Goal: Task Accomplishment & Management: Use online tool/utility

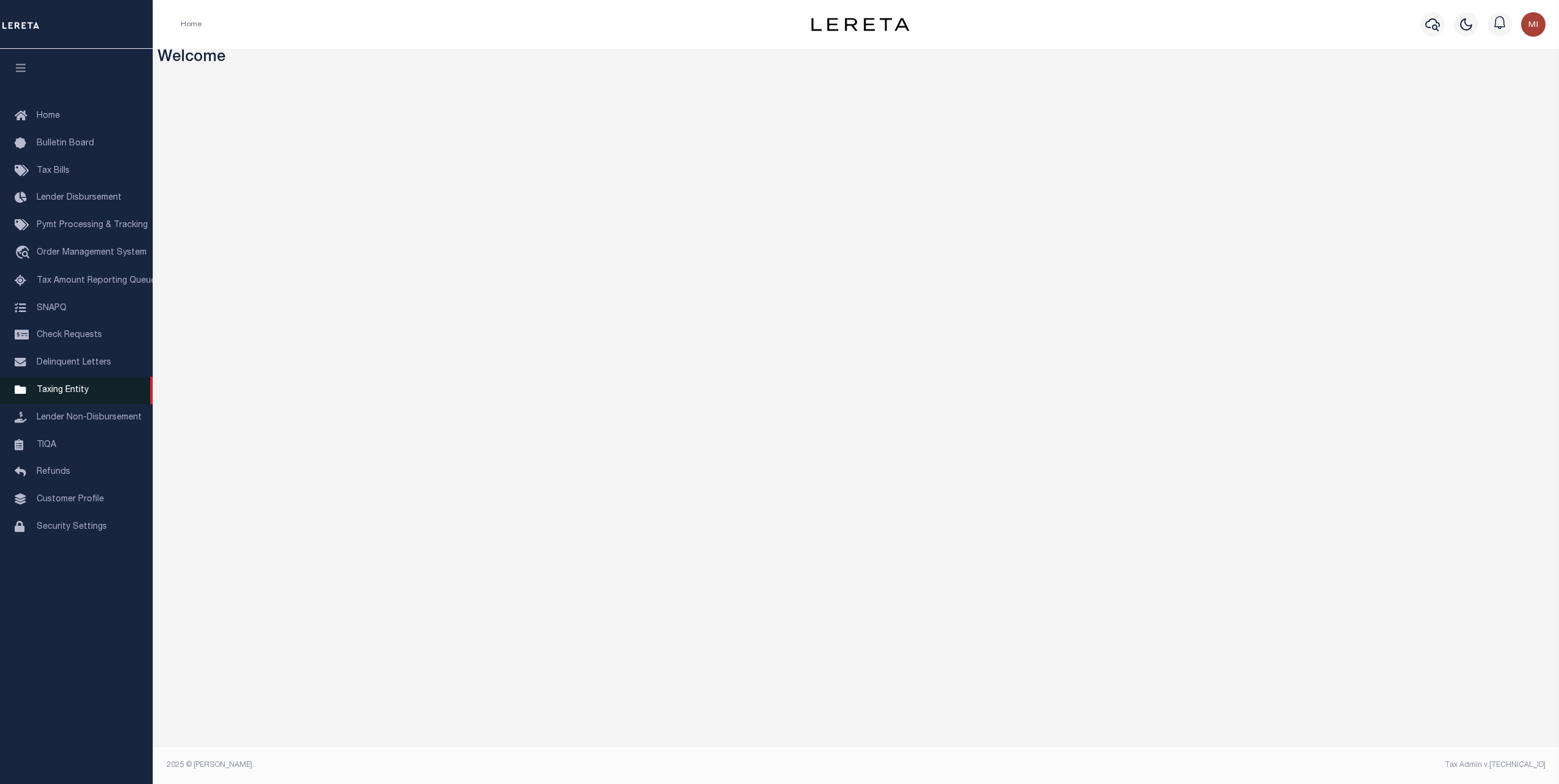
click at [66, 394] on span "Taxing Entity" at bounding box center [62, 390] width 52 height 9
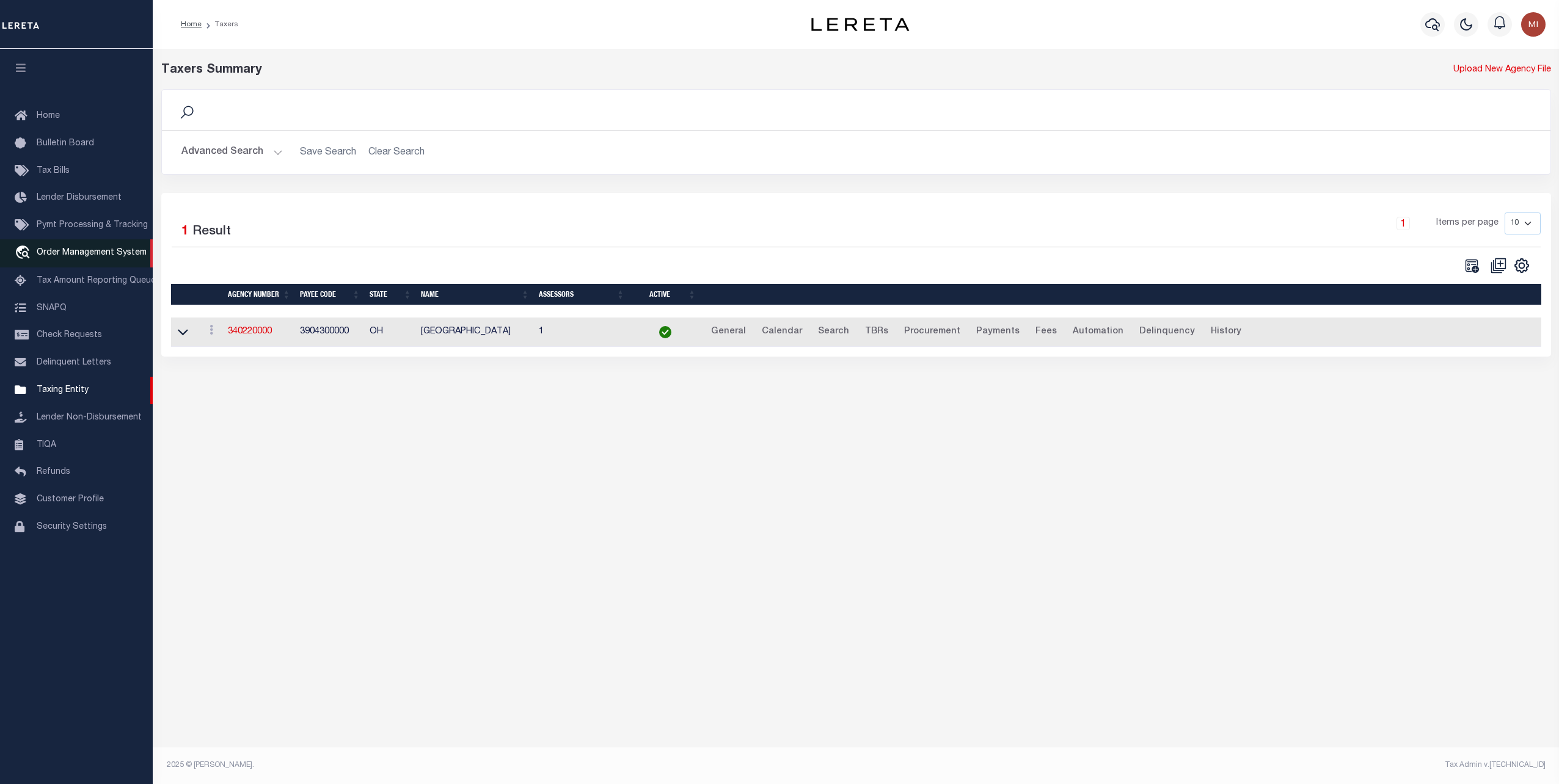
click at [69, 256] on span "Order Management System" at bounding box center [91, 253] width 110 height 9
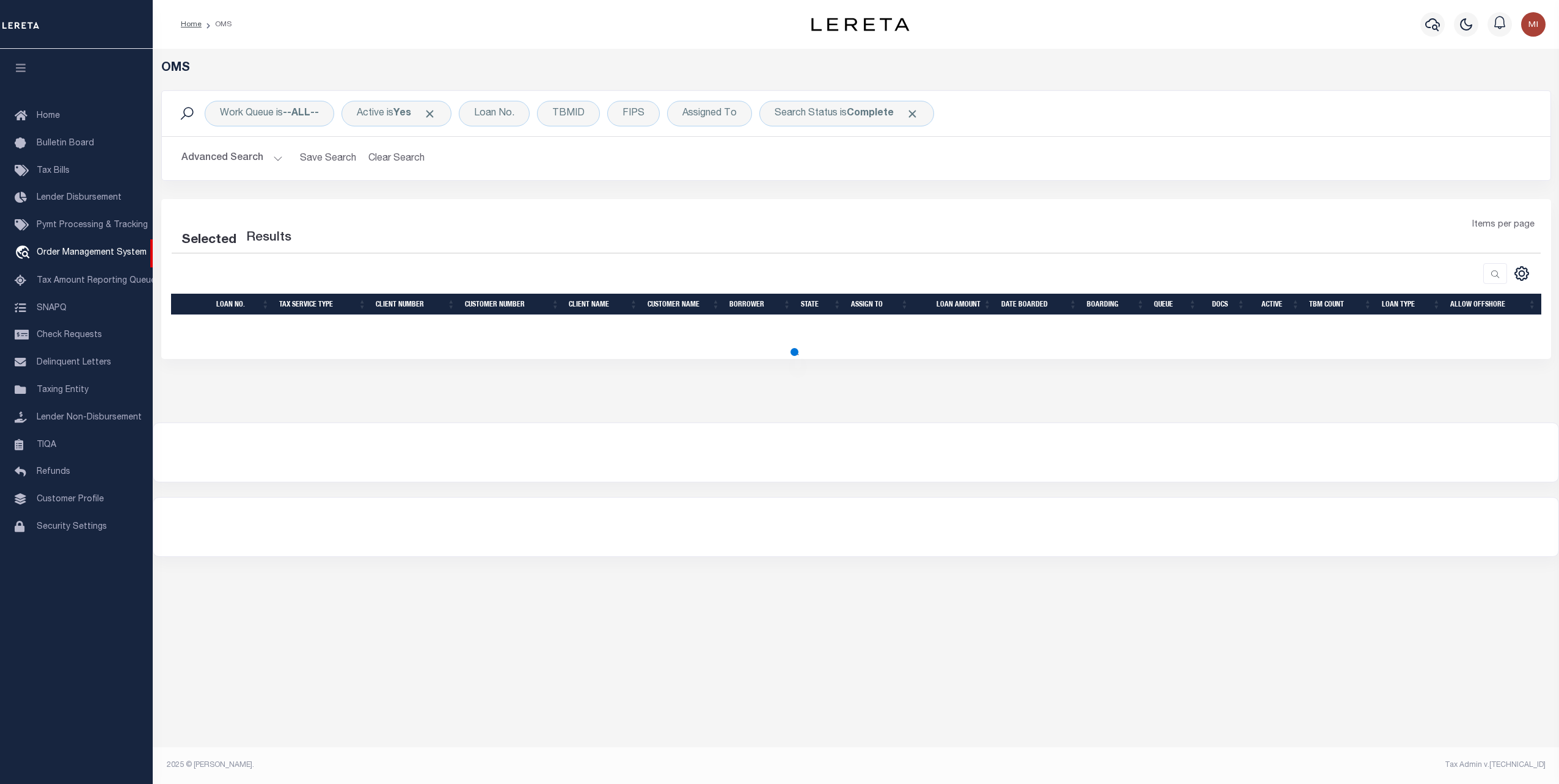
select select "200"
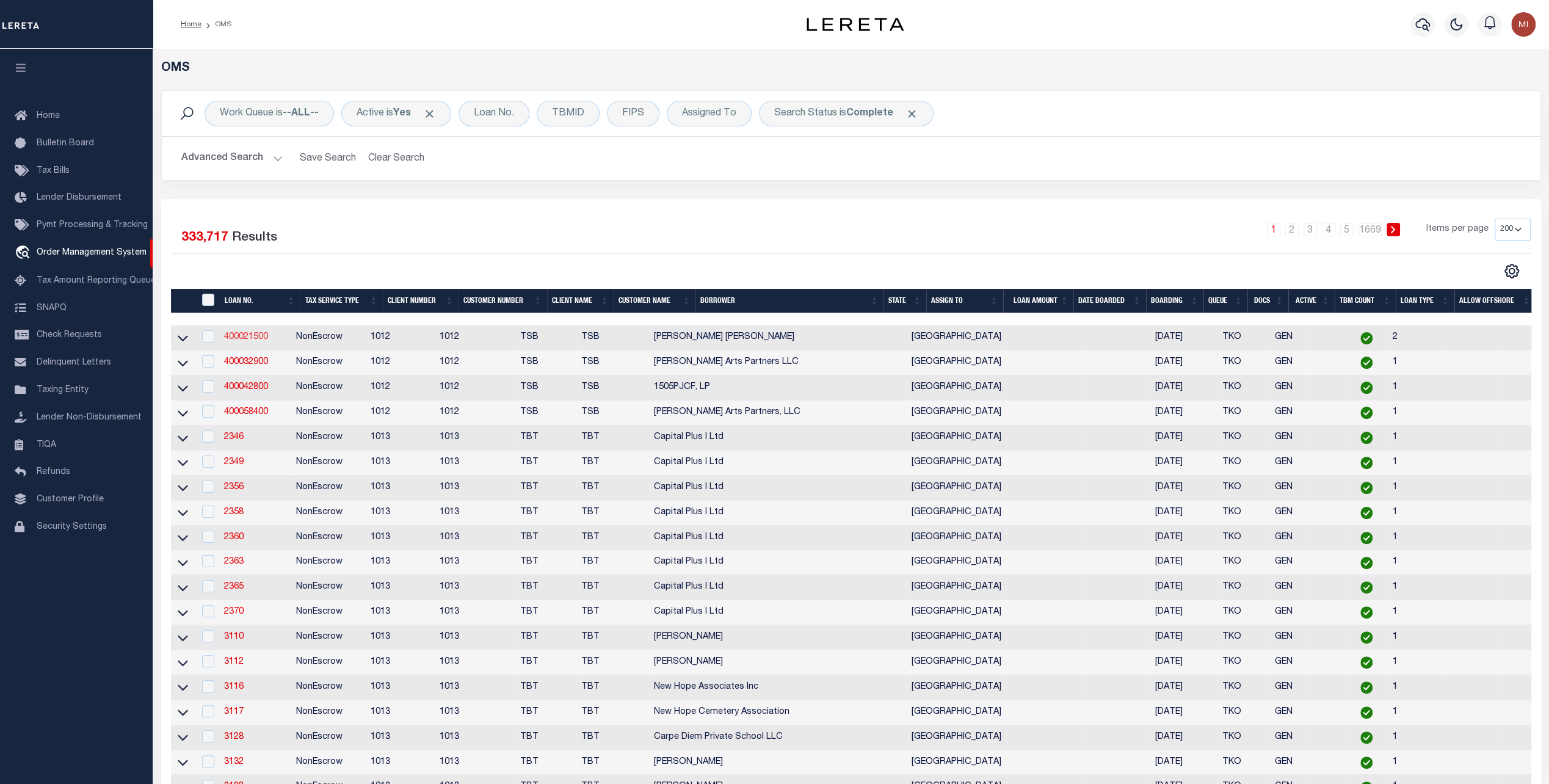
click at [237, 334] on link "400021500" at bounding box center [246, 337] width 44 height 9
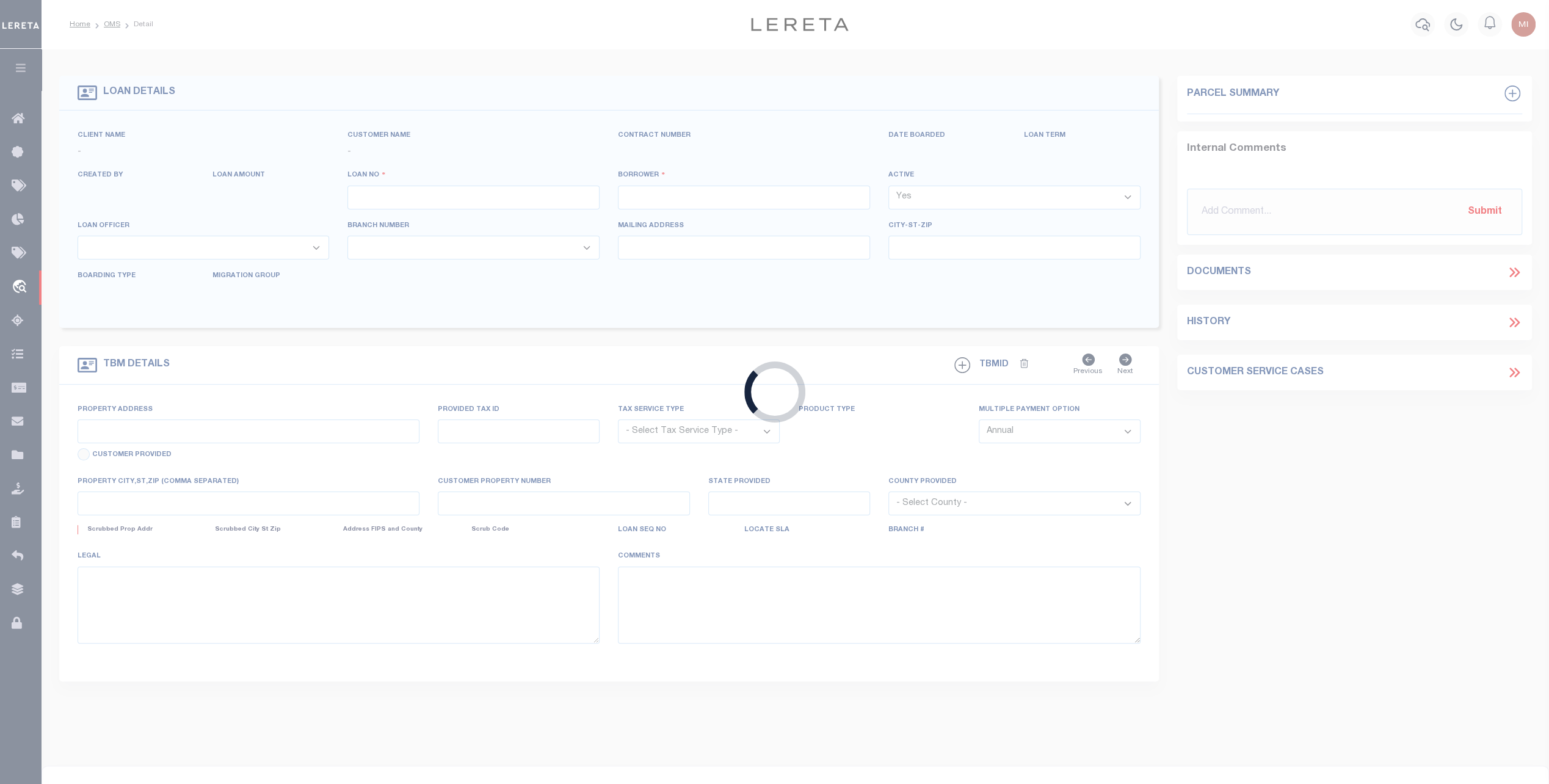
type input "400021500"
type input "[PERSON_NAME] [PERSON_NAME]"
select select
select select "10"
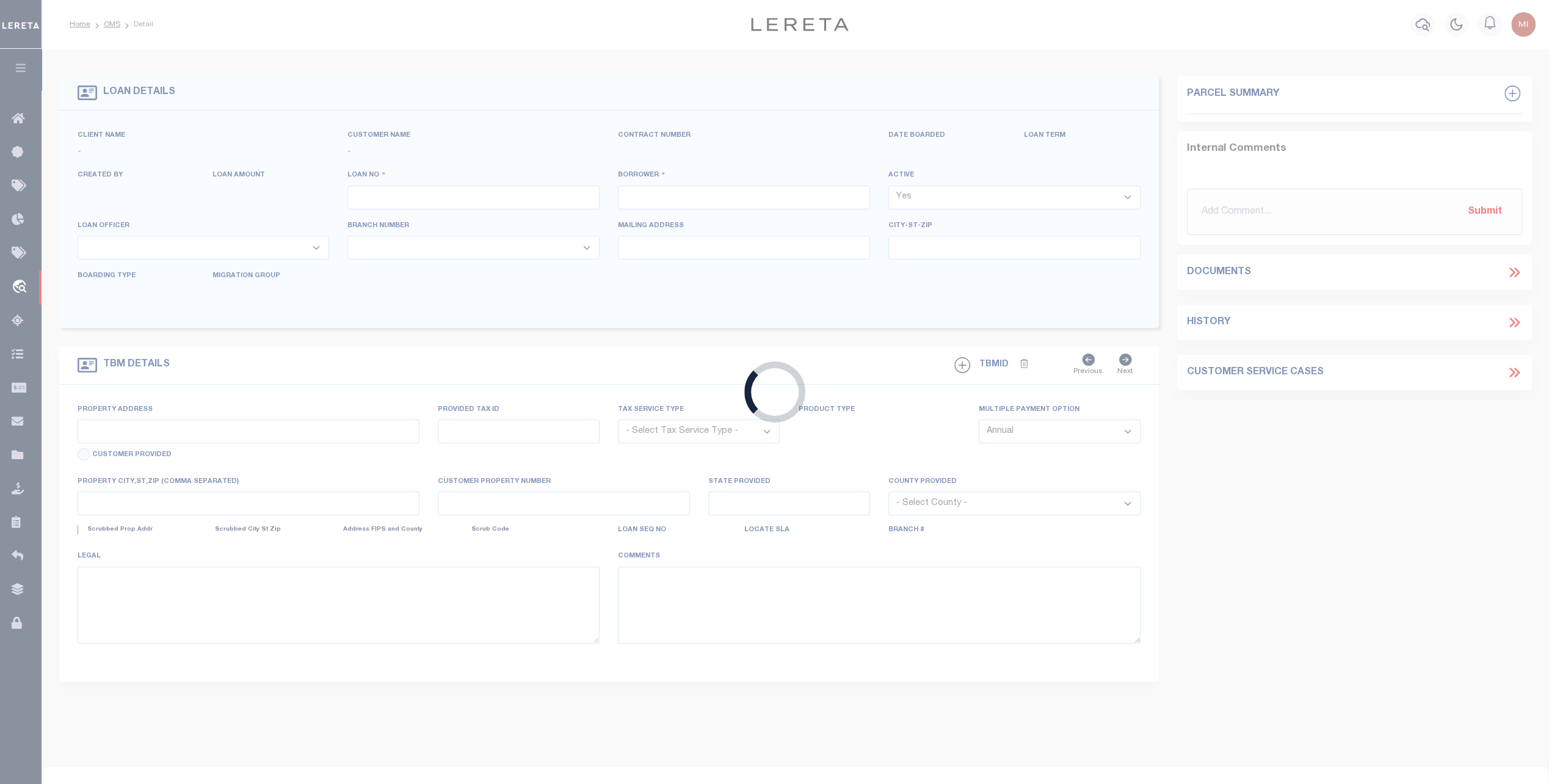
select select "NonEscrow"
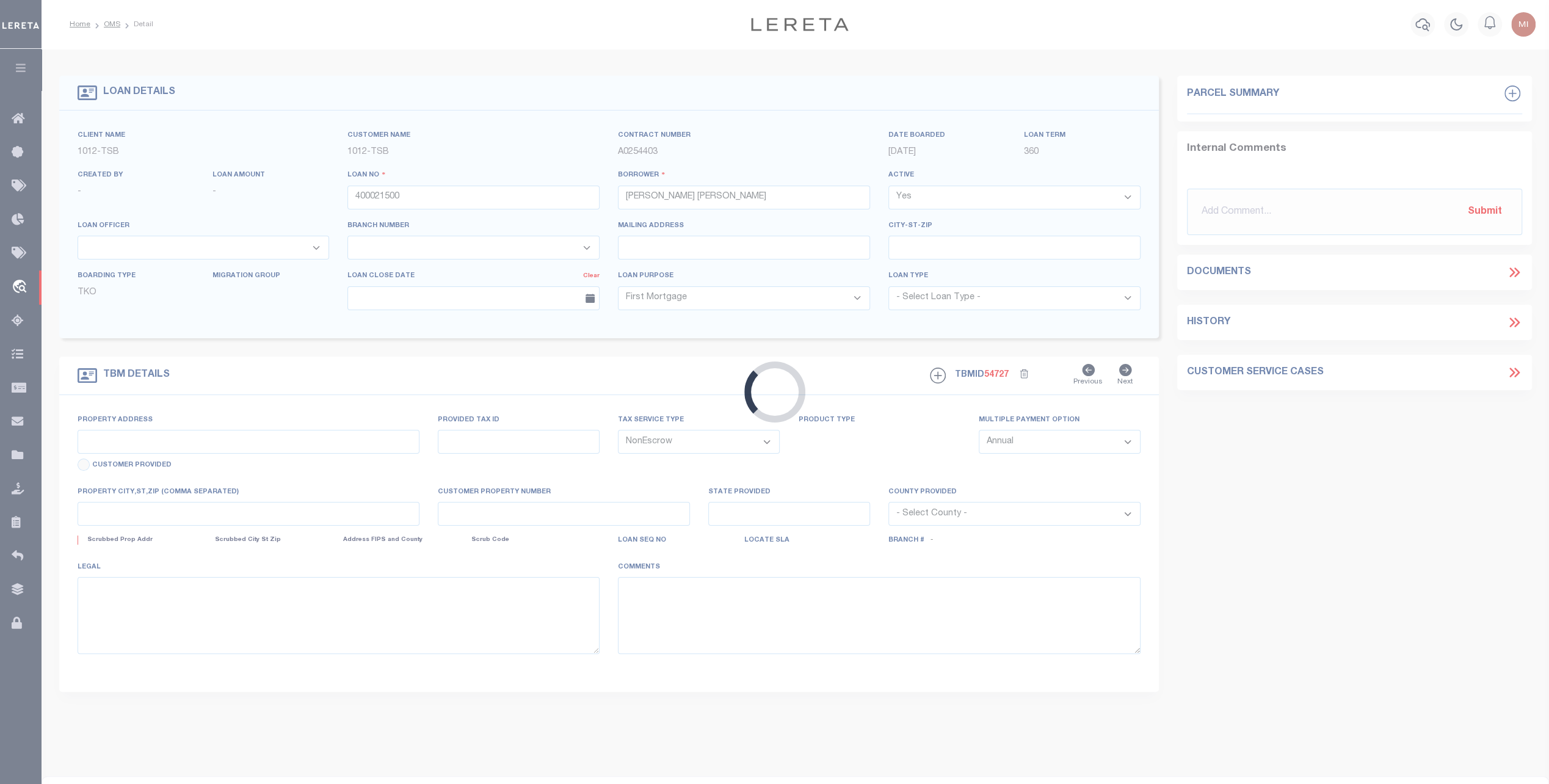
type input "1915 Brundrette"
select select
type input "Dallas TX 75208"
type input "[GEOGRAPHIC_DATA]"
select select "Dallas"
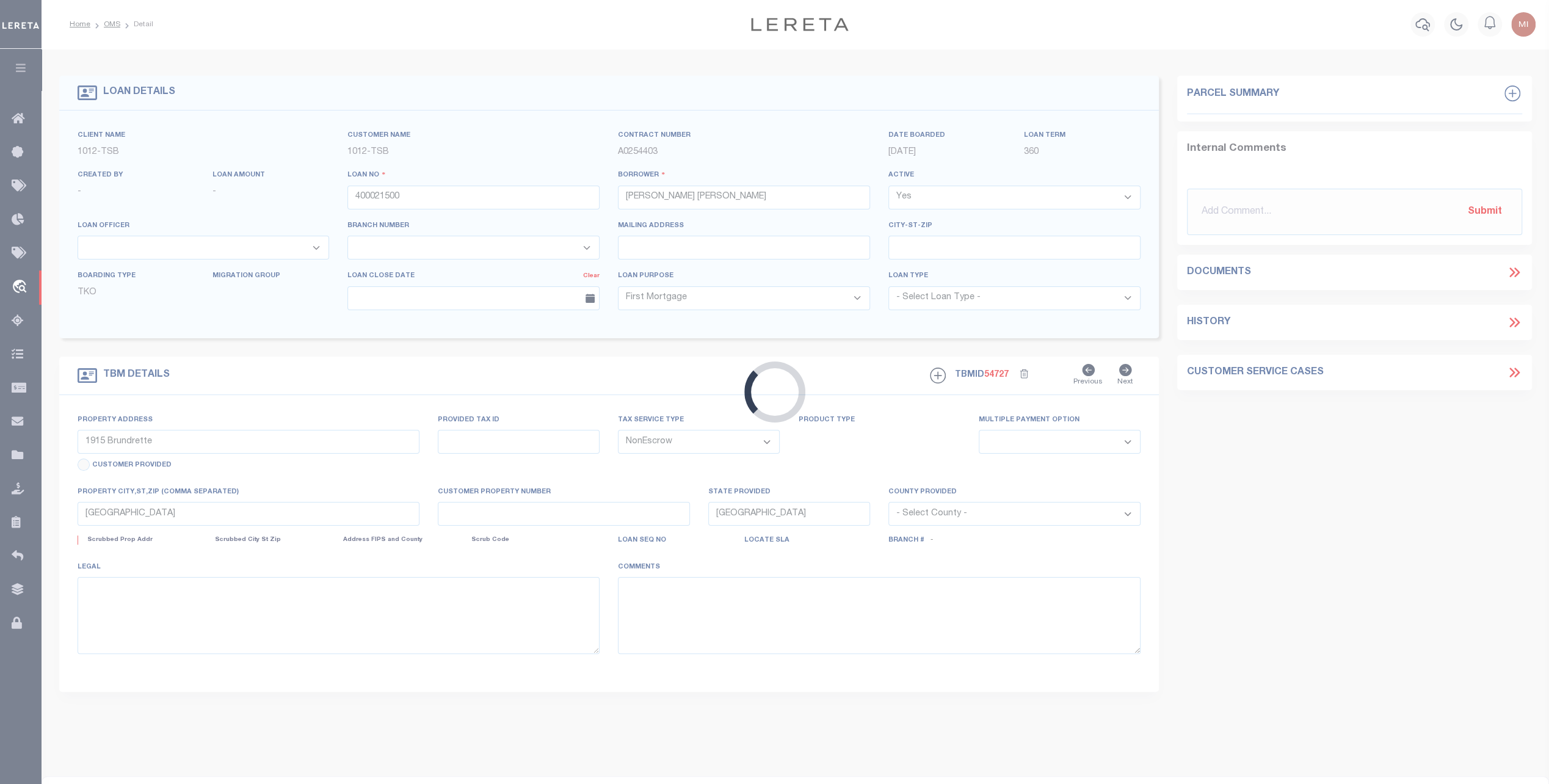
select select "4117"
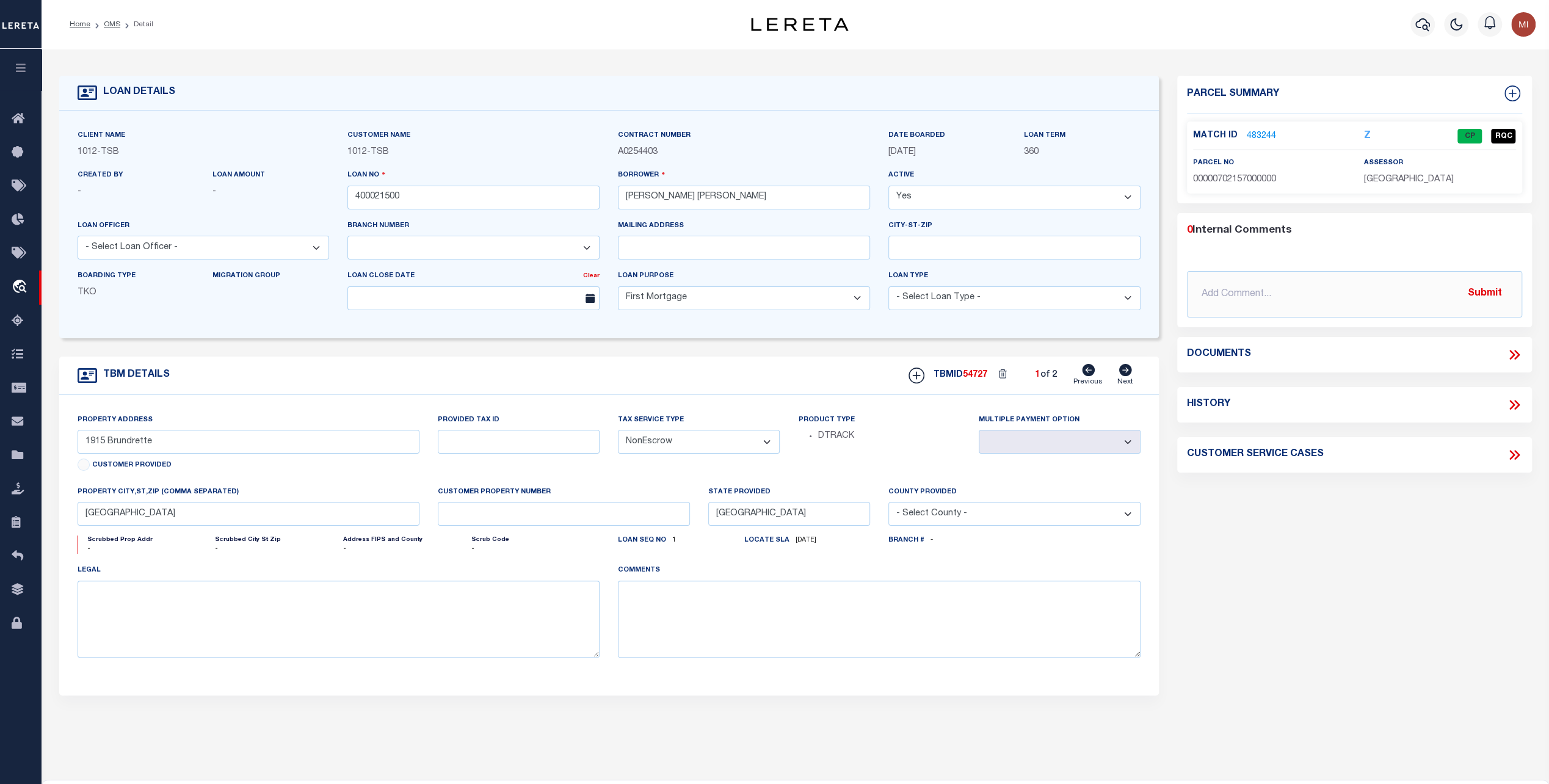
click at [1267, 134] on link "483244" at bounding box center [1261, 136] width 29 height 13
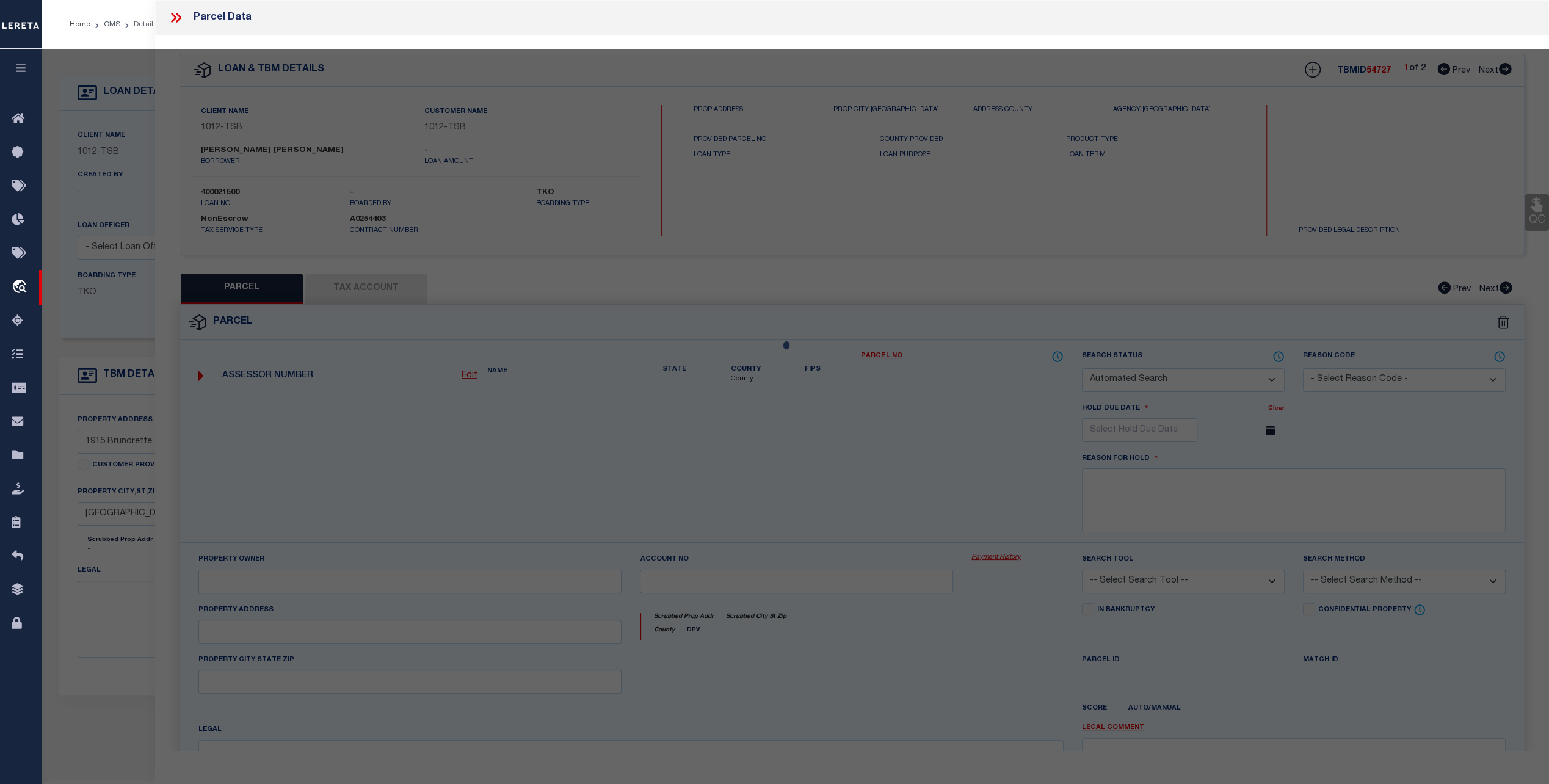
checkbox input "false"
select select "CP"
type input "SMITHKIRKLEY LILLIAN"
type input "00000702157000000"
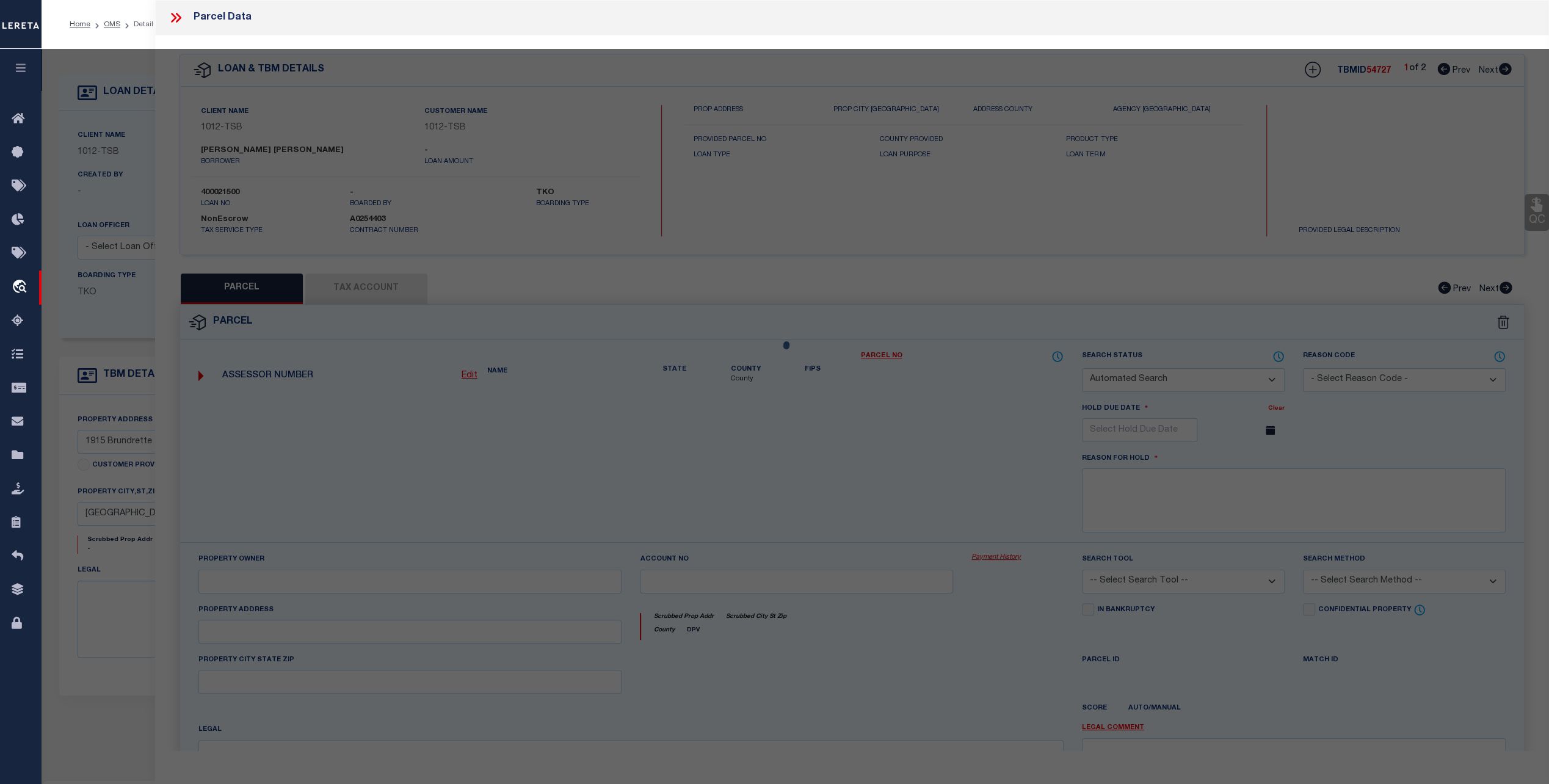
type input "1915 BRUNDRETTE"
type input "DALLAS TX"
type textarea "HILLSIDE ADDITION TO CEMENT CITY BLK C/7240 LT 5 VOL82179/0127 INT200900181458 …"
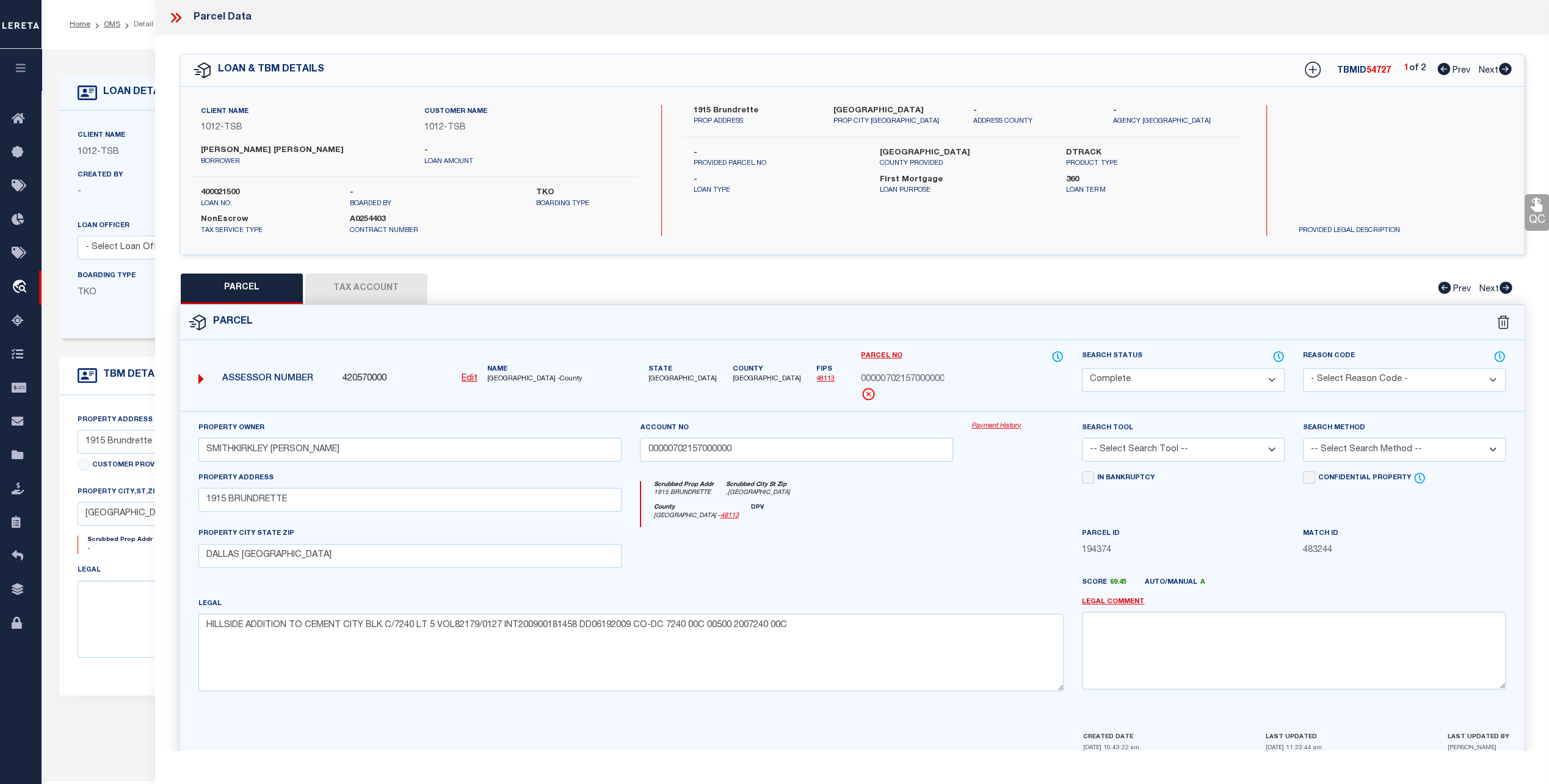
click at [985, 421] on link "Payment History" at bounding box center [1017, 426] width 92 height 11
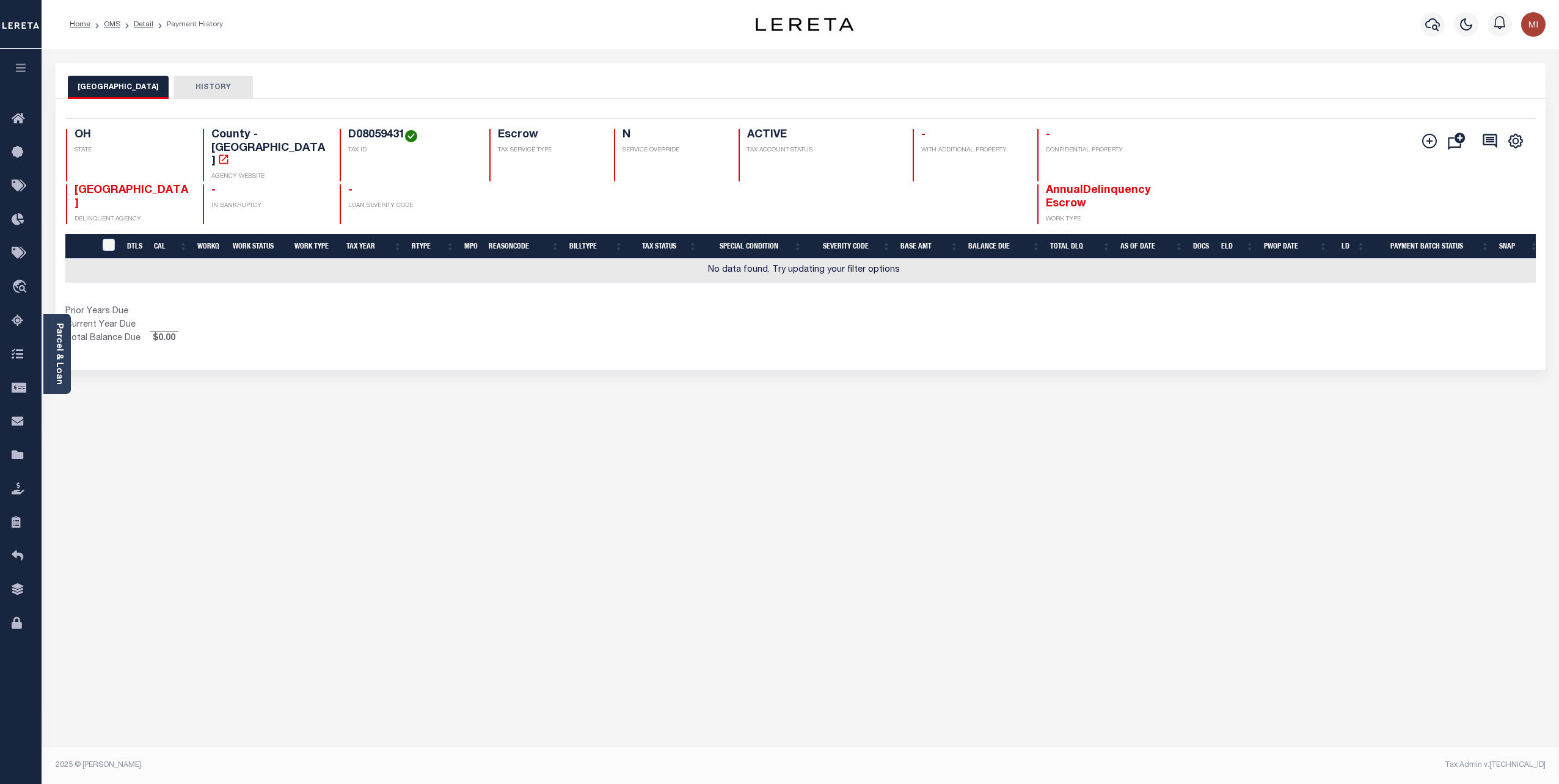
click at [194, 91] on button "HISTORY" at bounding box center [213, 87] width 79 height 24
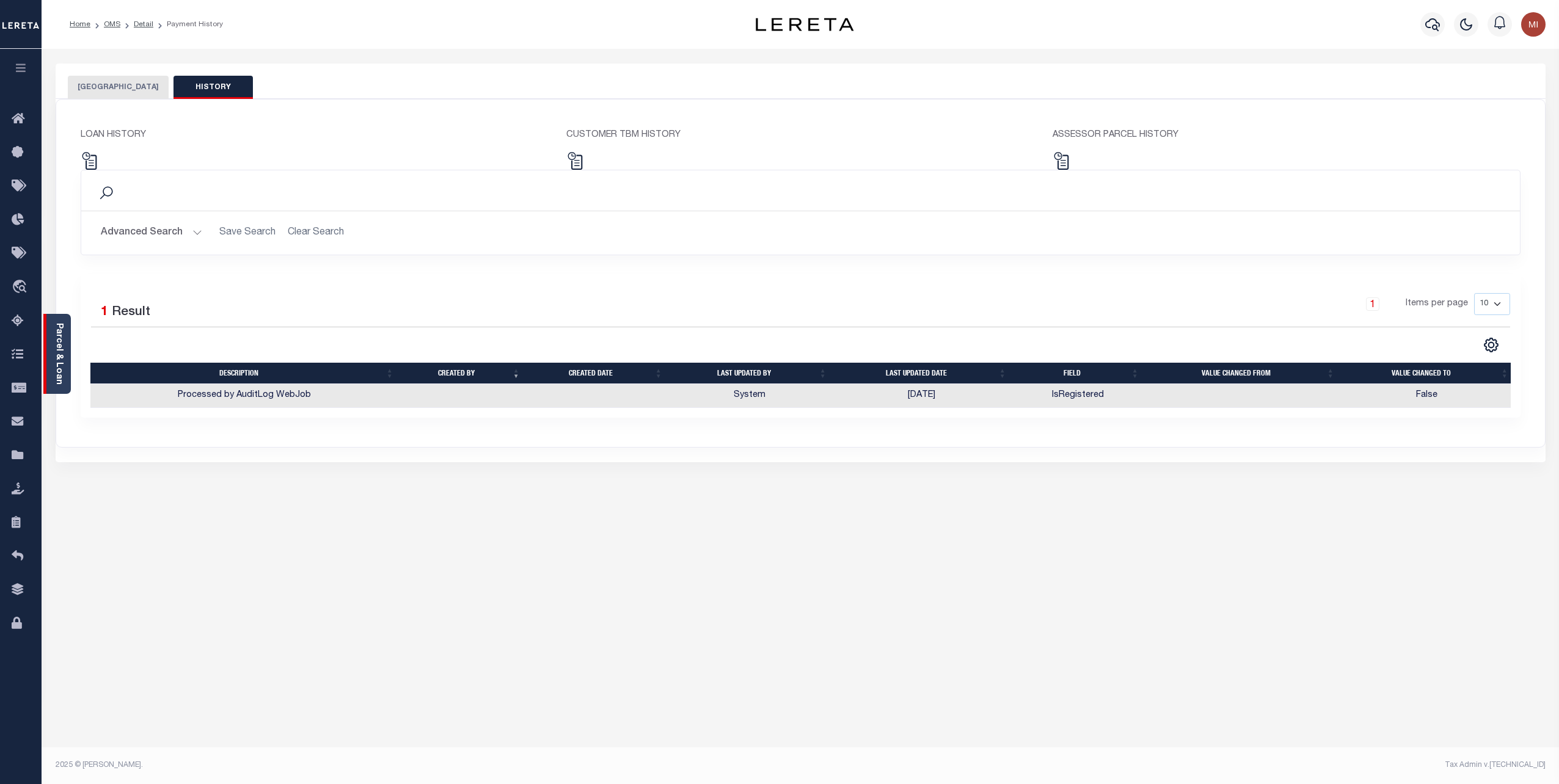
click at [61, 327] on link "Parcel & Loan" at bounding box center [58, 354] width 9 height 61
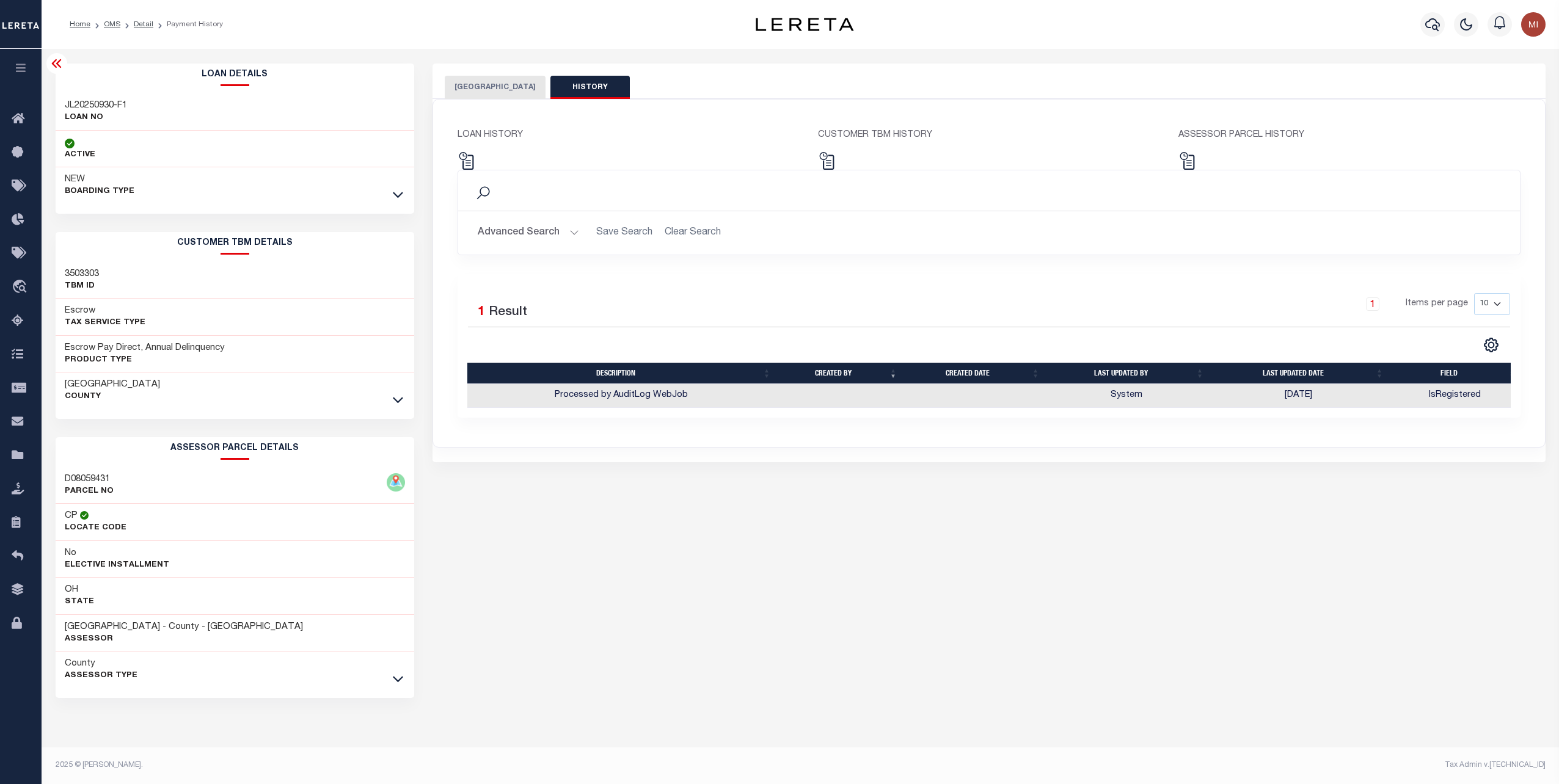
drag, startPoint x: 780, startPoint y: 609, endPoint x: 783, endPoint y: 594, distance: 15.3
click at [780, 609] on div "MIAMI COUNTY HISTORY Selected 0 Result" at bounding box center [988, 408] width 1131 height 689
click at [142, 24] on link "Detail" at bounding box center [143, 24] width 19 height 7
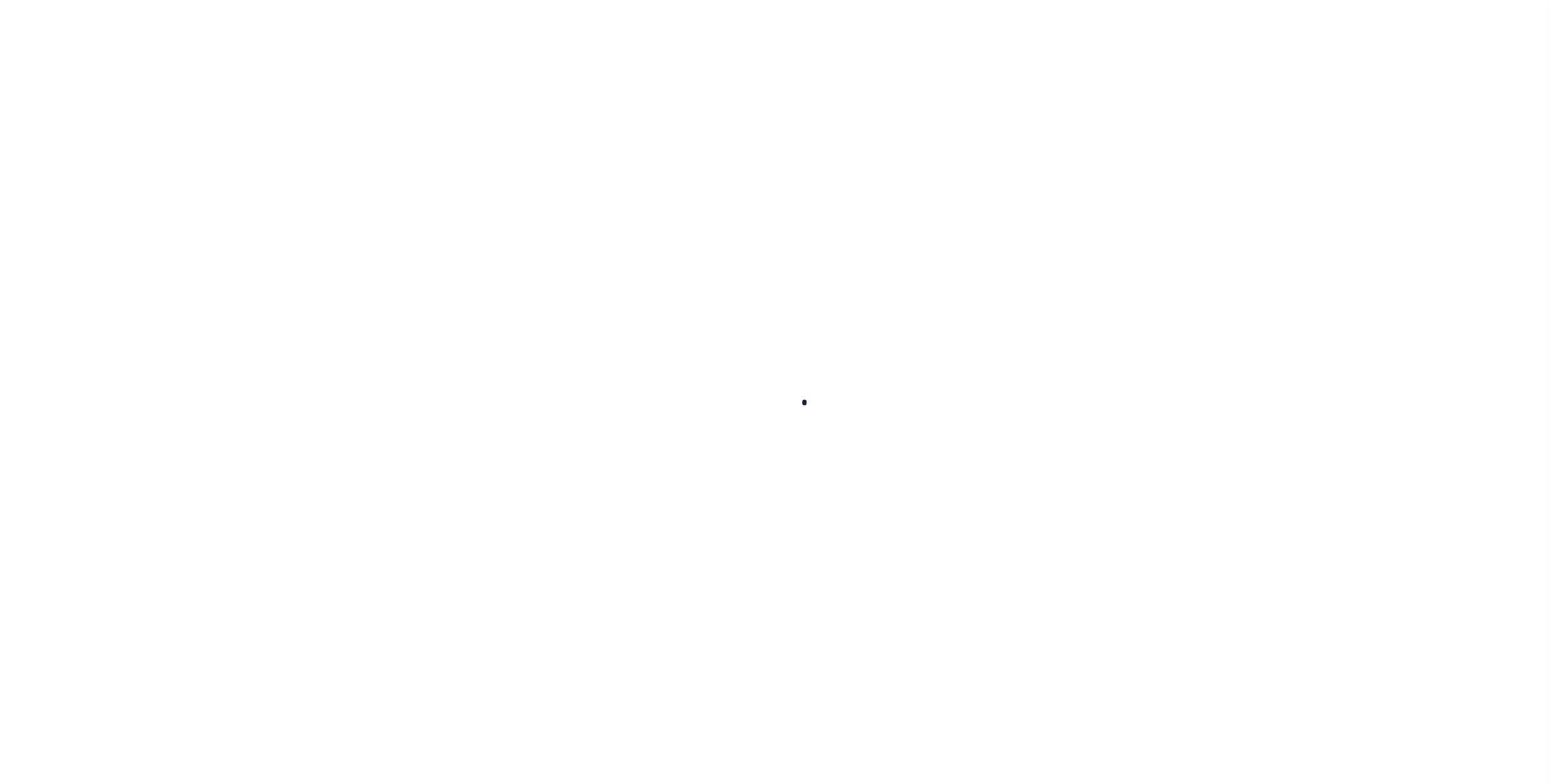
type input "JL20250930-F1"
type input "Jorge lopez"
select select
type input "2511 GLASGOW DR"
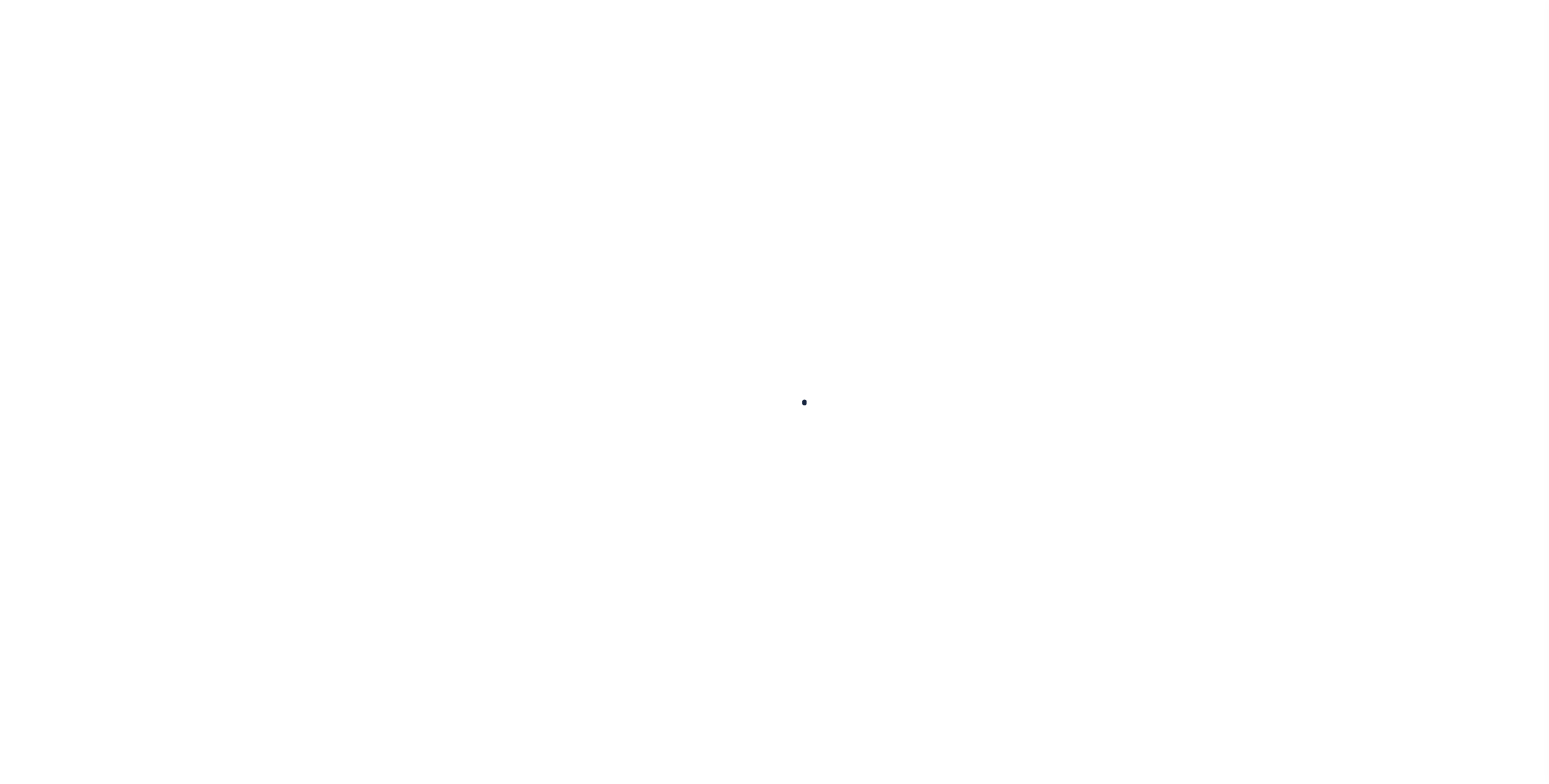
type input "TROY OH 45373-1042"
type input "09/29/2025"
select select "10"
select select "Escrow"
type input "2511 GLASGOW DR"
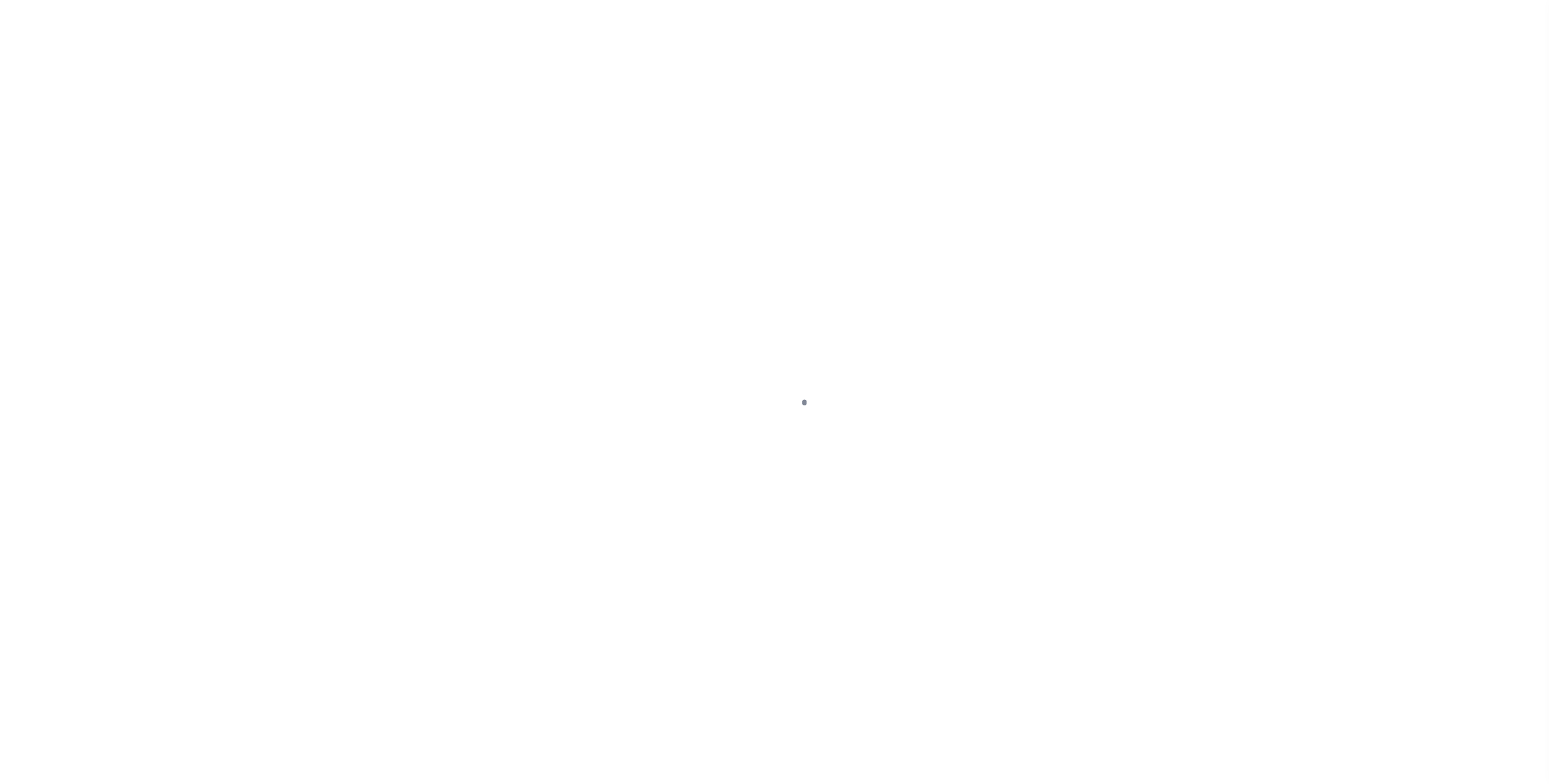
select select
type input "TROY OH 45373-1042"
type input "OH"
select select
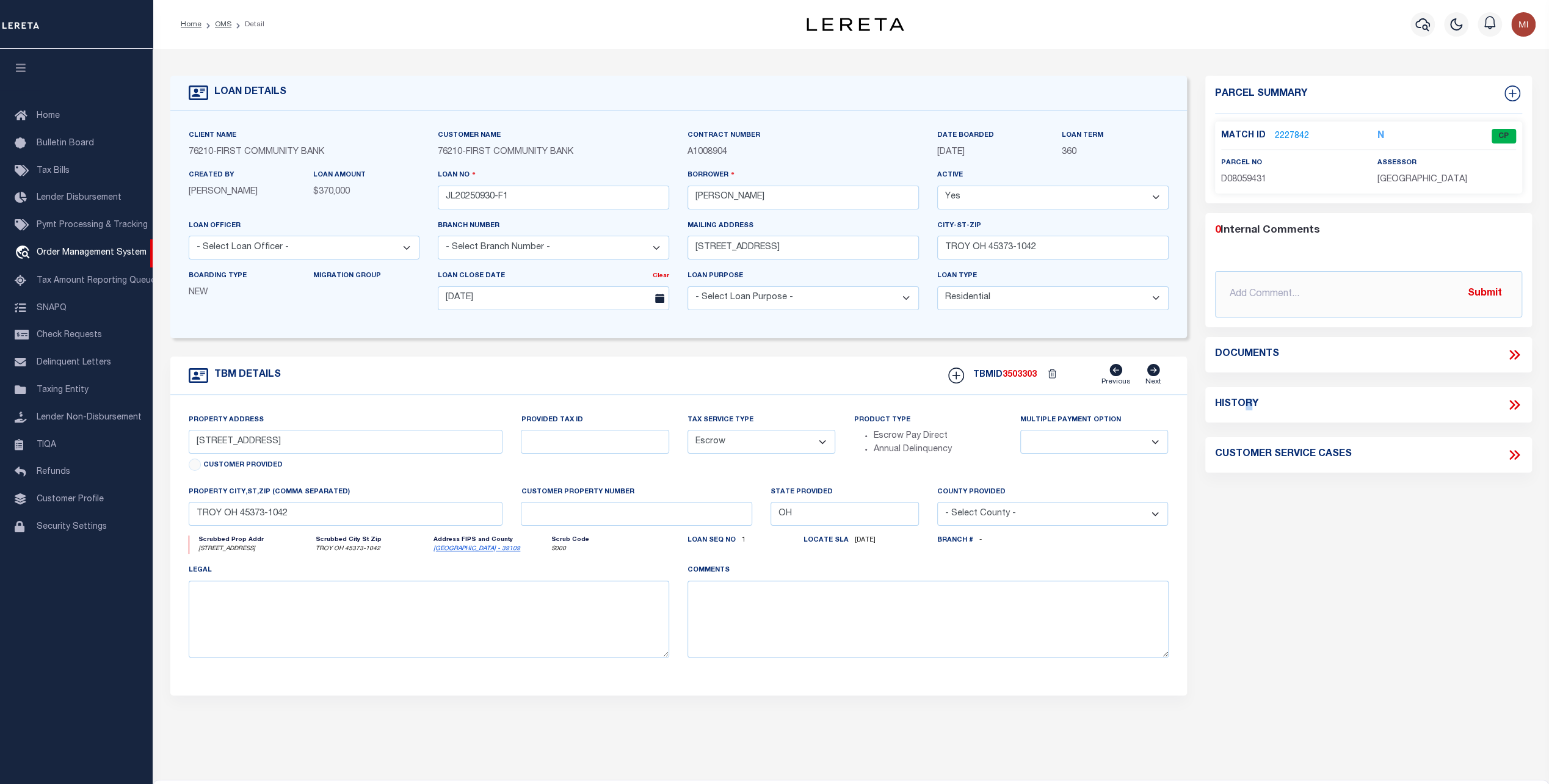
click at [1247, 402] on h4 "History" at bounding box center [1236, 404] width 43 height 11
click at [1515, 401] on icon at bounding box center [1516, 405] width 6 height 10
select select "100"
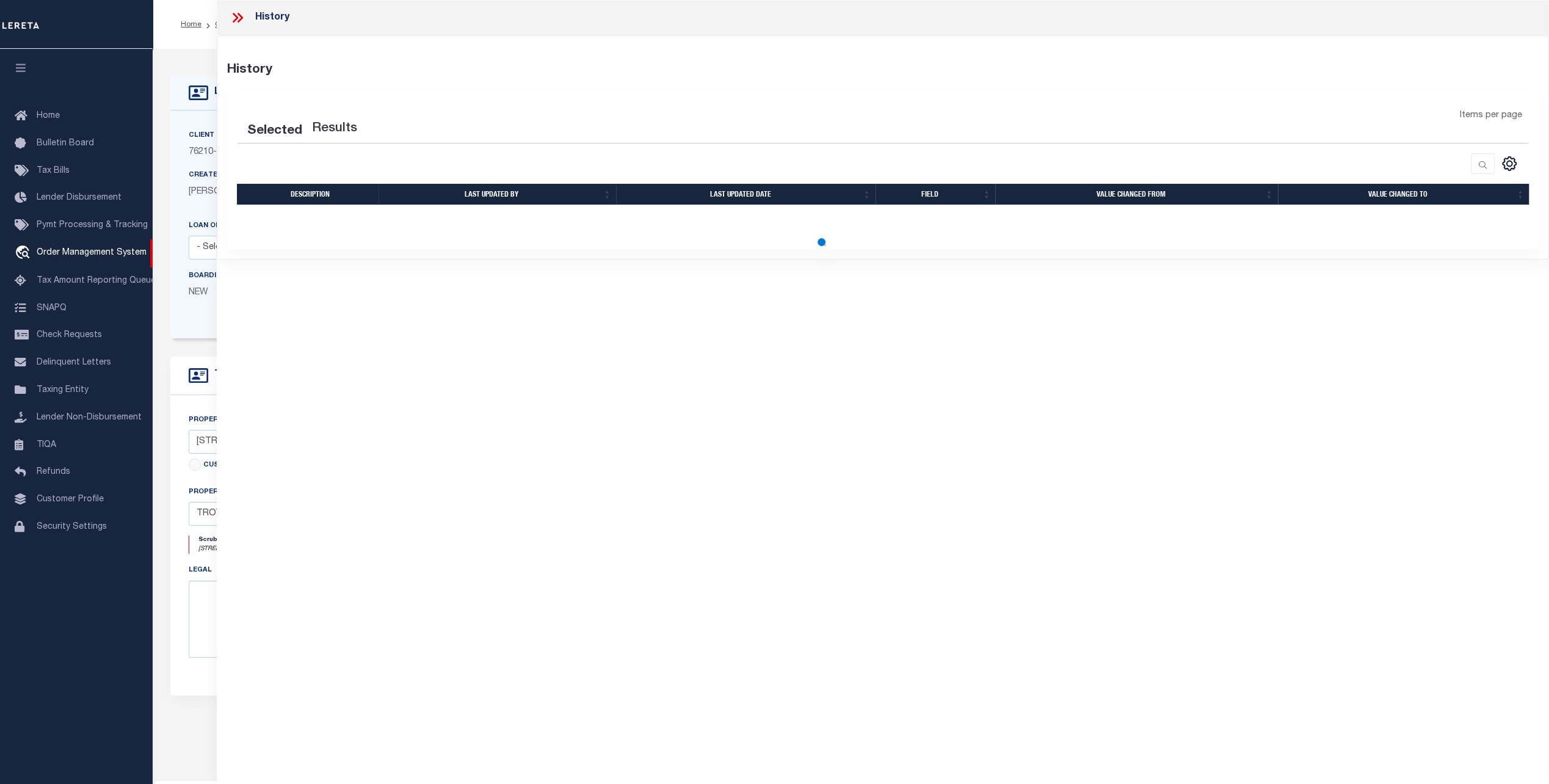
select select "100"
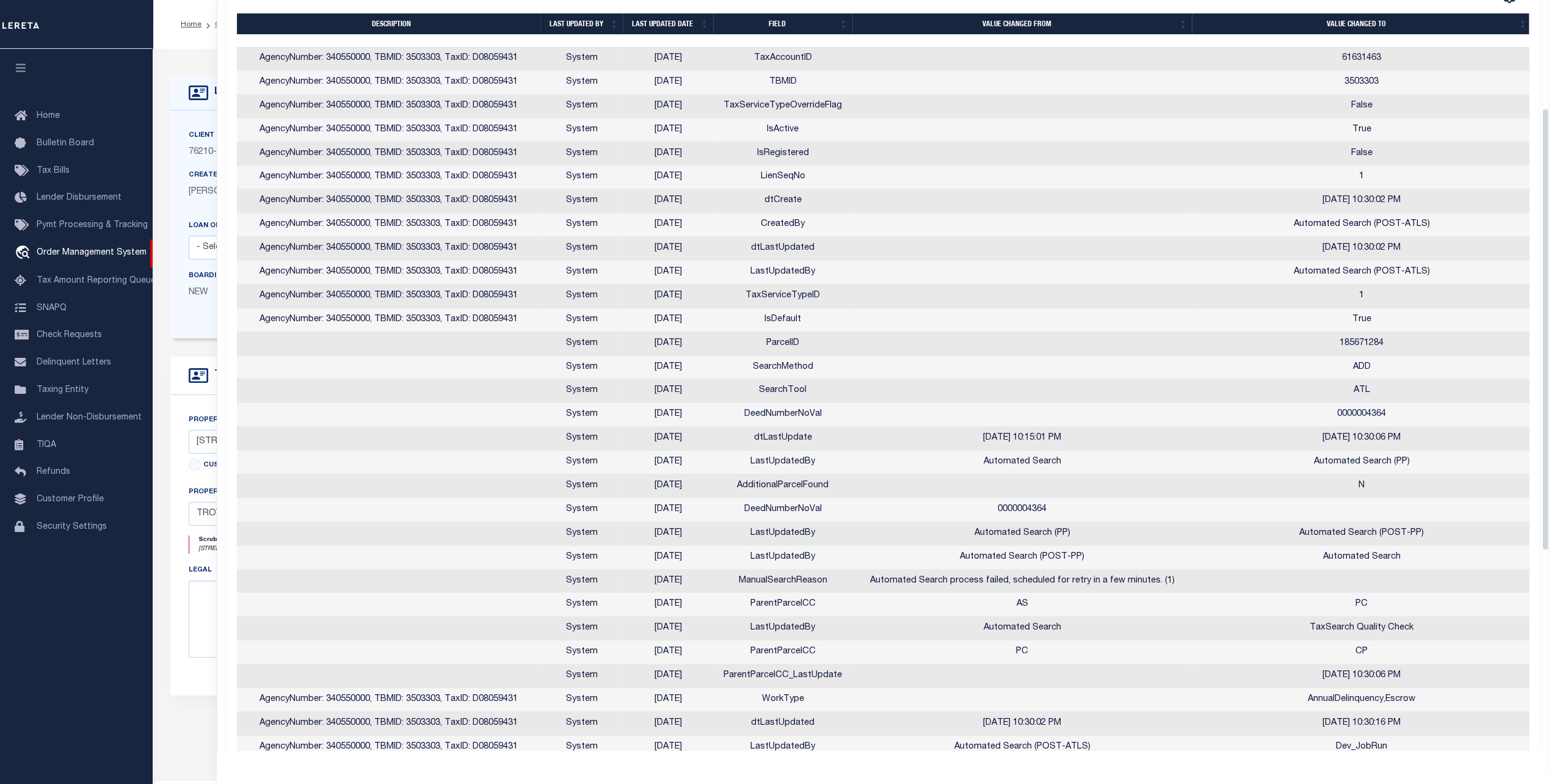
scroll to position [183, 0]
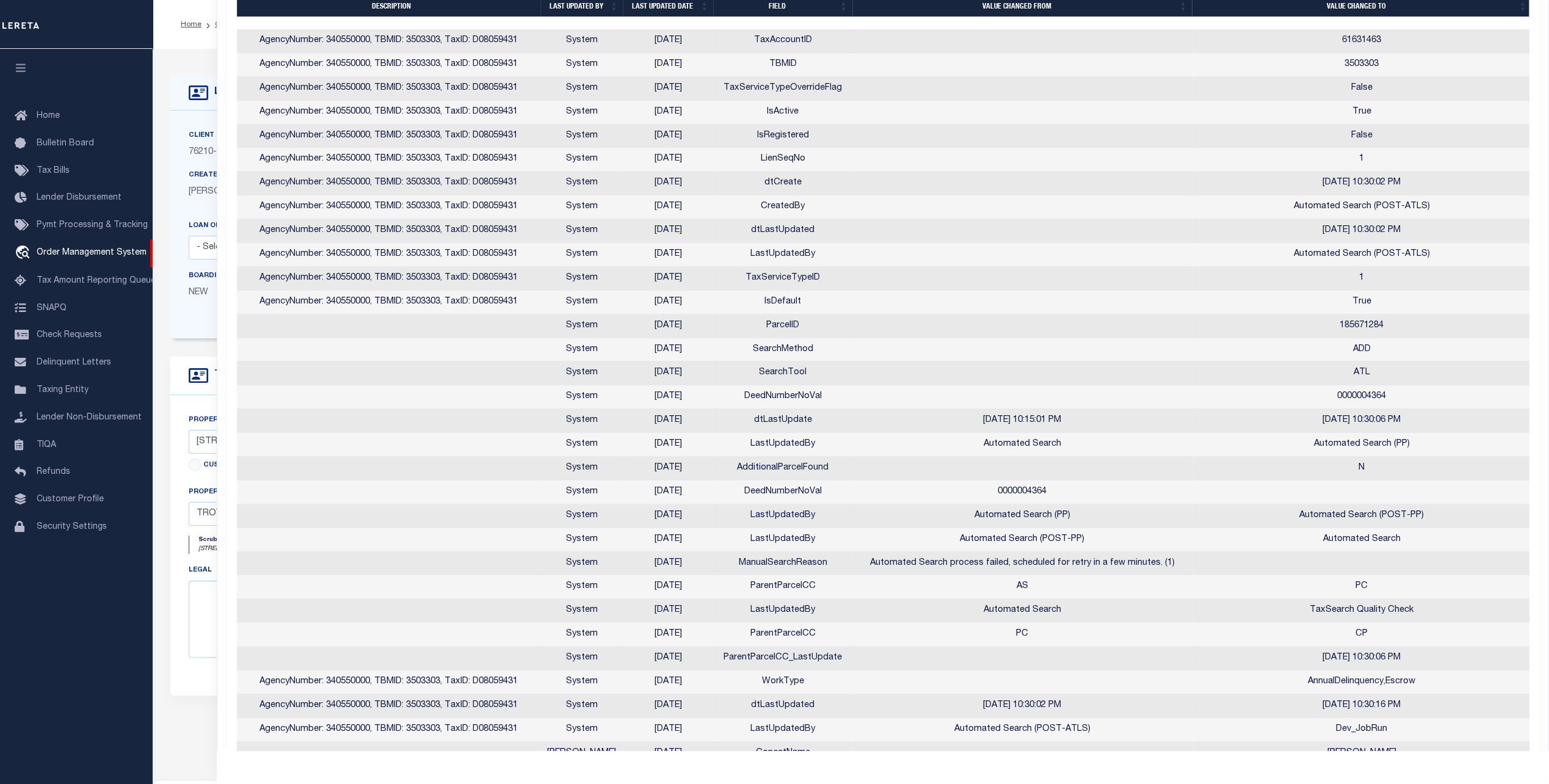
click at [788, 675] on td "WorkType" at bounding box center [782, 681] width 139 height 24
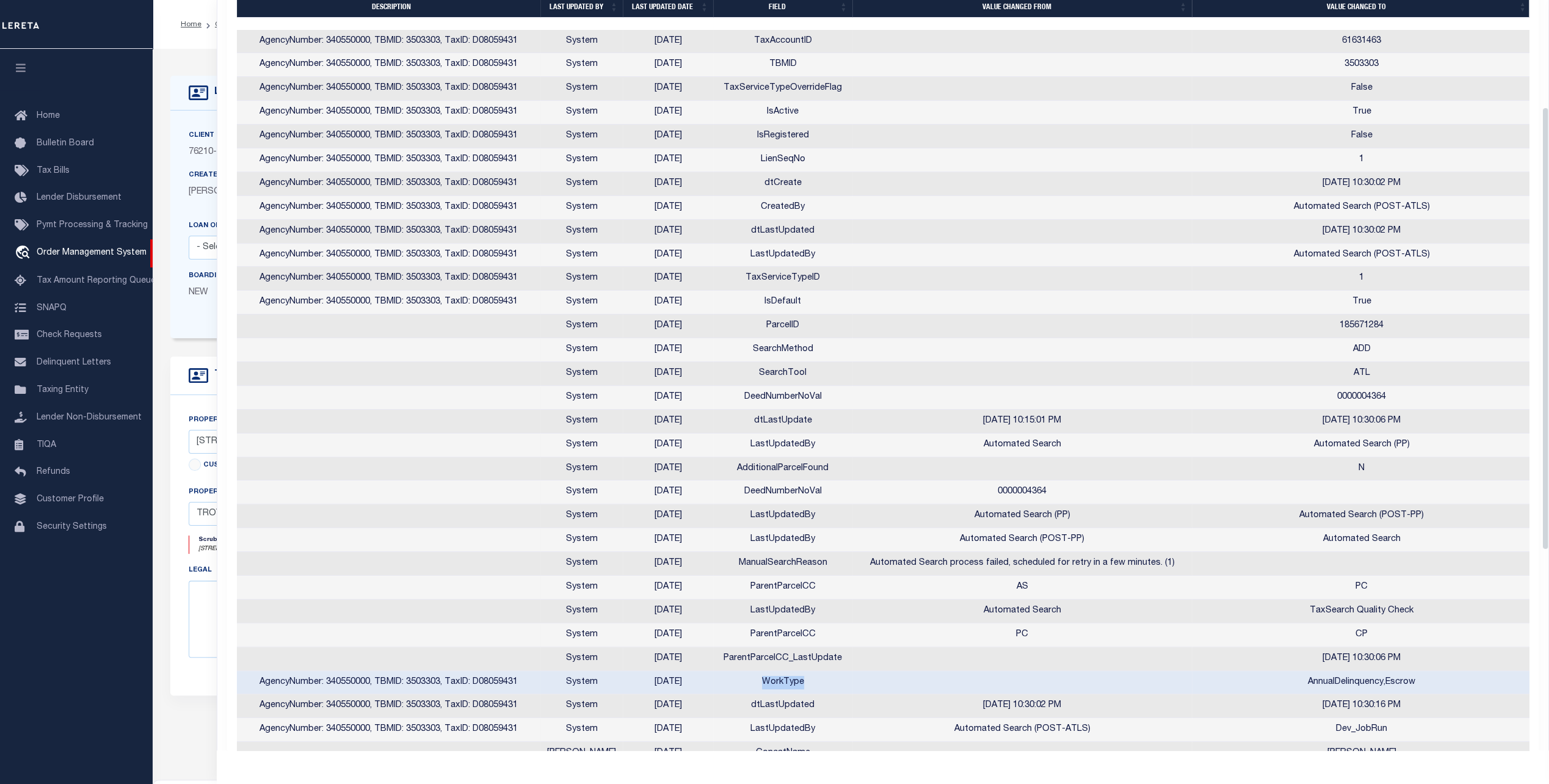
click at [788, 675] on td "WorkType" at bounding box center [782, 682] width 139 height 24
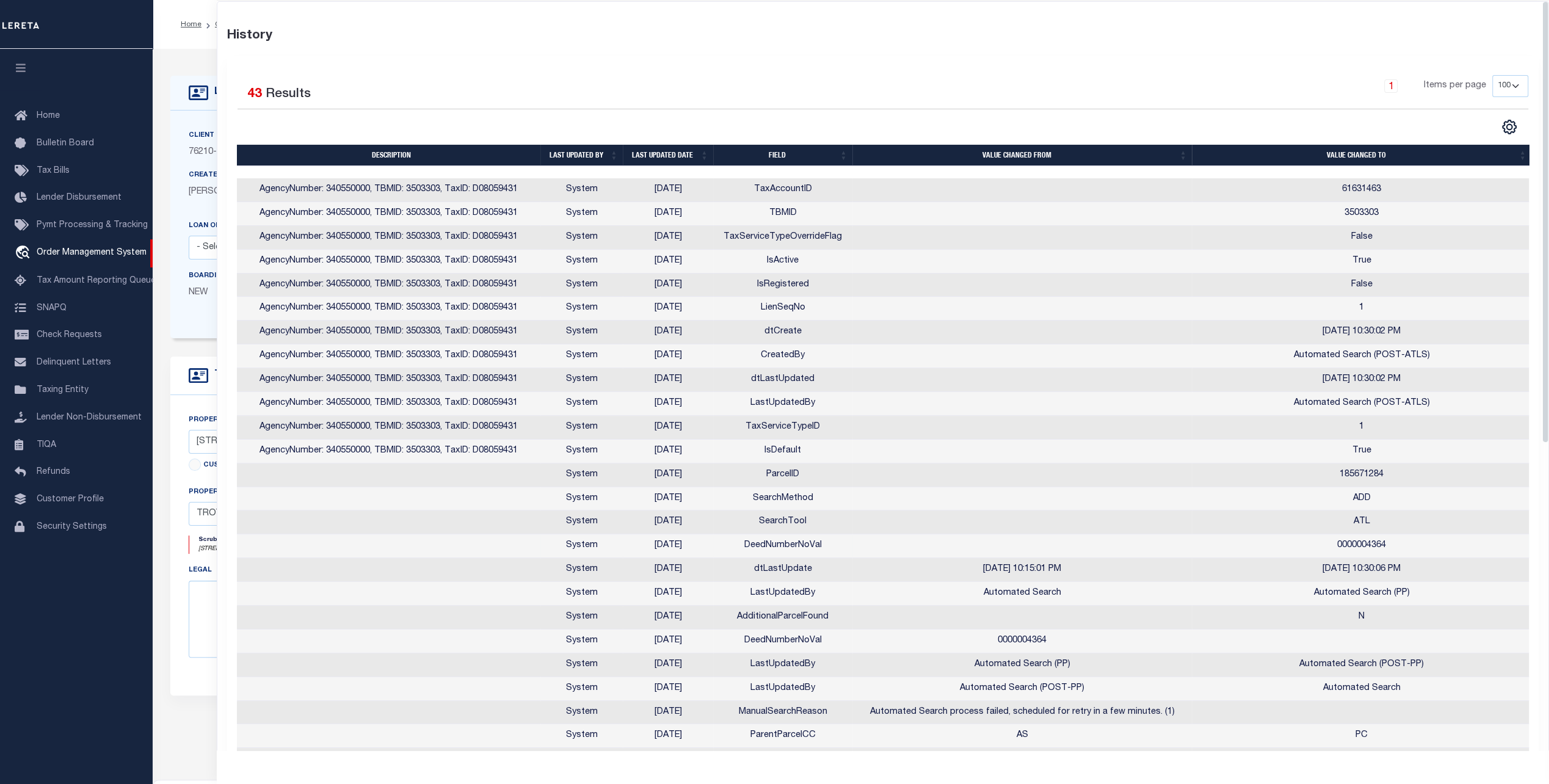
scroll to position [0, 0]
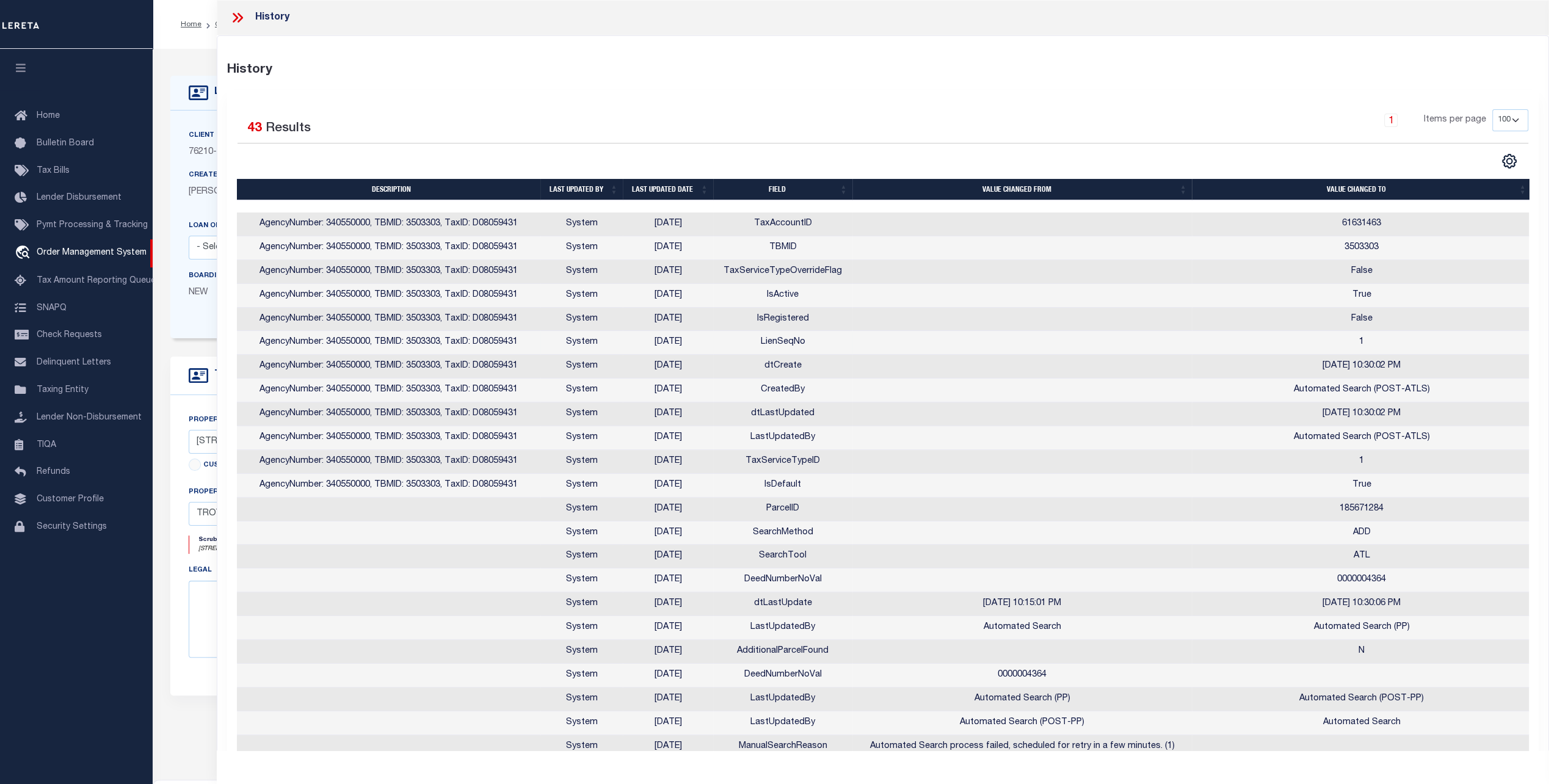
click at [786, 340] on td "LienSeqNo" at bounding box center [782, 342] width 139 height 24
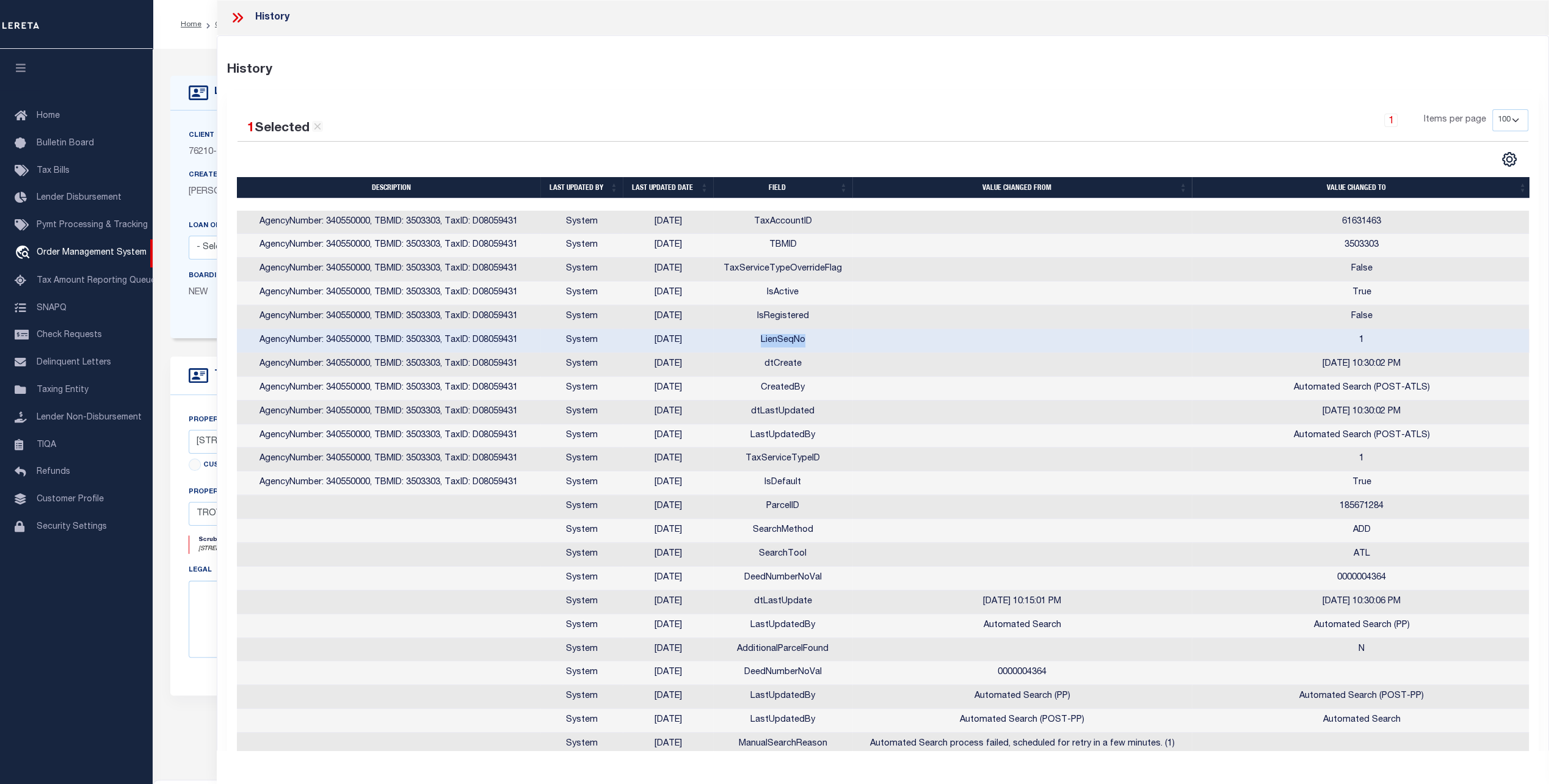
click at [786, 340] on td "LienSeqNo" at bounding box center [782, 341] width 139 height 24
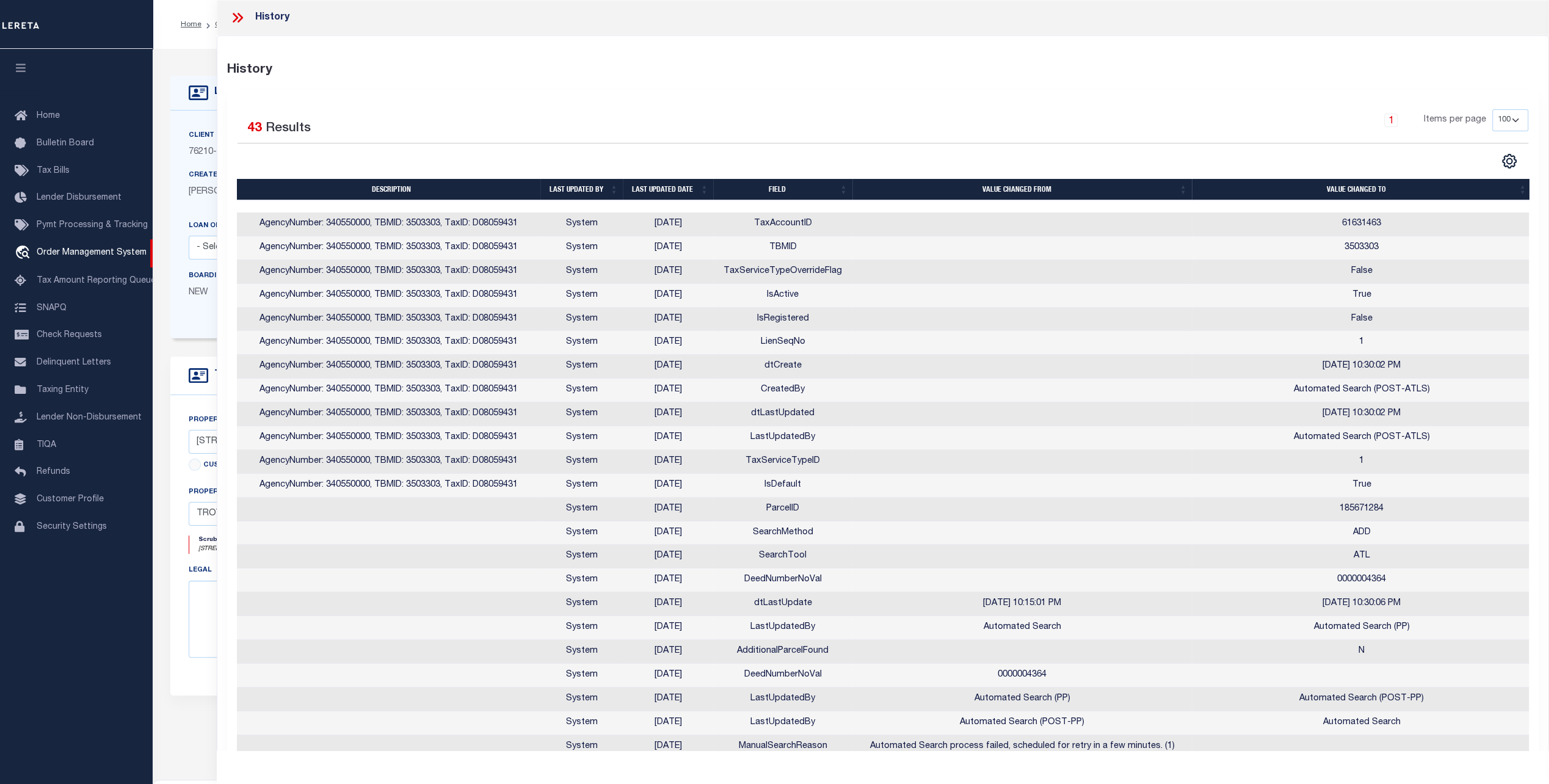
click at [927, 399] on td at bounding box center [1022, 390] width 339 height 24
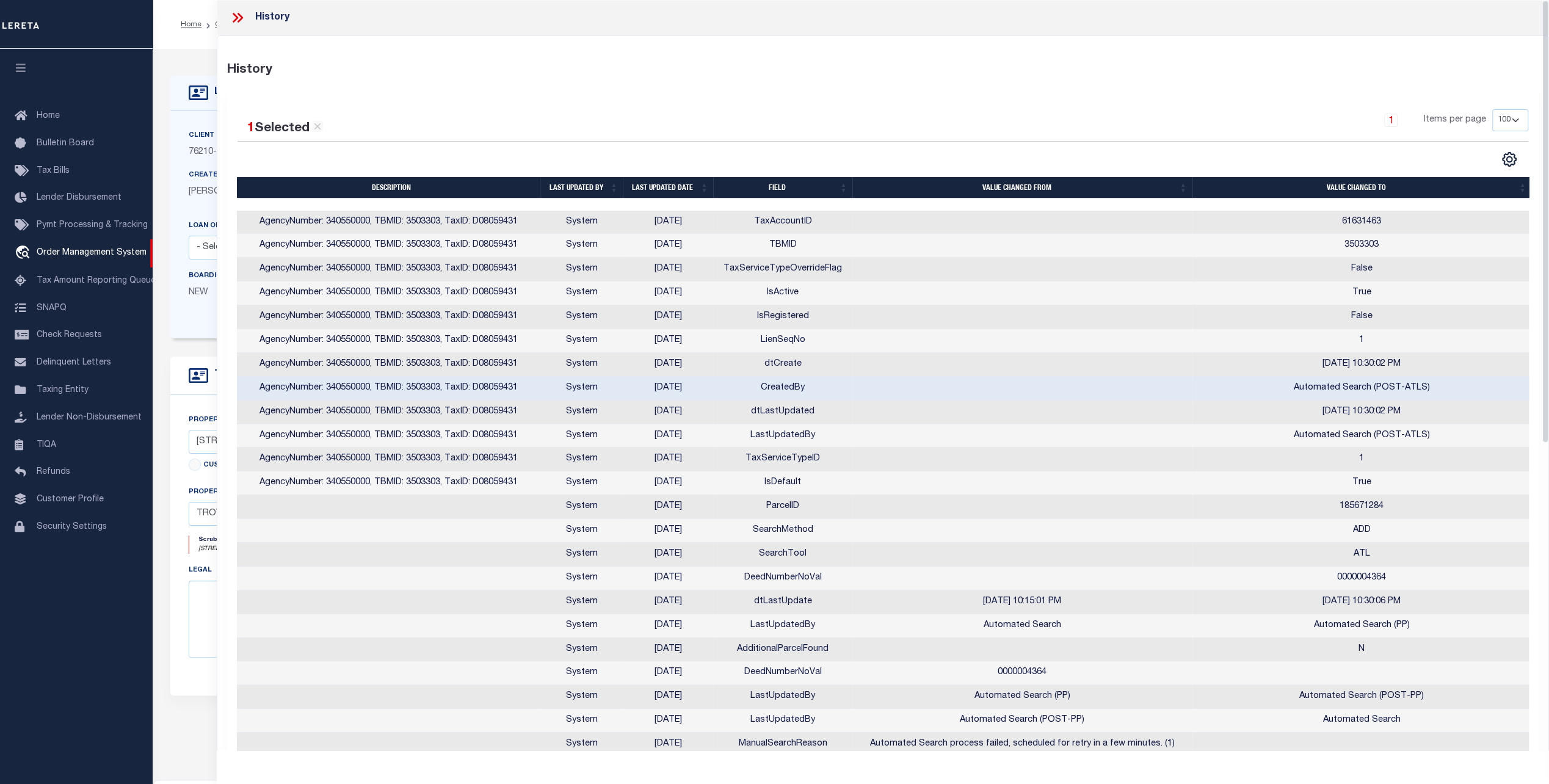
click at [238, 15] on icon at bounding box center [237, 18] width 16 height 16
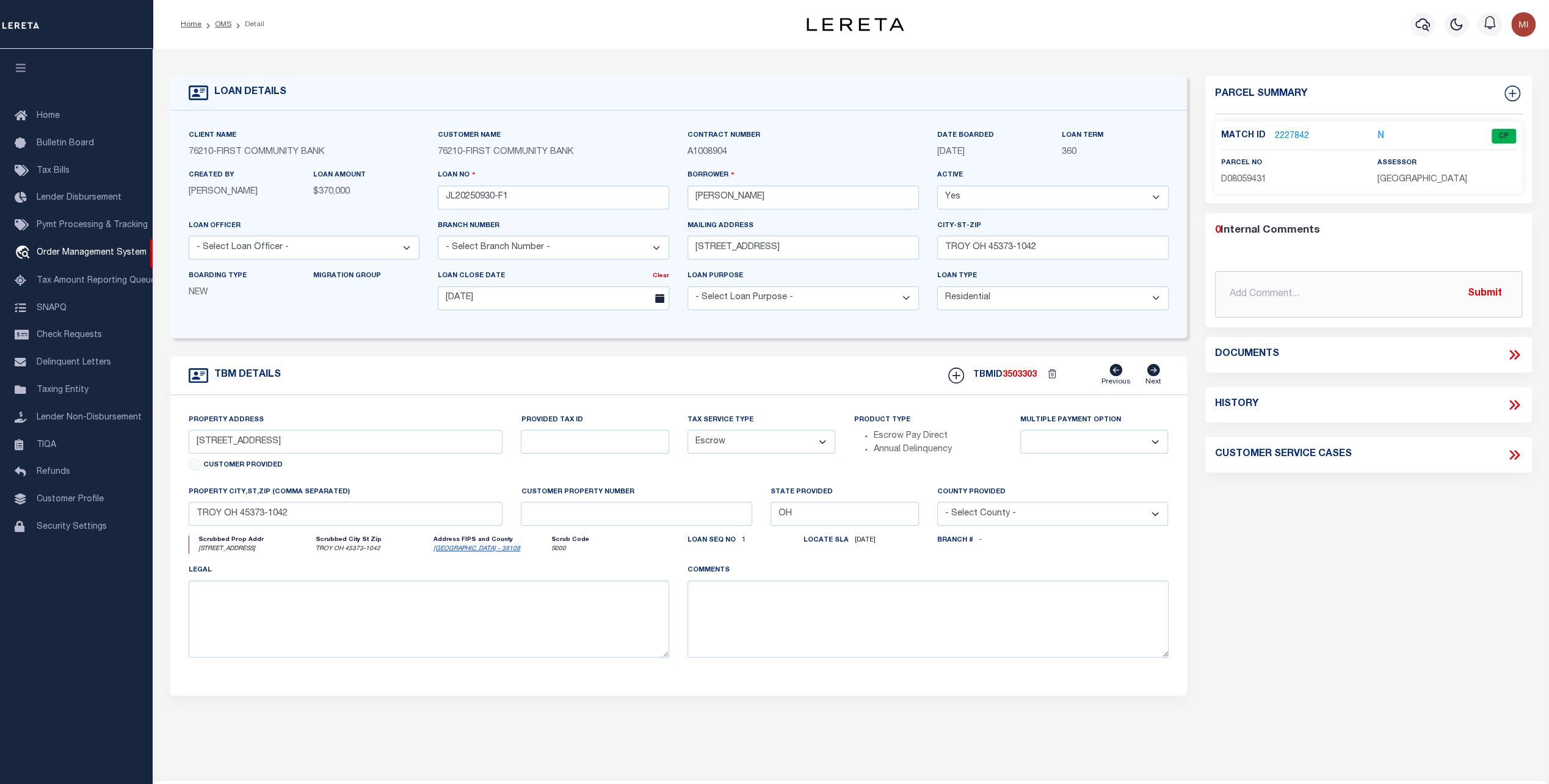
click at [1290, 133] on link "2227842" at bounding box center [1292, 136] width 34 height 13
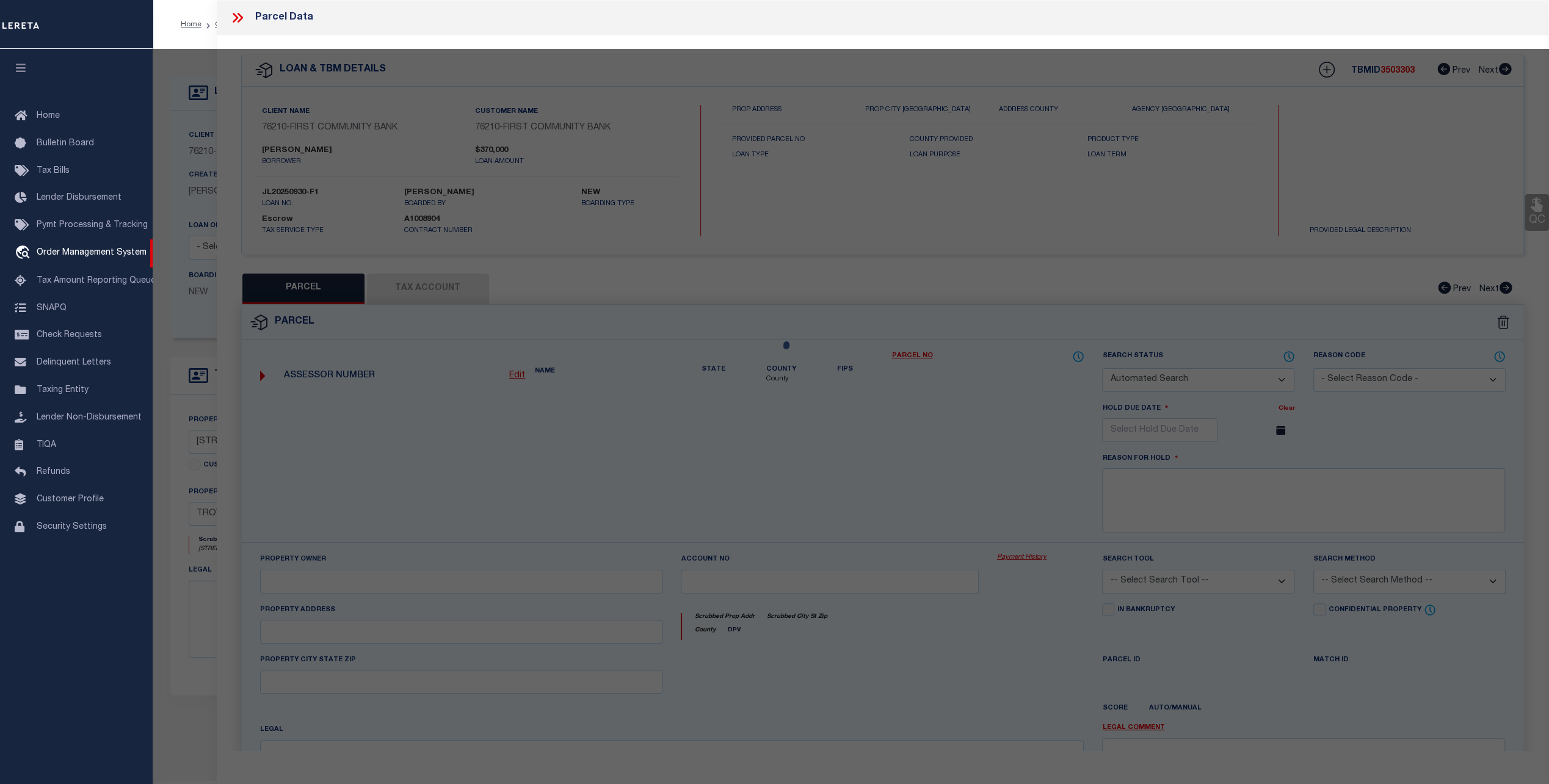
checkbox input "false"
select select "CP"
type input "MONNIN,BRENT & MATTHEW"
select select "ATL"
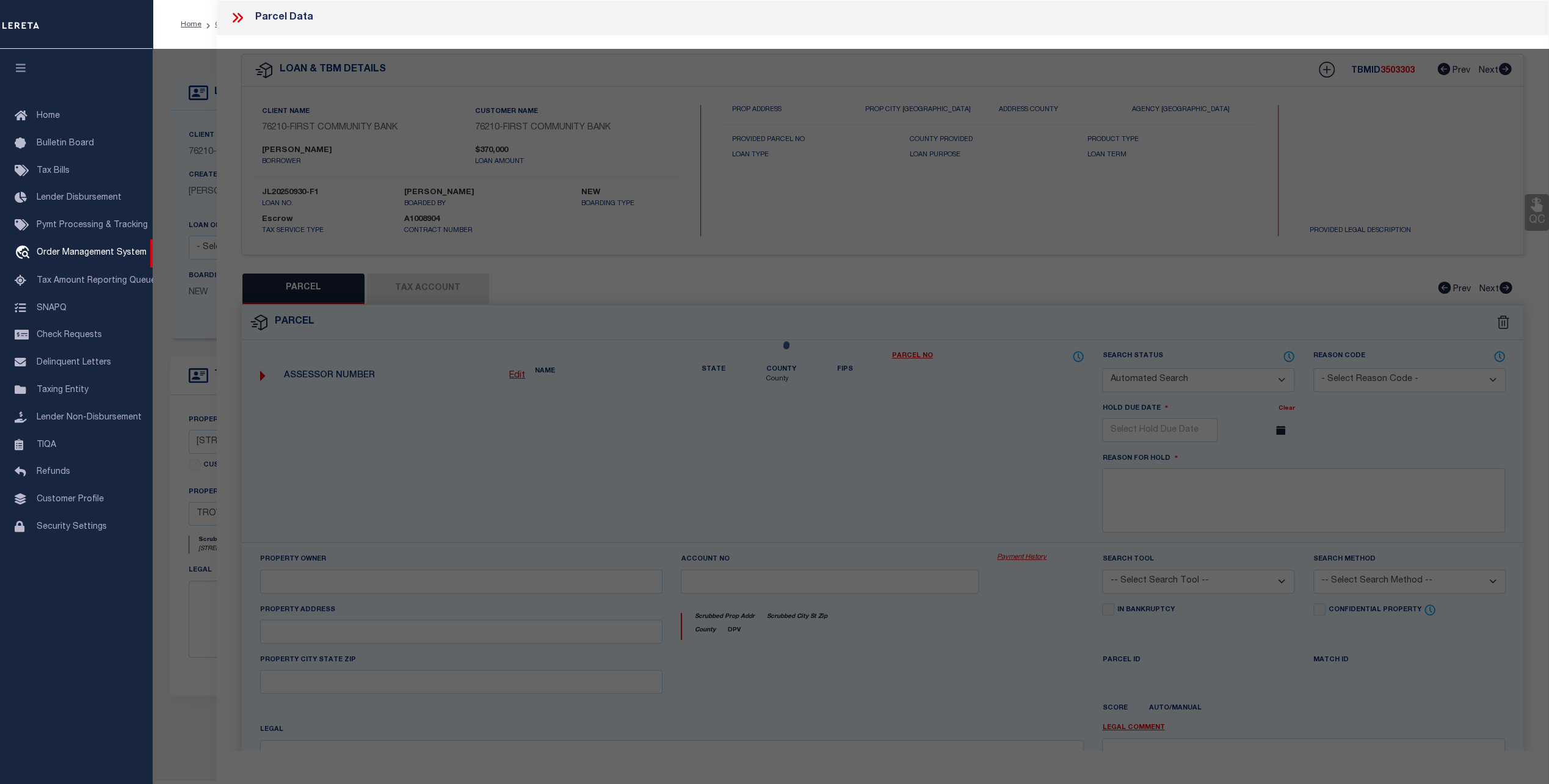
select select "ADD"
type input "2511 GLASGOW DR"
checkbox input "false"
type input "TROY, OH 45373"
type textarea "IN LOT 7336"
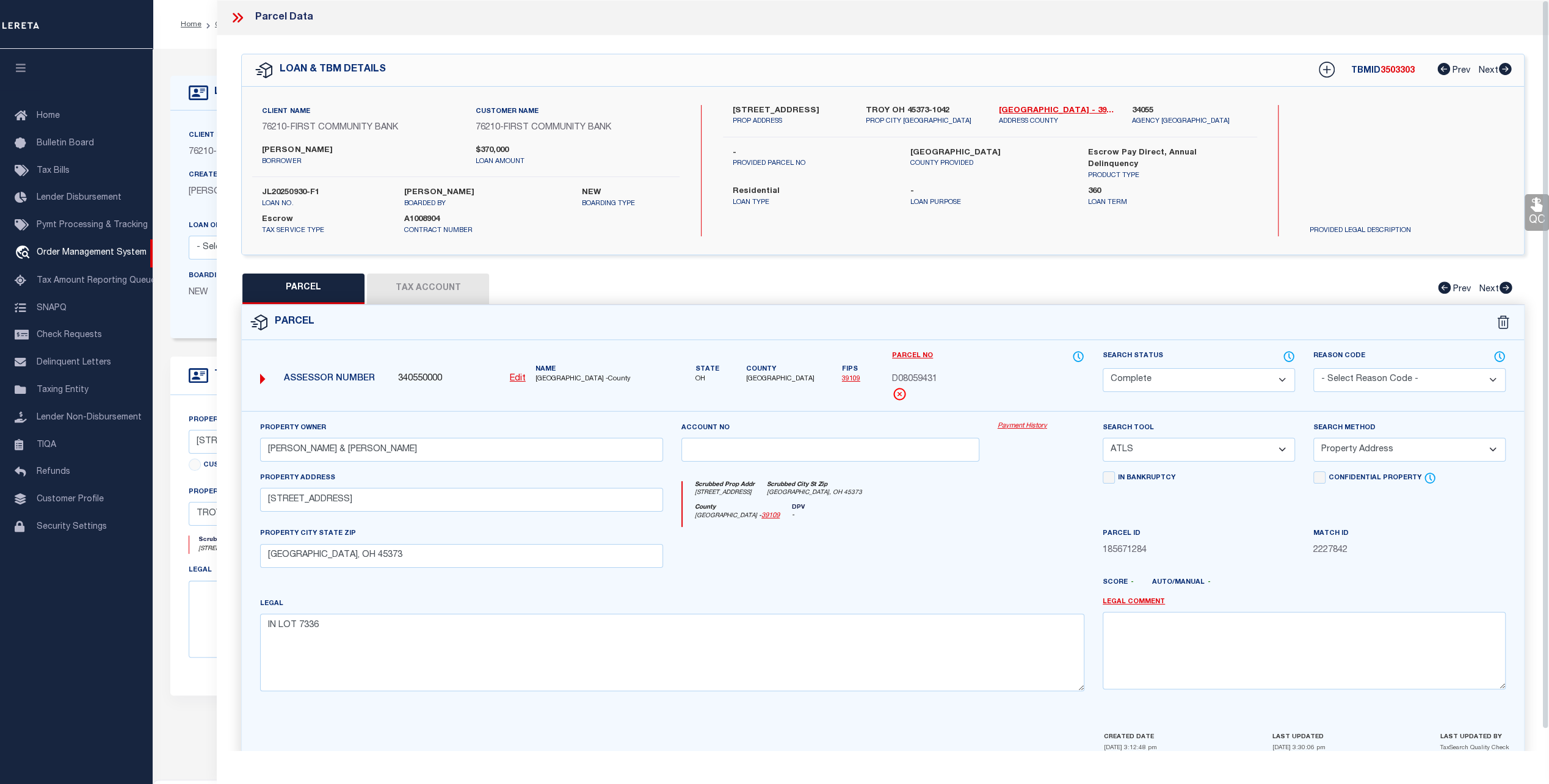
click at [1011, 424] on link "Payment History" at bounding box center [1041, 426] width 87 height 11
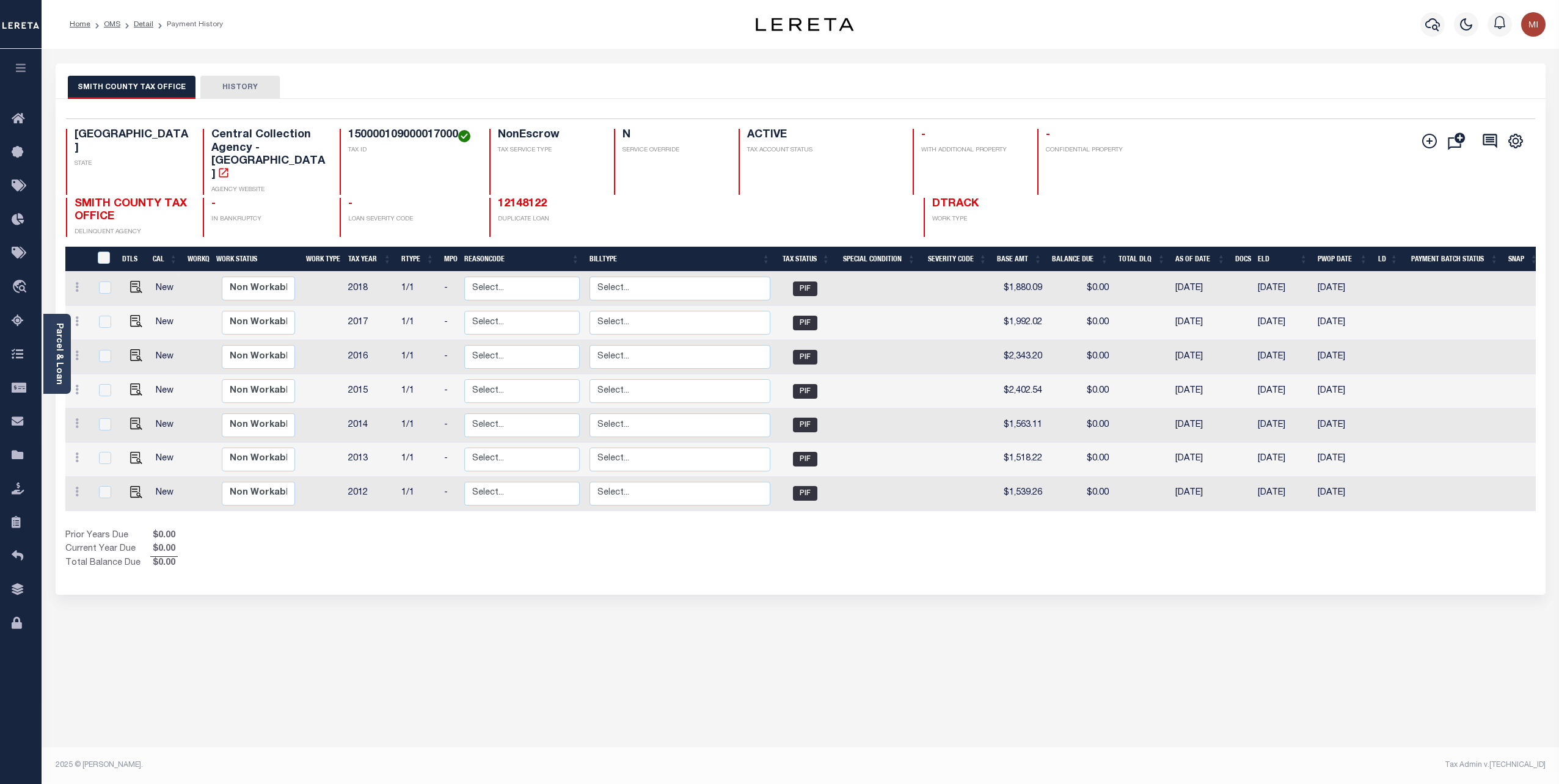
click at [237, 84] on button "HISTORY" at bounding box center [240, 87] width 79 height 24
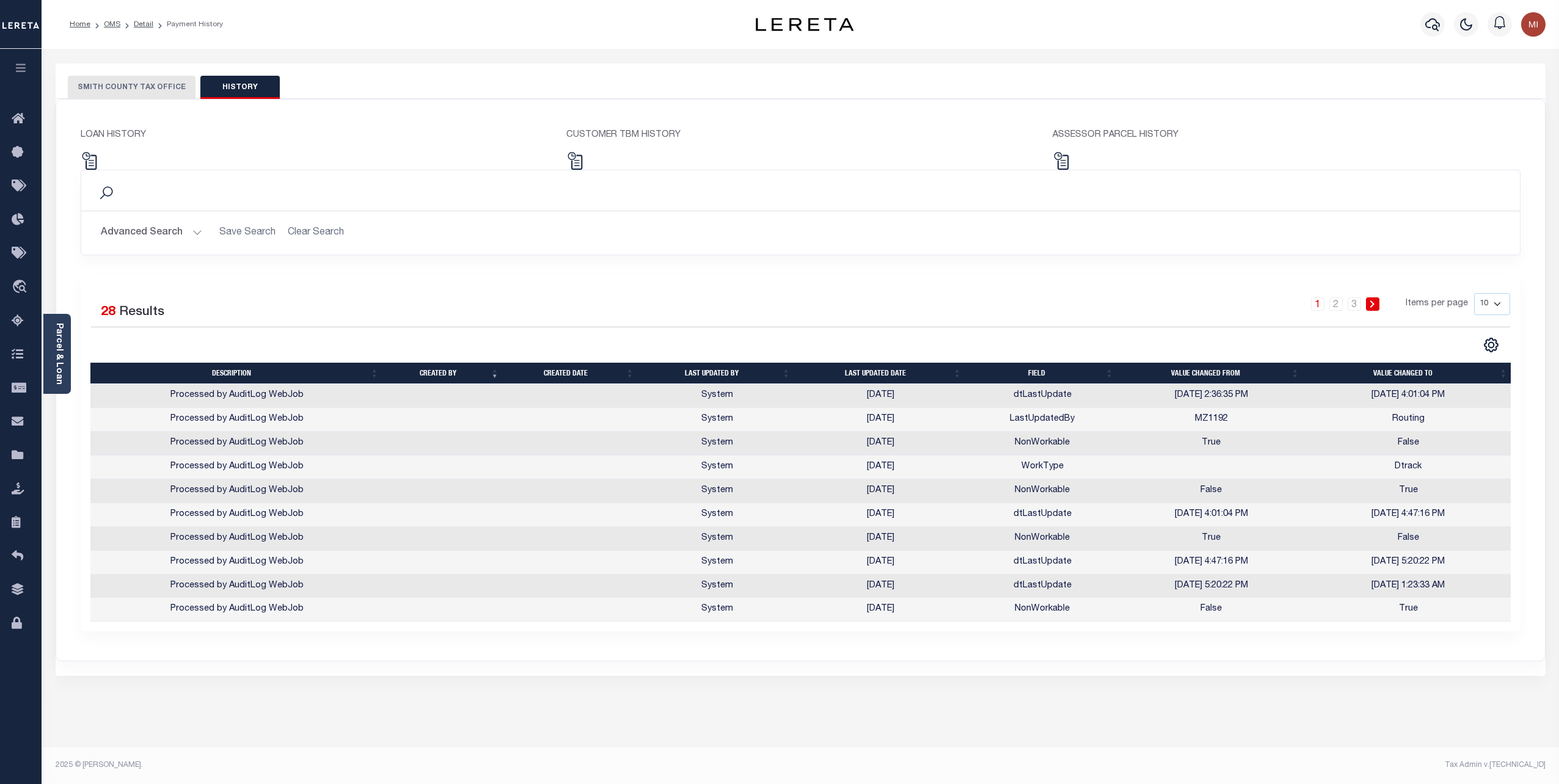
click at [877, 370] on th "Last updated date" at bounding box center [881, 373] width 171 height 21
click at [879, 371] on th "Last updated date" at bounding box center [881, 373] width 171 height 21
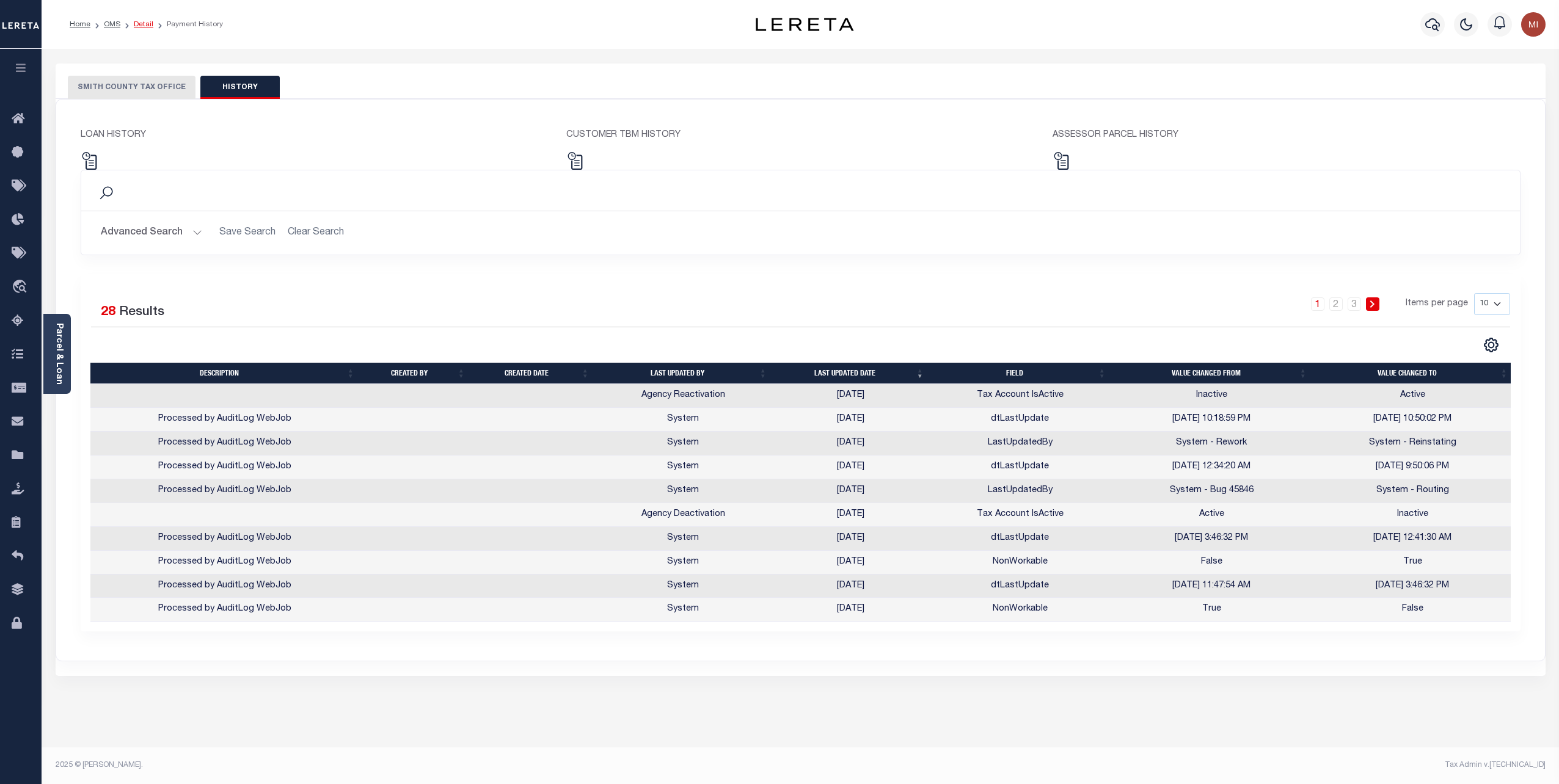
click at [136, 24] on link "Detail" at bounding box center [143, 24] width 19 height 7
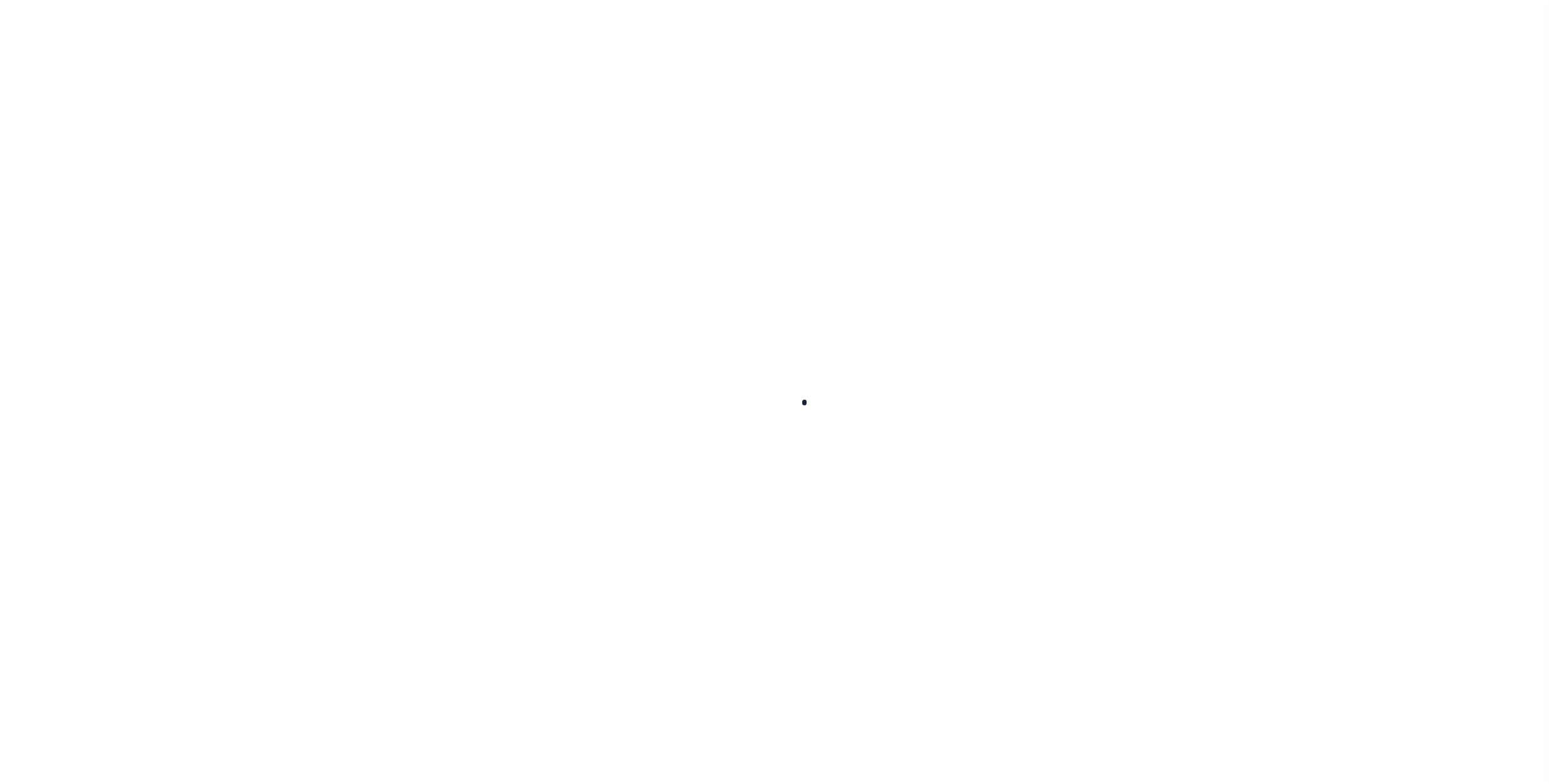
type input "10116060"
type input "[PERSON_NAME]"
select select "False"
select select
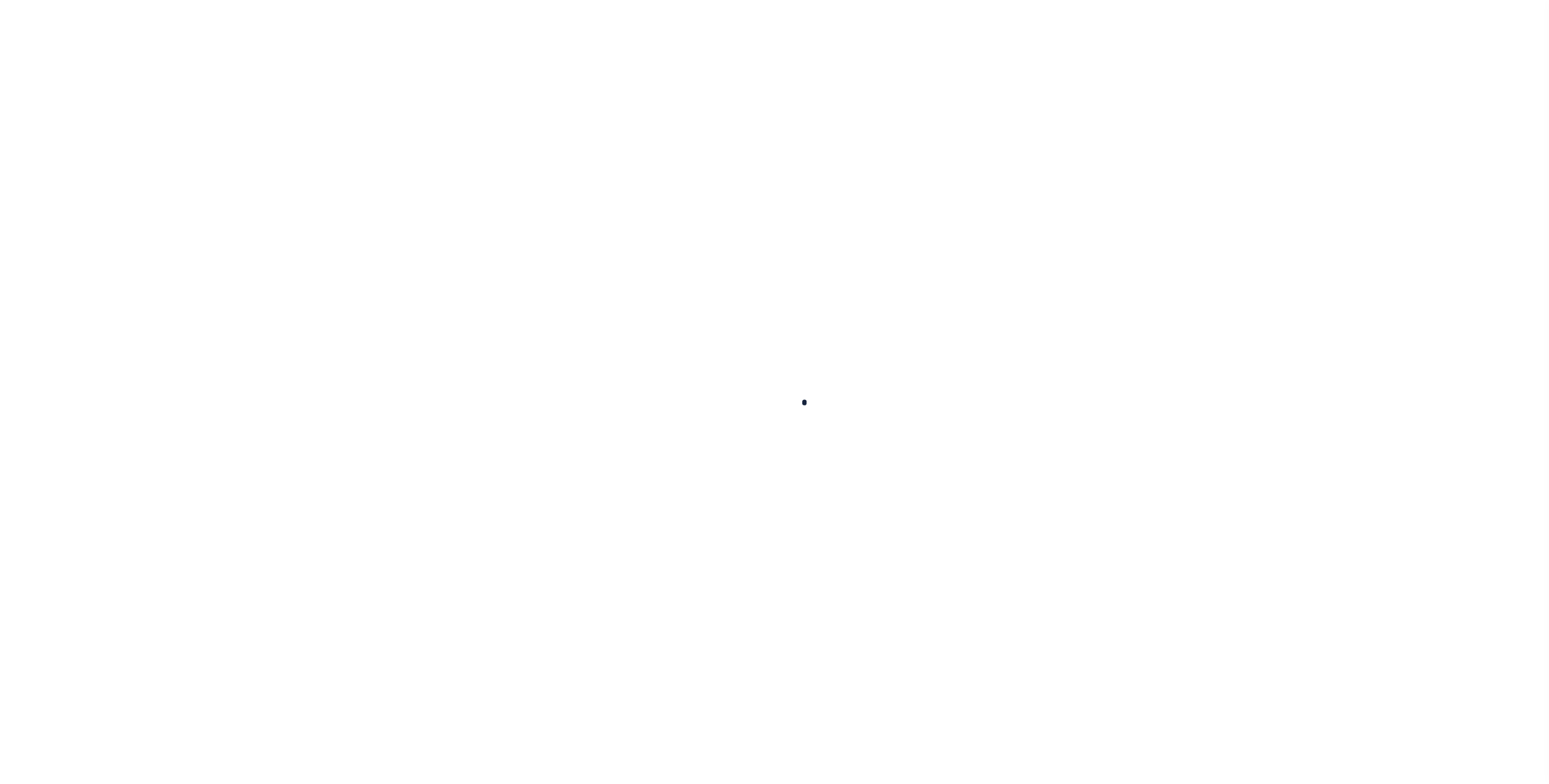
type input "[STREET_ADDRESS]"
type input "[GEOGRAPHIC_DATA],[GEOGRAPHIC_DATA] 75703-4426"
select select
select select "NonEscrow"
select select "1618"
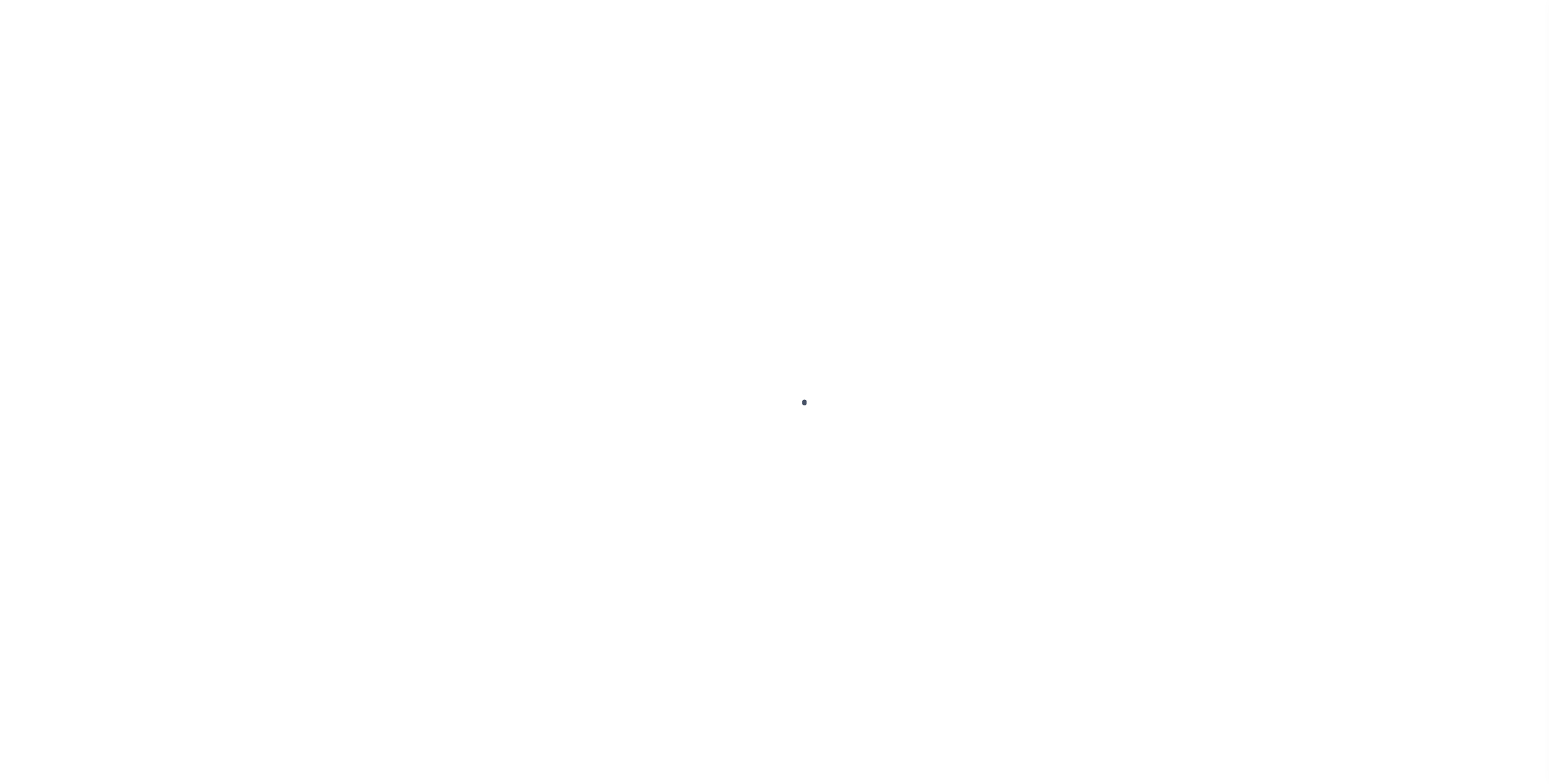
select select "891"
type input "[STREET_ADDRESS]"
select select
type input "[GEOGRAPHIC_DATA] , [GEOGRAPHIC_DATA] 757010000"
type input "[GEOGRAPHIC_DATA]"
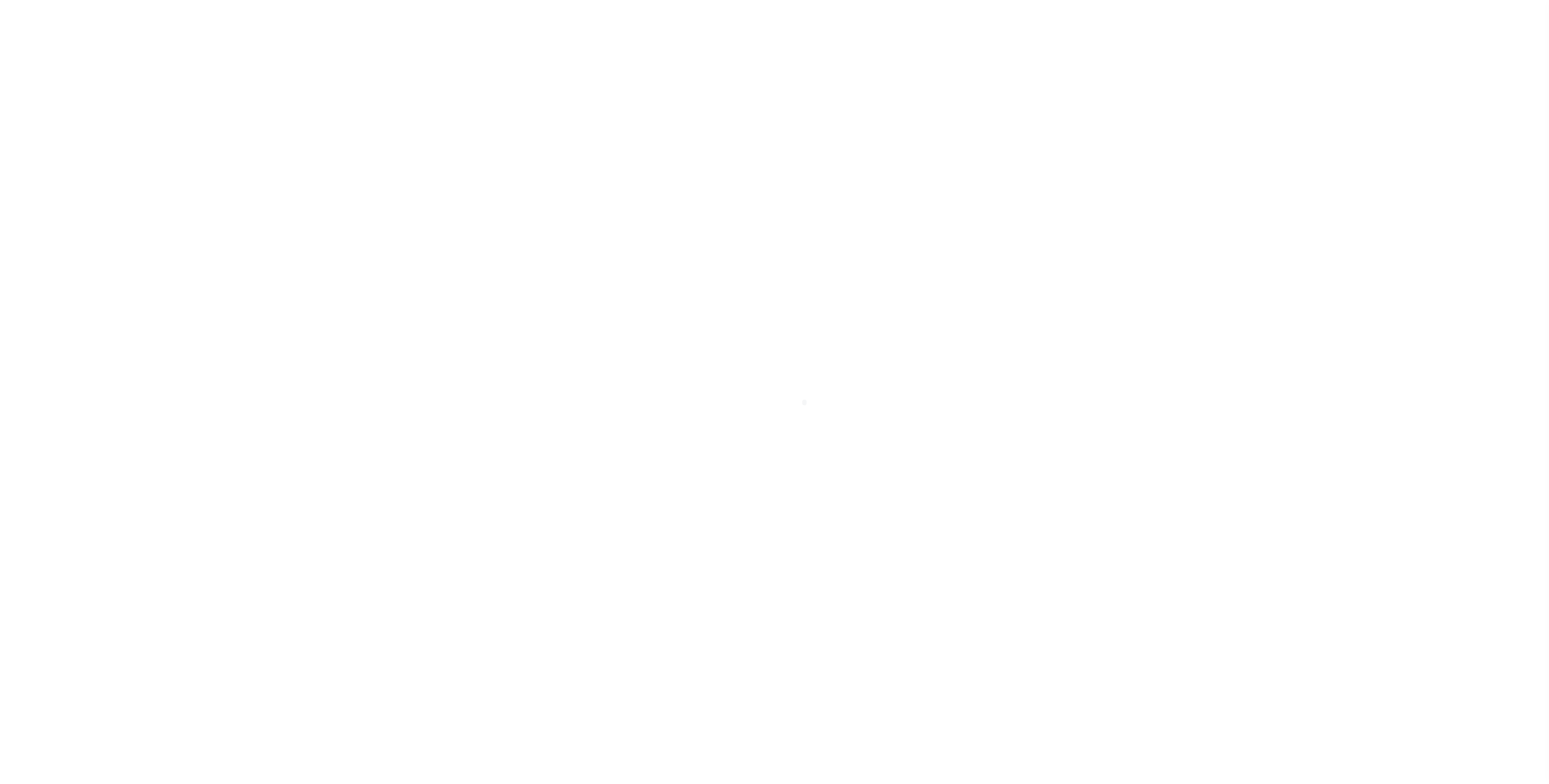
type textarea "Inactivated per file dated [DATE]"
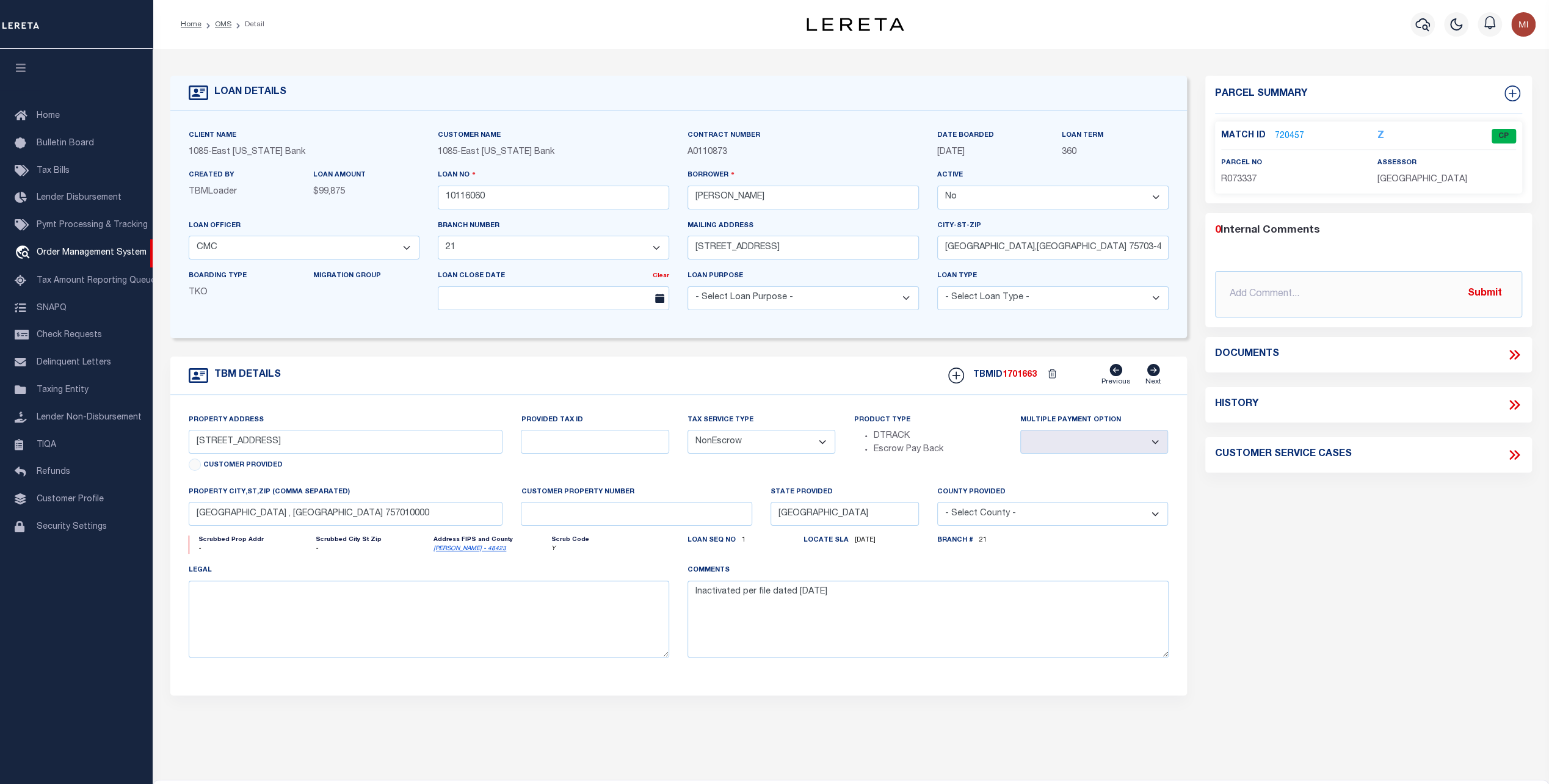
click at [1509, 402] on icon at bounding box center [1514, 405] width 16 height 16
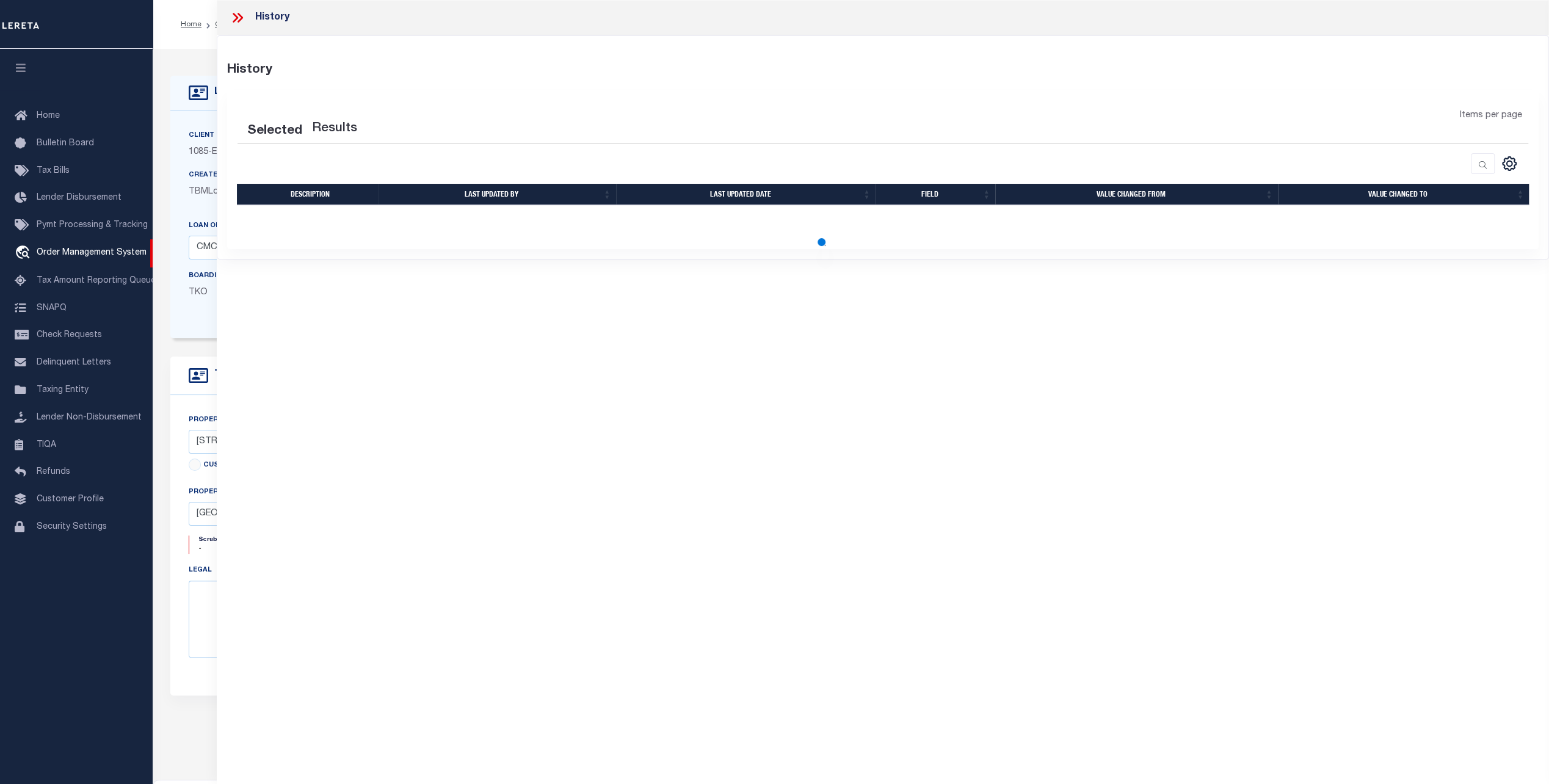
select select "100"
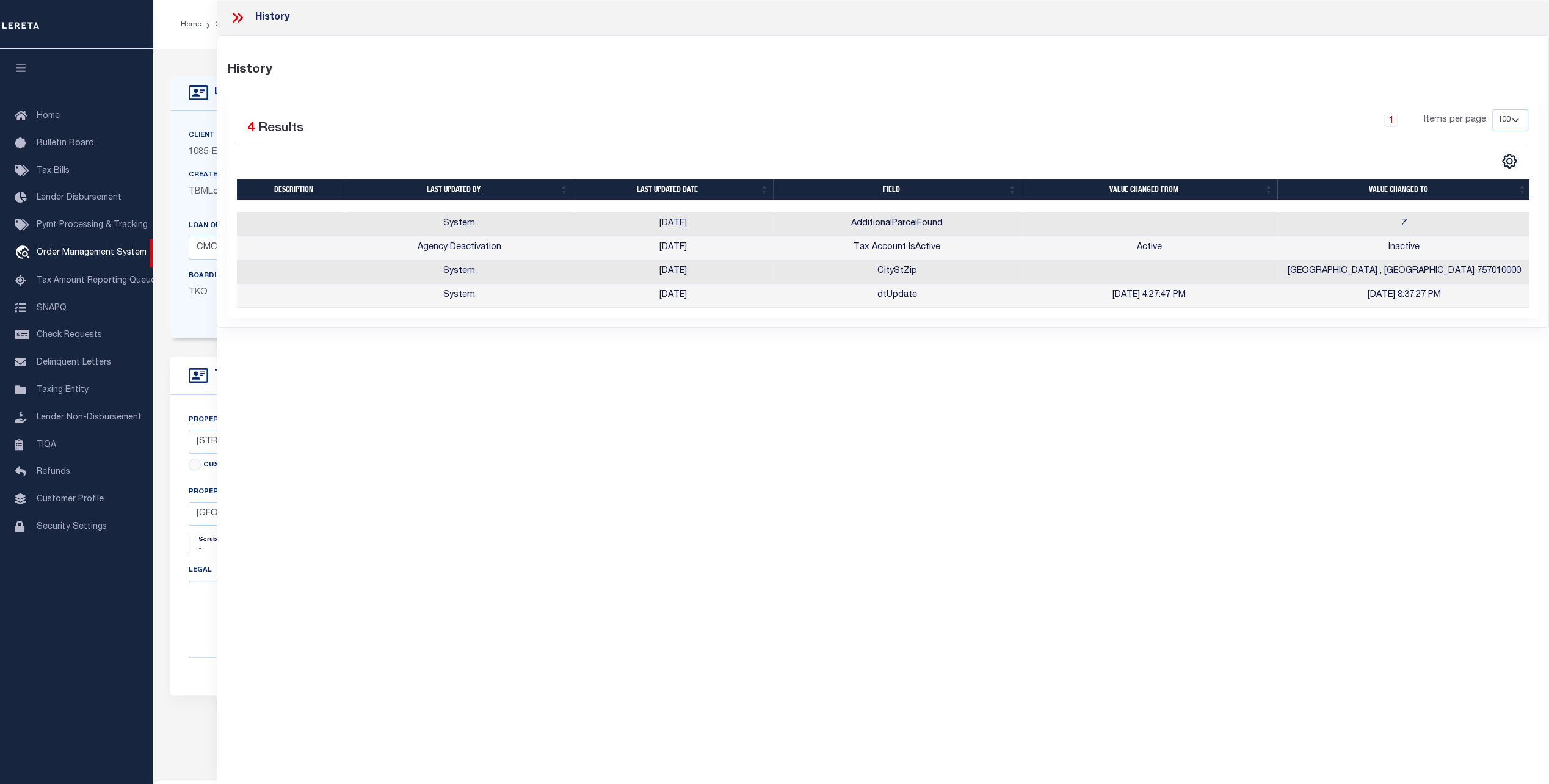
click at [232, 16] on icon at bounding box center [237, 18] width 16 height 16
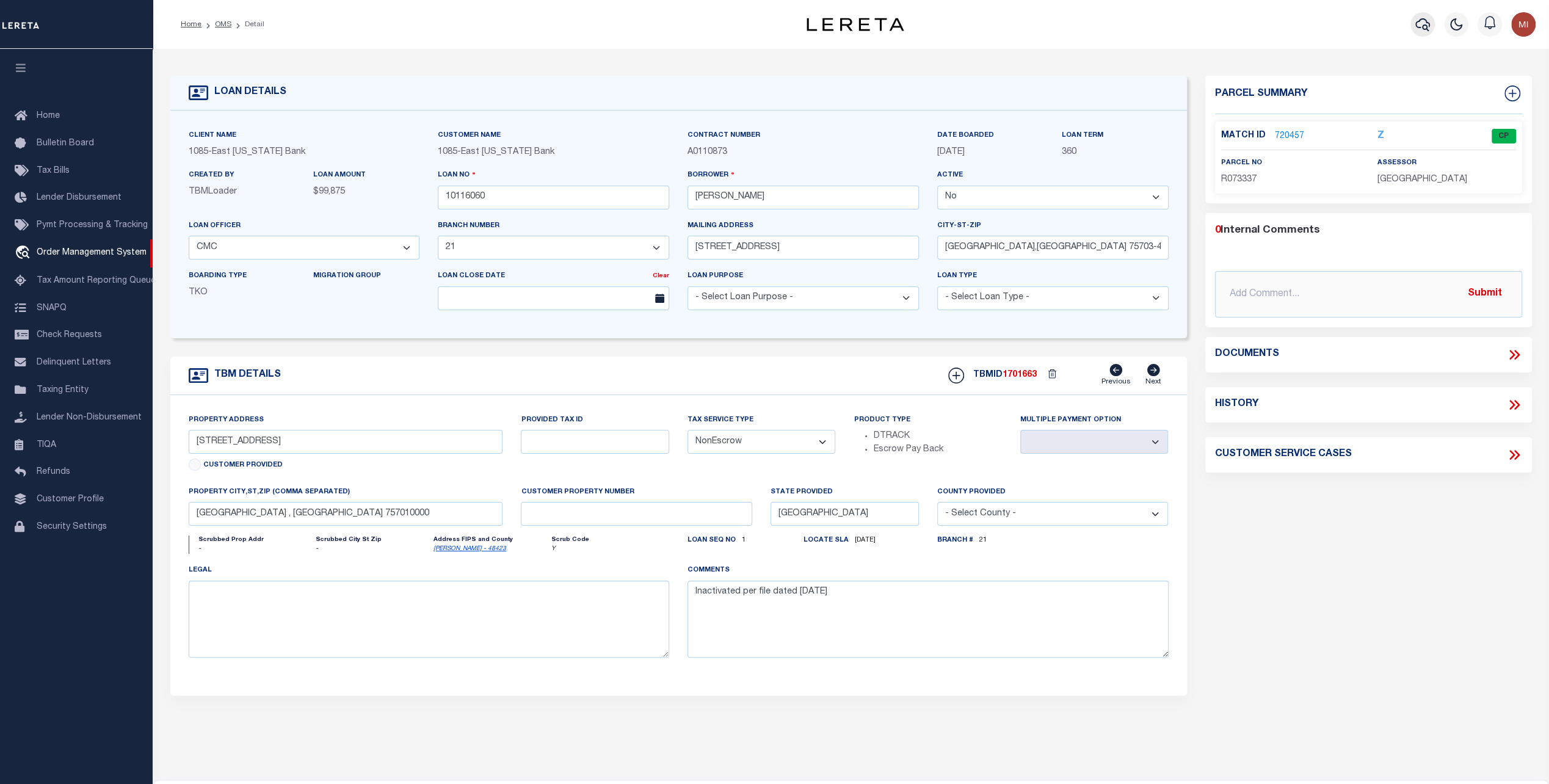
click at [1419, 22] on icon "button" at bounding box center [1422, 24] width 15 height 15
click at [1425, 30] on icon "button" at bounding box center [1422, 25] width 15 height 13
click at [1419, 24] on icon "button" at bounding box center [1422, 24] width 15 height 15
click at [1415, 24] on icon "button" at bounding box center [1422, 24] width 15 height 15
click at [1418, 26] on icon "button" at bounding box center [1422, 24] width 15 height 15
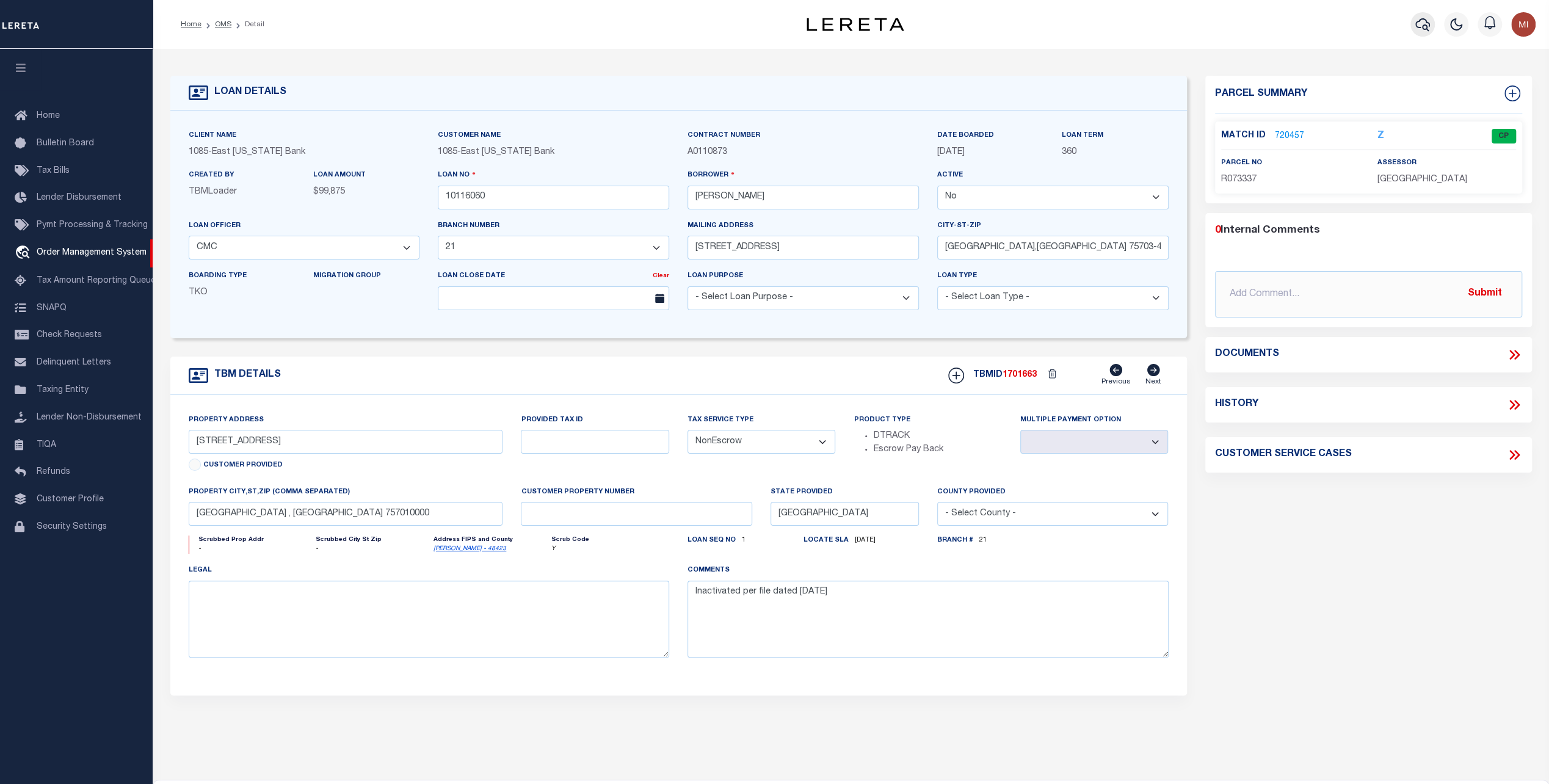
click at [1418, 26] on icon "button" at bounding box center [1422, 24] width 15 height 15
click at [1420, 26] on icon "button" at bounding box center [1422, 24] width 15 height 15
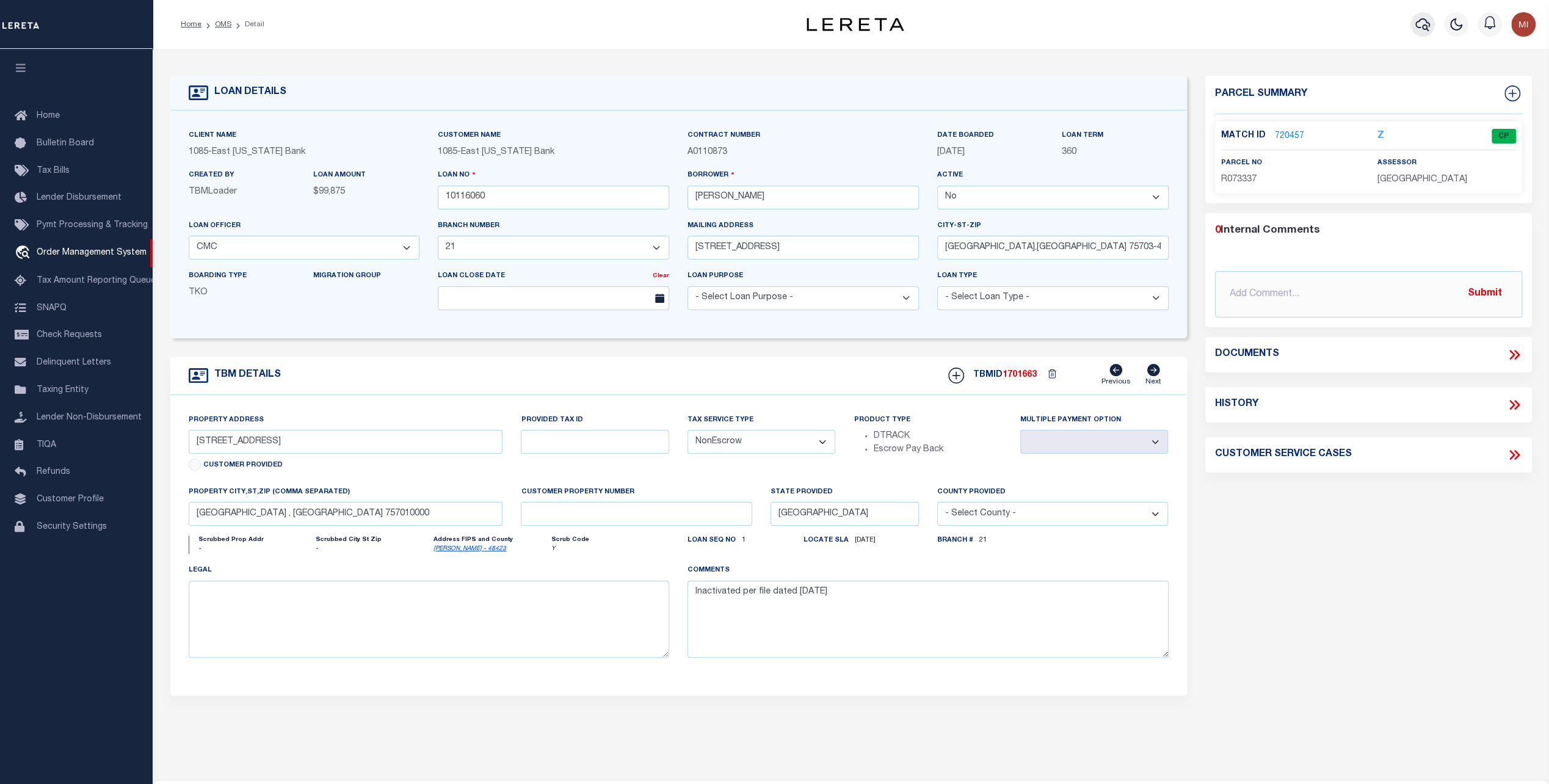
click at [1420, 26] on icon "button" at bounding box center [1422, 24] width 15 height 15
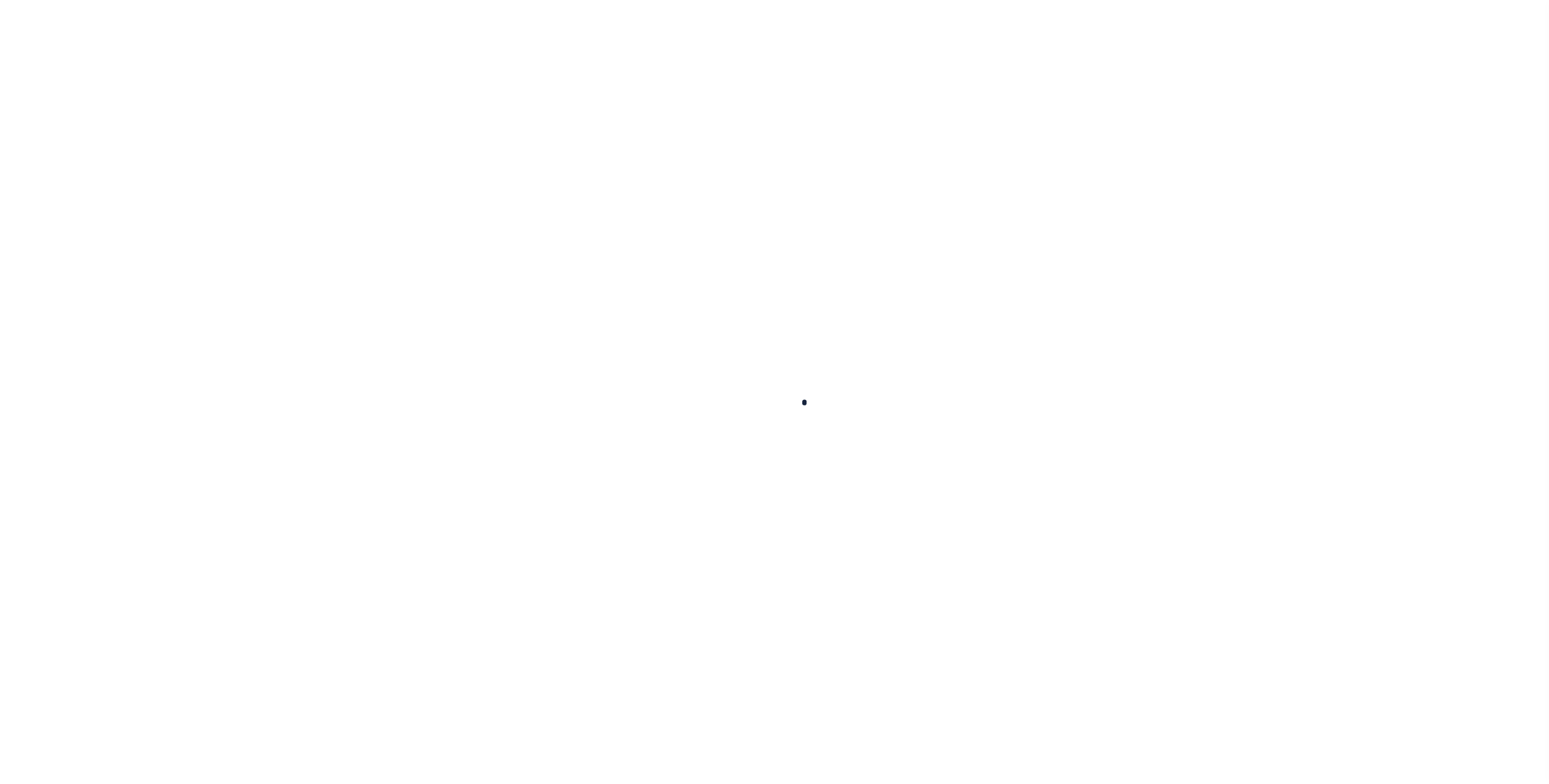
type input "10116060"
type input "[PERSON_NAME]"
select select "False"
select select
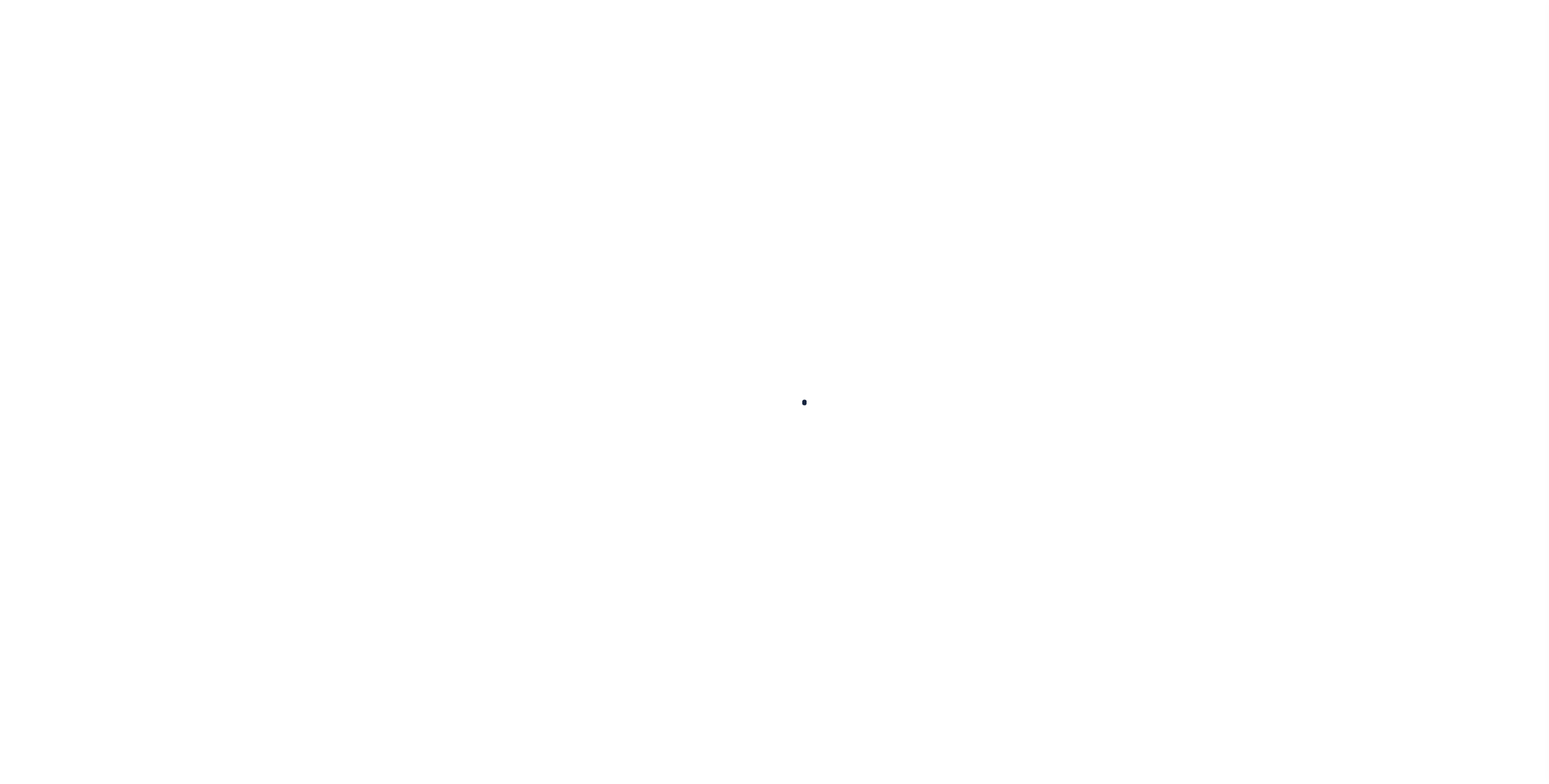
type input "[STREET_ADDRESS]"
type input "[GEOGRAPHIC_DATA],[GEOGRAPHIC_DATA] 75703-4426"
select select
select select "NonEscrow"
type input "[STREET_ADDRESS]"
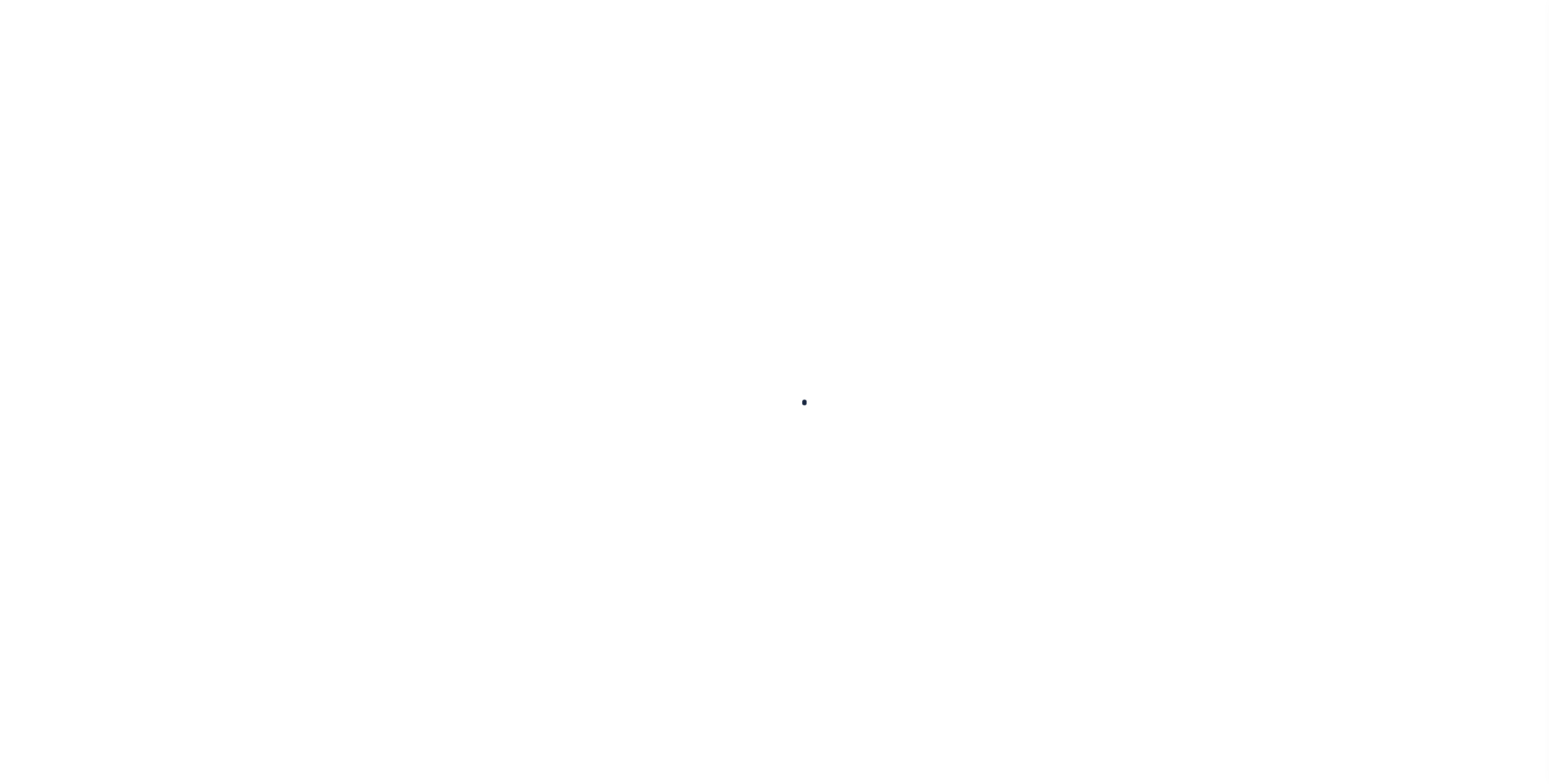
select select
type input "[GEOGRAPHIC_DATA] , [GEOGRAPHIC_DATA] 757010000"
type input "[GEOGRAPHIC_DATA]"
type textarea "Inactivated per file dated [DATE]"
select select "1618"
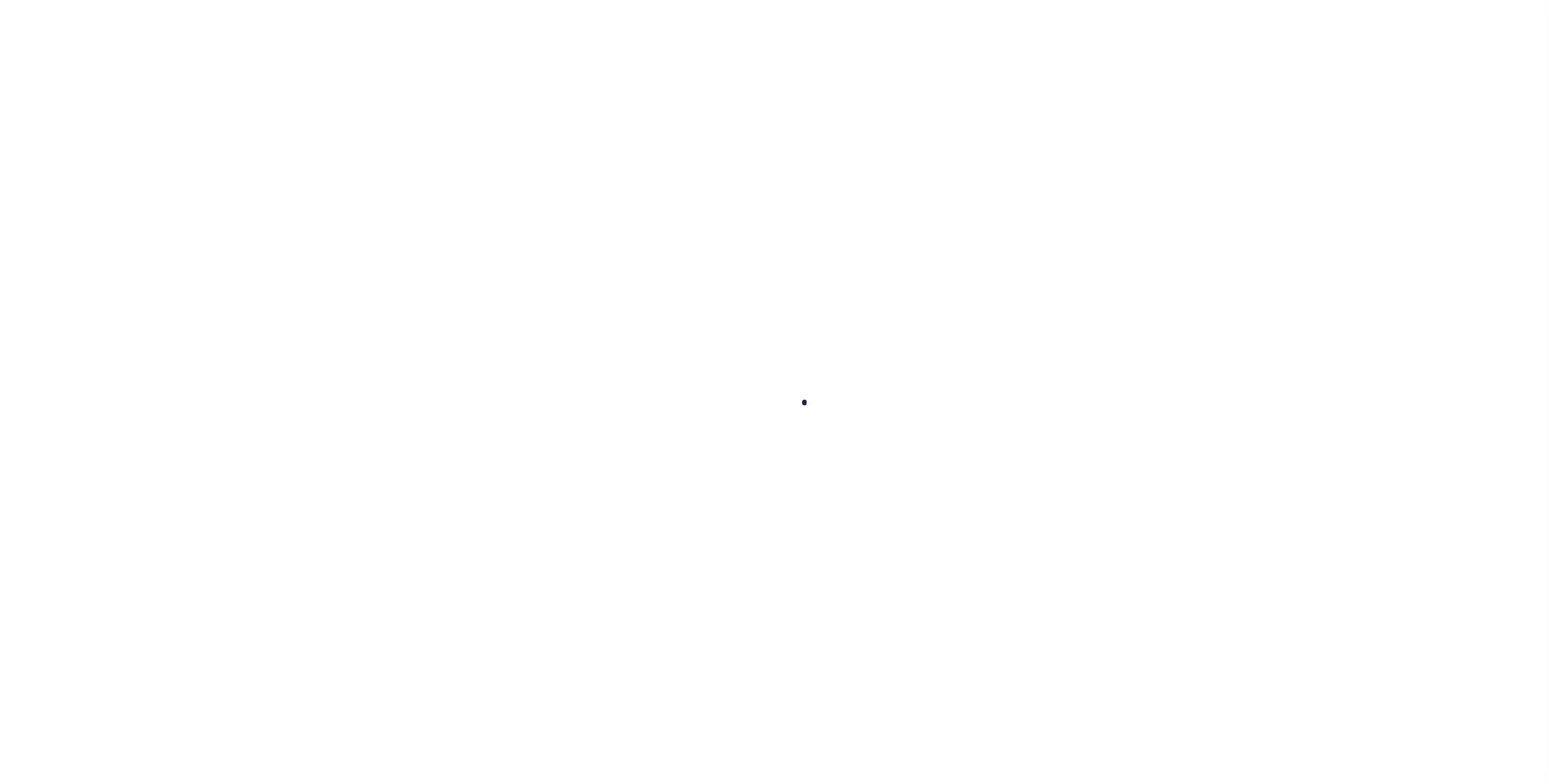
select select "891"
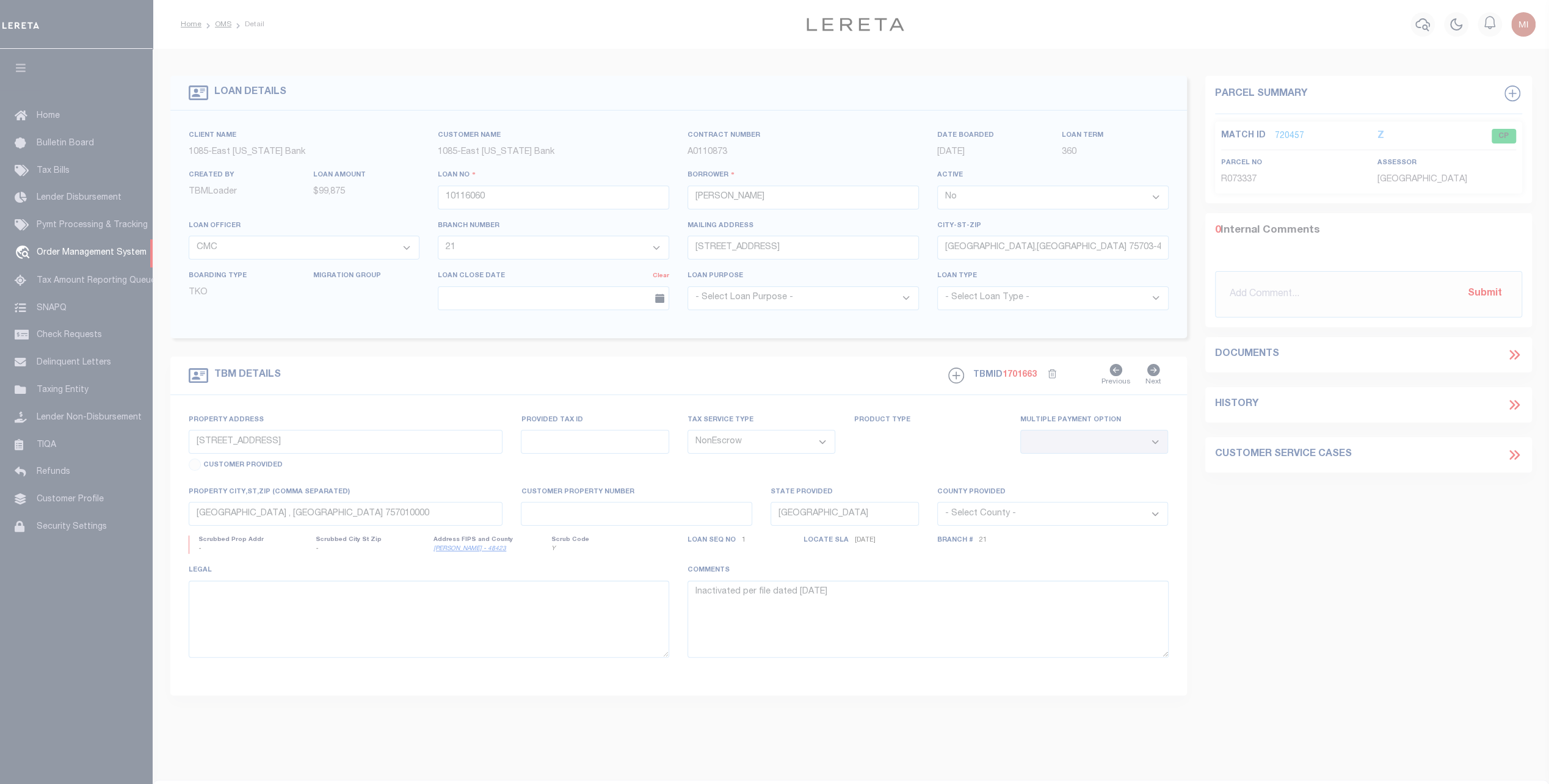
select select "200"
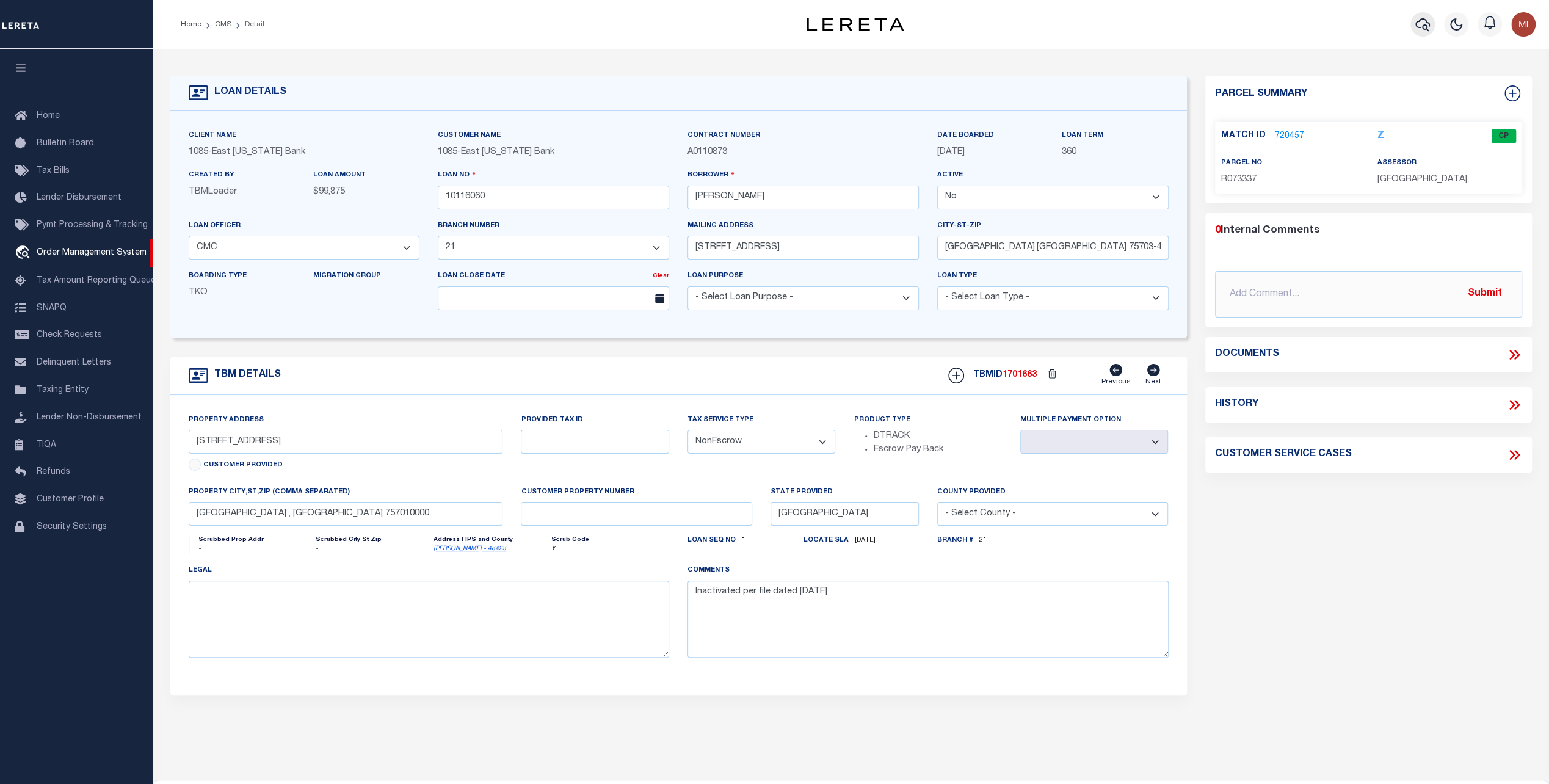
click at [1420, 24] on icon "button" at bounding box center [1422, 24] width 15 height 15
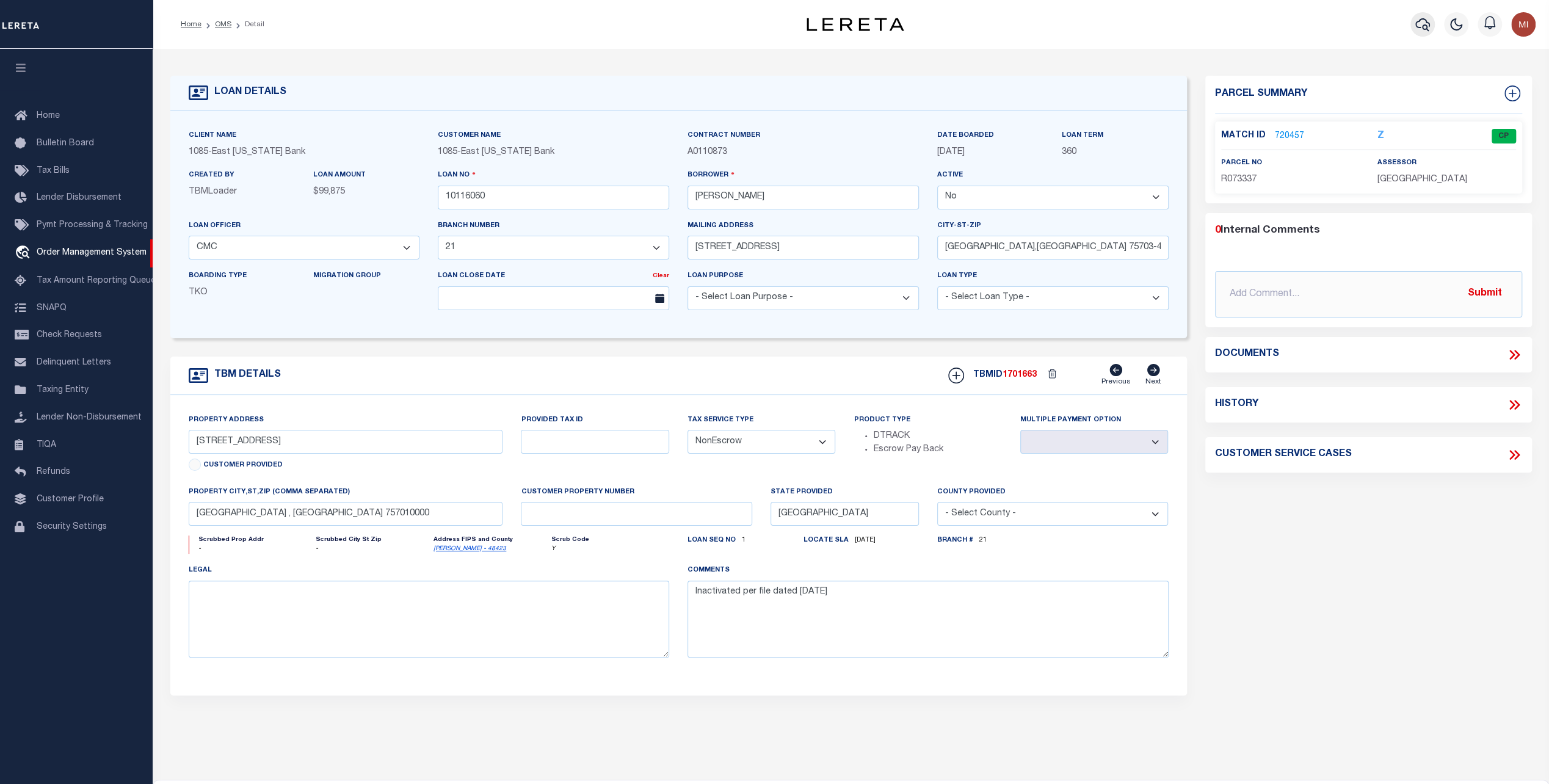
click at [1420, 24] on icon "button" at bounding box center [1422, 24] width 15 height 15
drag, startPoint x: 1420, startPoint y: 24, endPoint x: 681, endPoint y: 144, distance: 748.7
click at [1260, 51] on div "Home OMS Detail" at bounding box center [774, 464] width 1549 height 929
click at [221, 22] on link "OMS" at bounding box center [222, 24] width 16 height 7
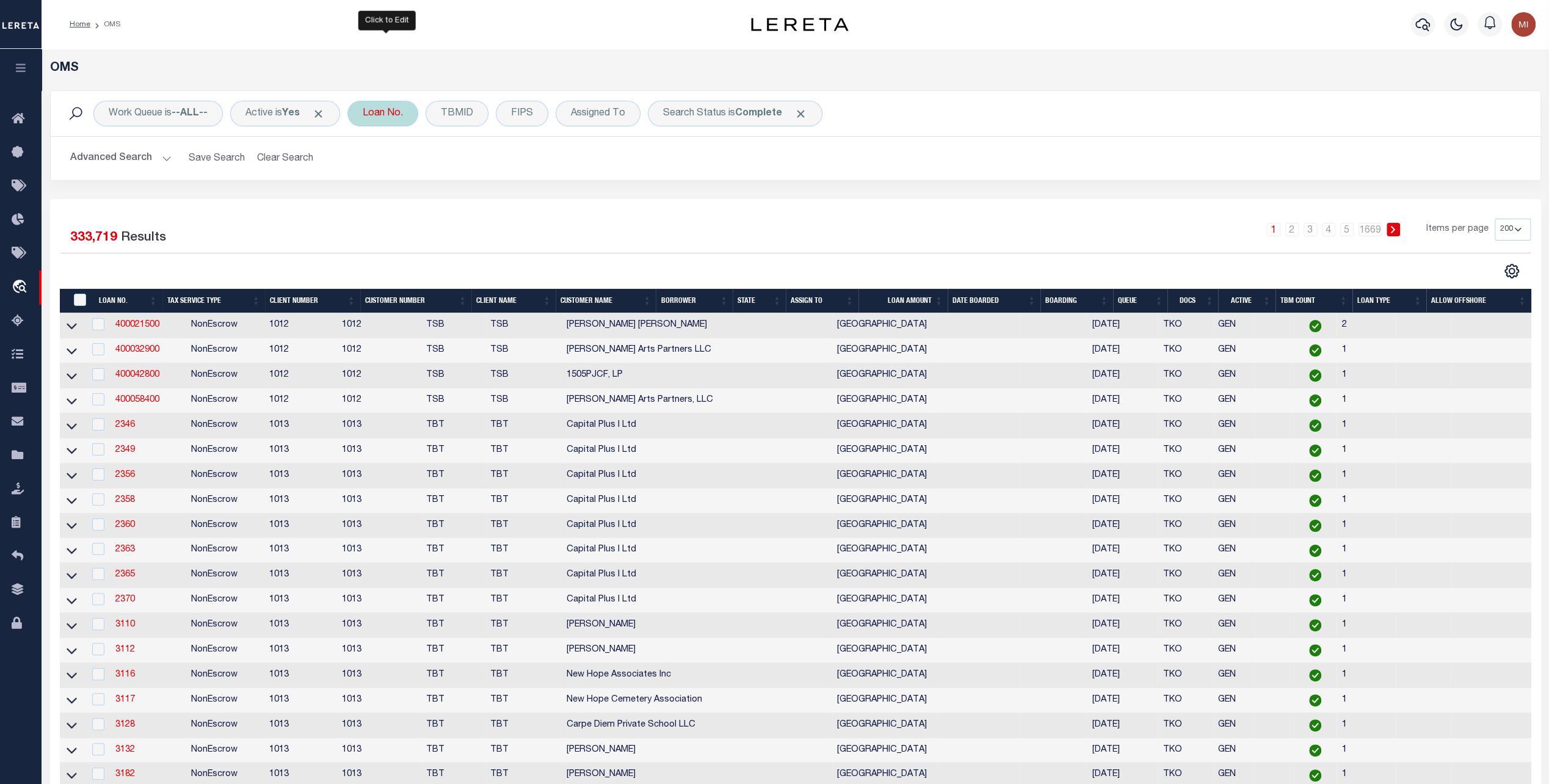
click at [397, 116] on div "Loan No." at bounding box center [382, 113] width 71 height 26
type input "10117645"
click at [525, 197] on input "Apply" at bounding box center [525, 200] width 36 height 20
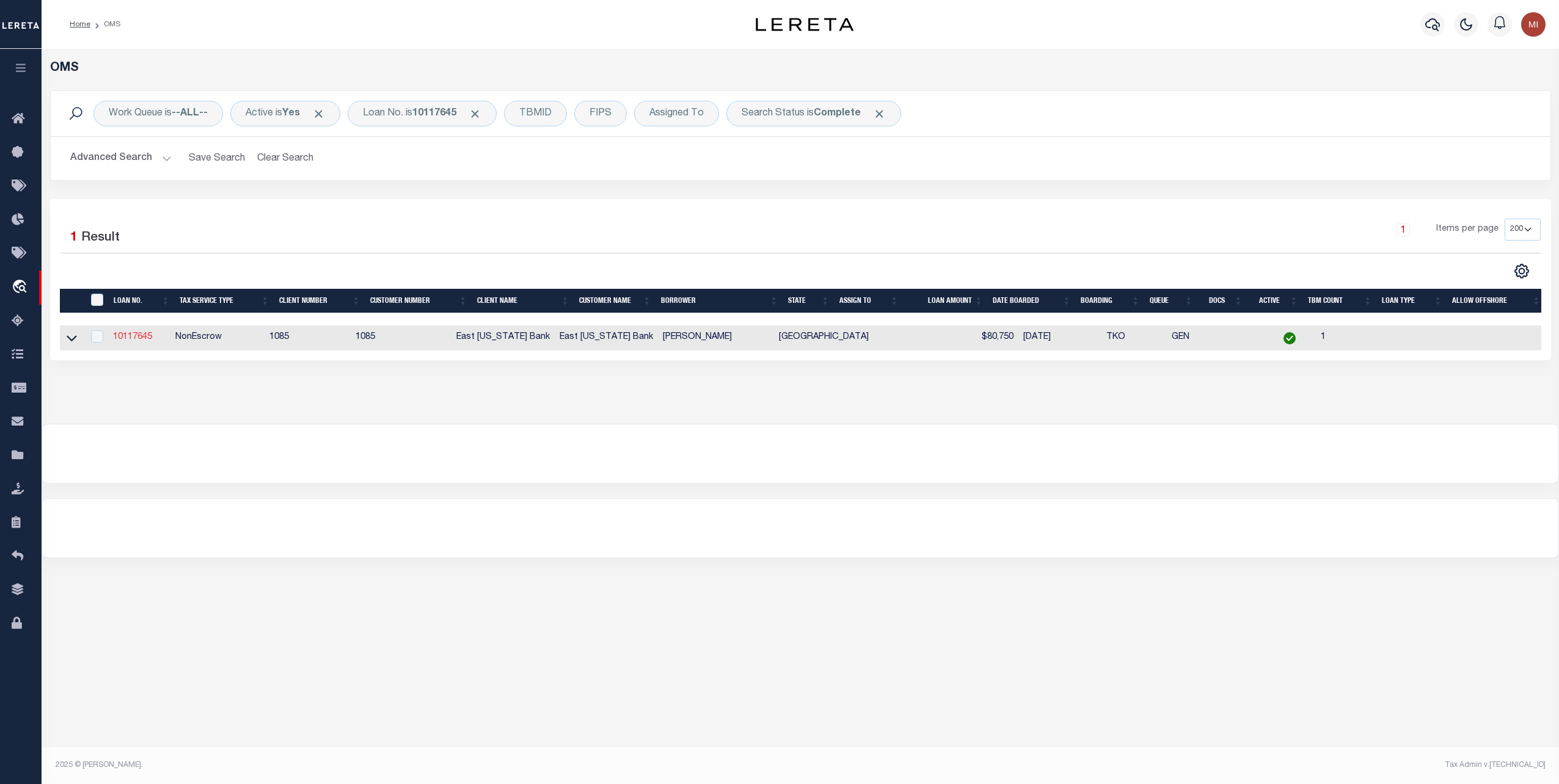
click at [147, 338] on link "10117645" at bounding box center [132, 337] width 39 height 9
type input "10117645"
type input "[PERSON_NAME]"
select select "True"
select select "1625"
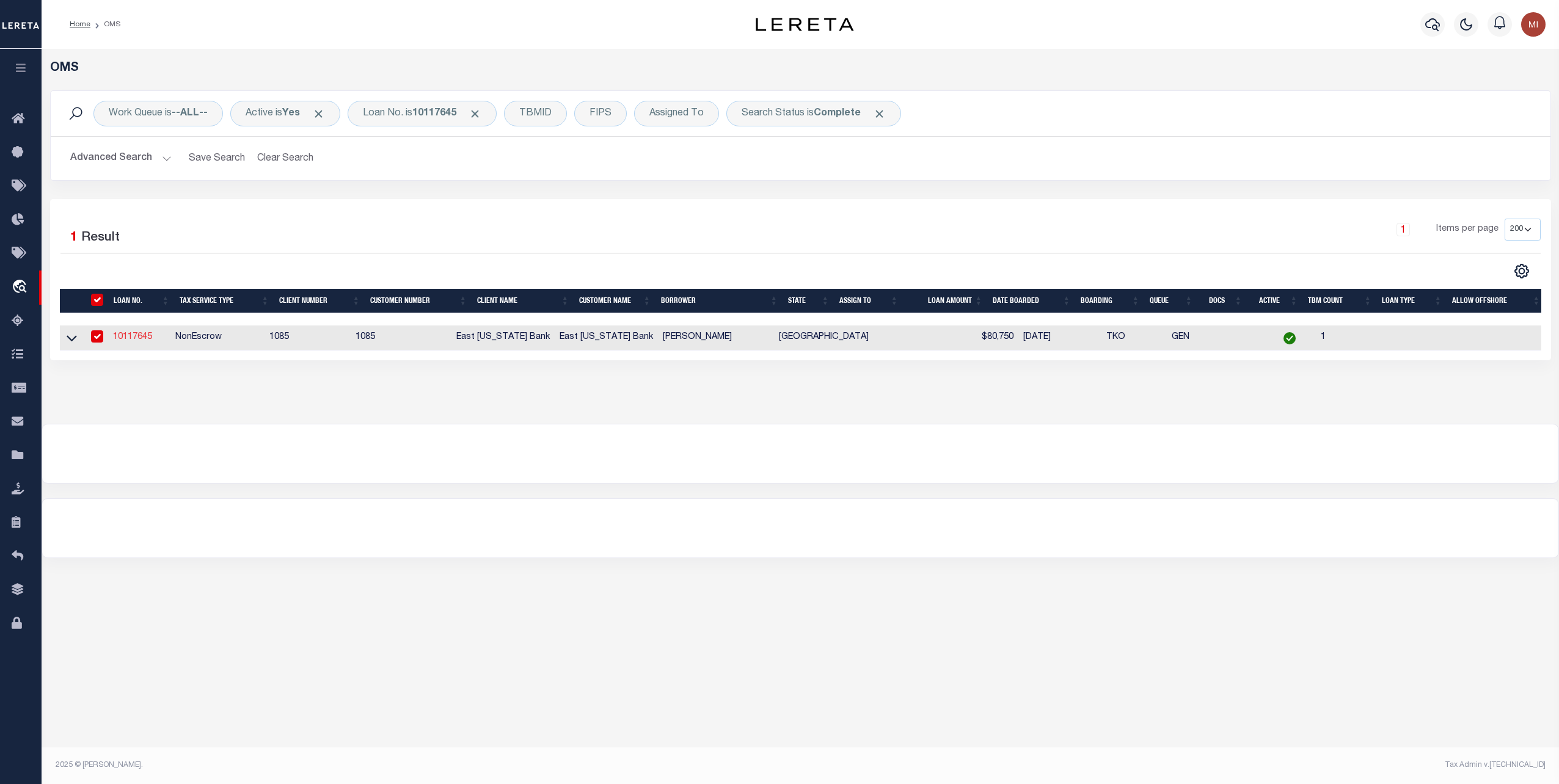
select select "882"
type input "PO BOX 2626"
type input "[GEOGRAPHIC_DATA],[GEOGRAPHIC_DATA] 75771-8726"
select select
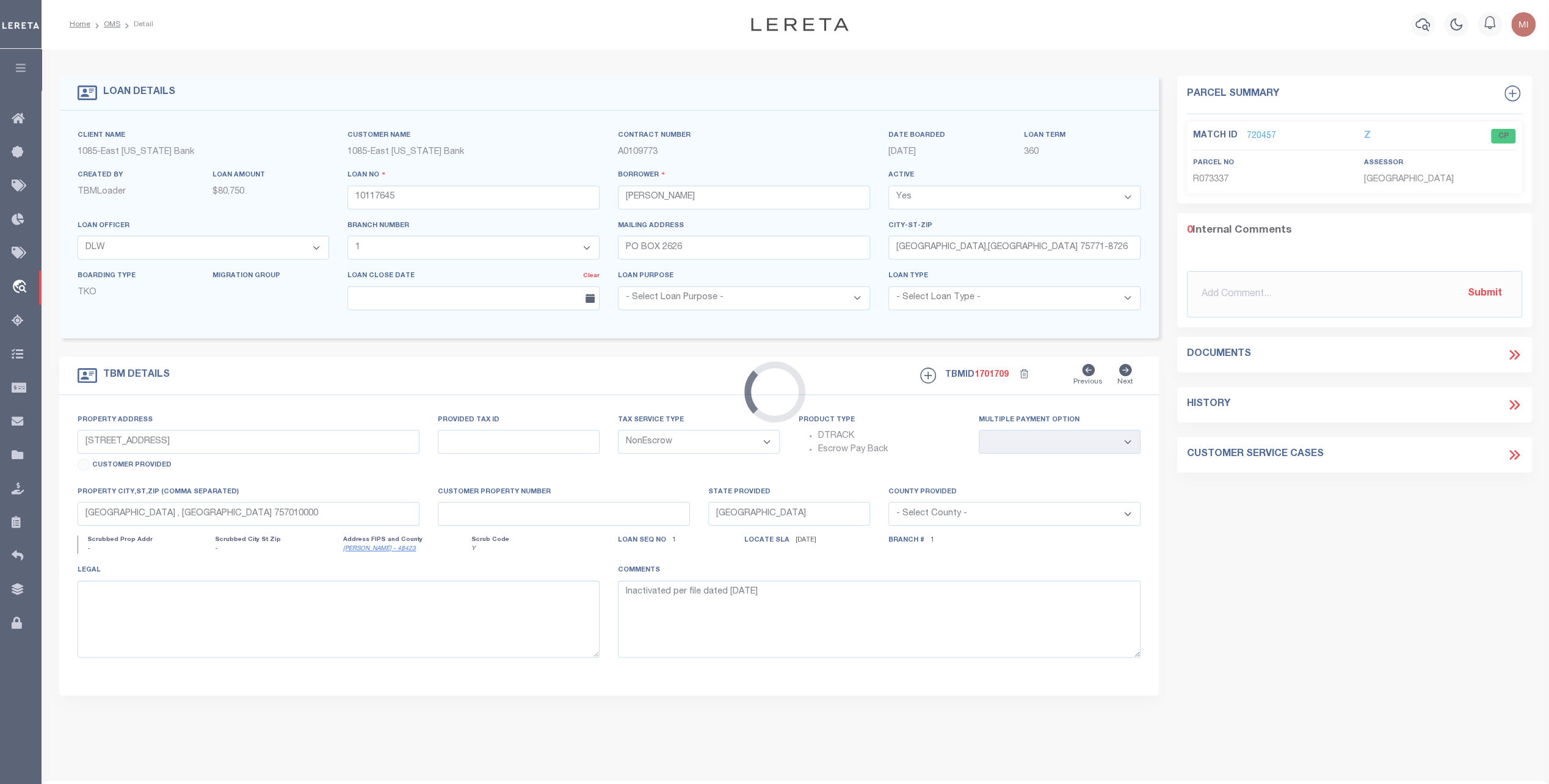
type input "[STREET_ADDRESS][PERSON_NAME]"
select select
type input "[GEOGRAPHIC_DATA] , [GEOGRAPHIC_DATA] 757710000"
select select "1625"
select select "882"
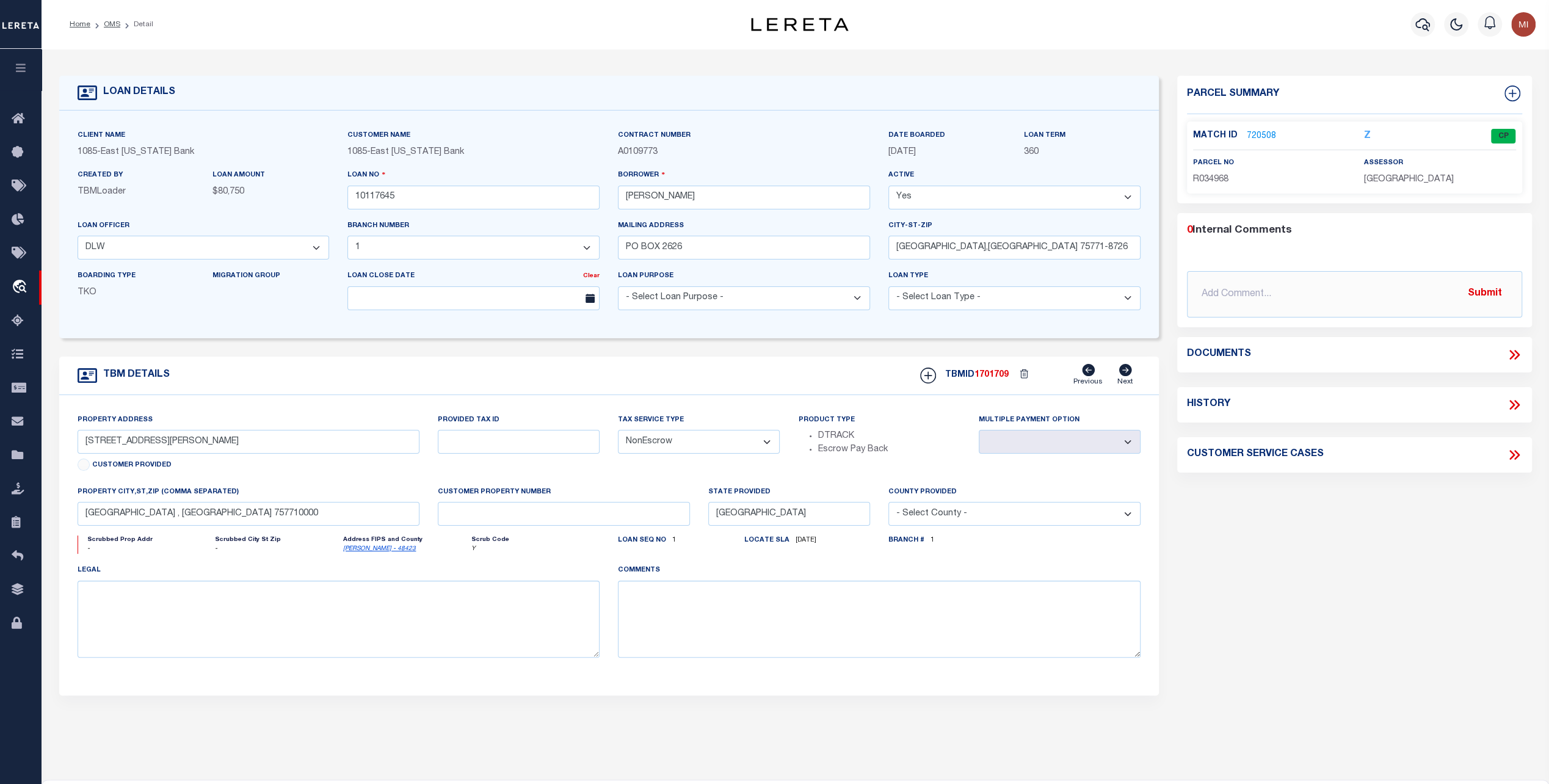
click at [1511, 406] on icon at bounding box center [1512, 405] width 6 height 10
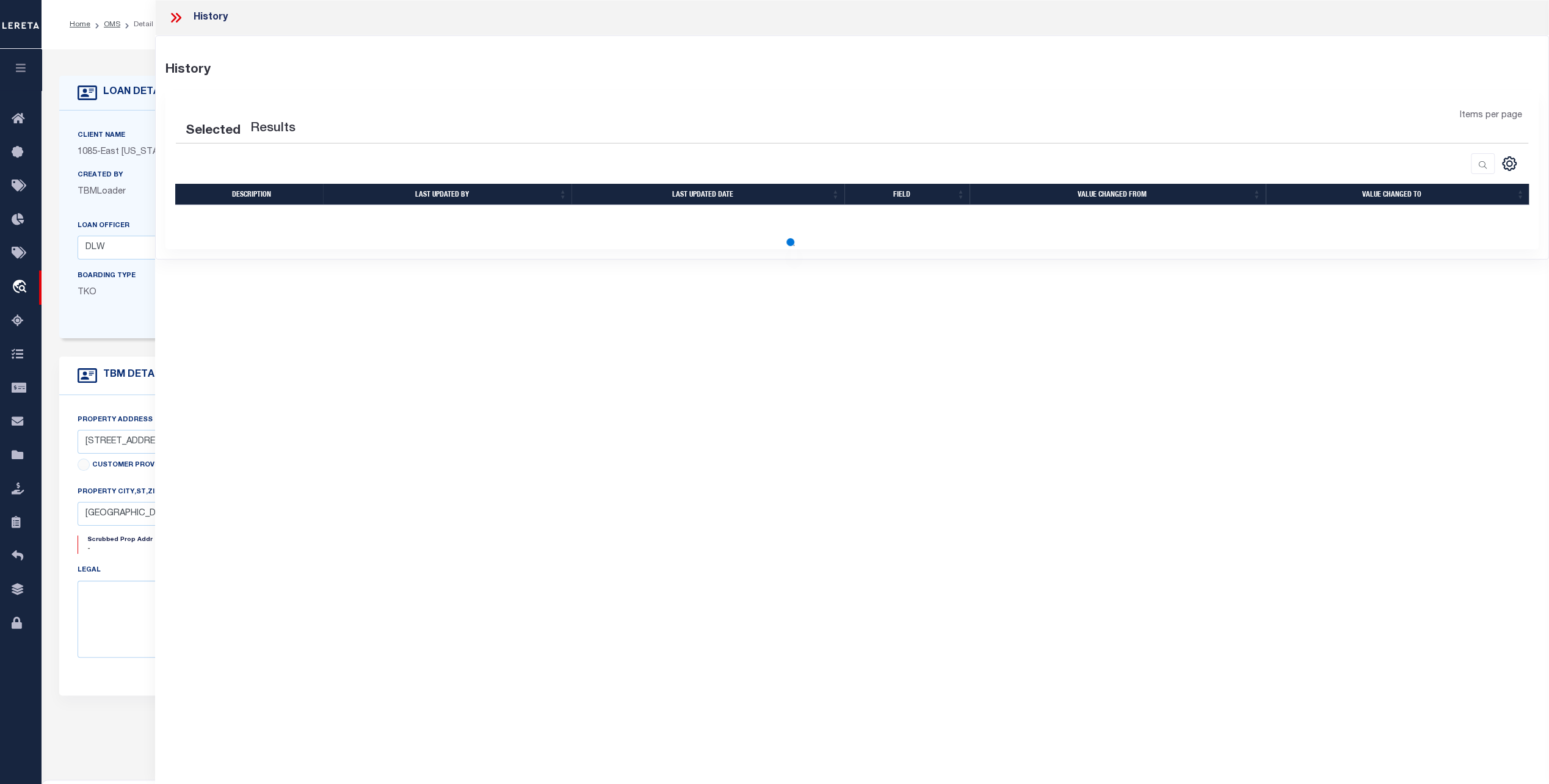
select select "100"
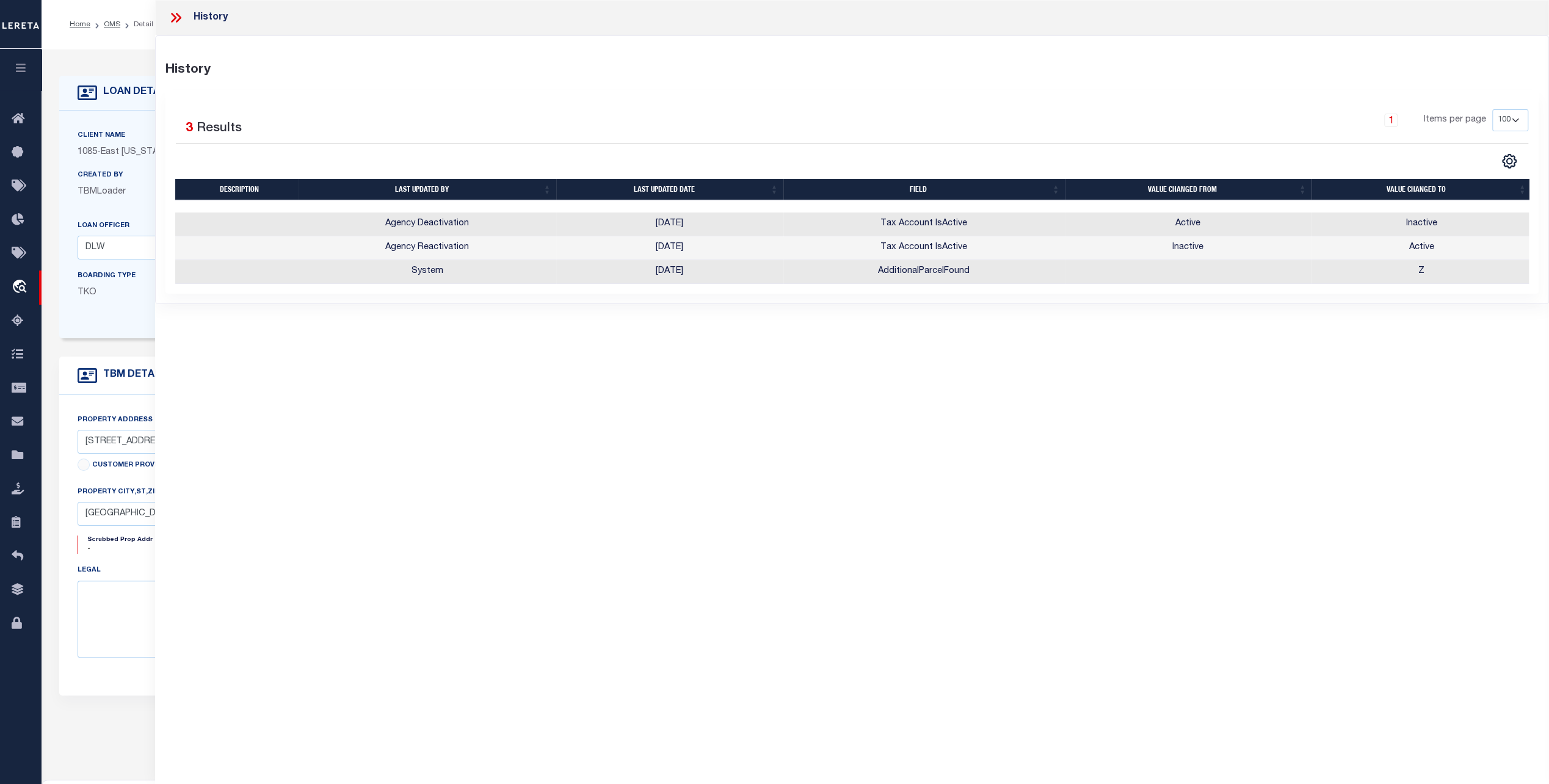
click at [176, 19] on icon at bounding box center [176, 18] width 16 height 16
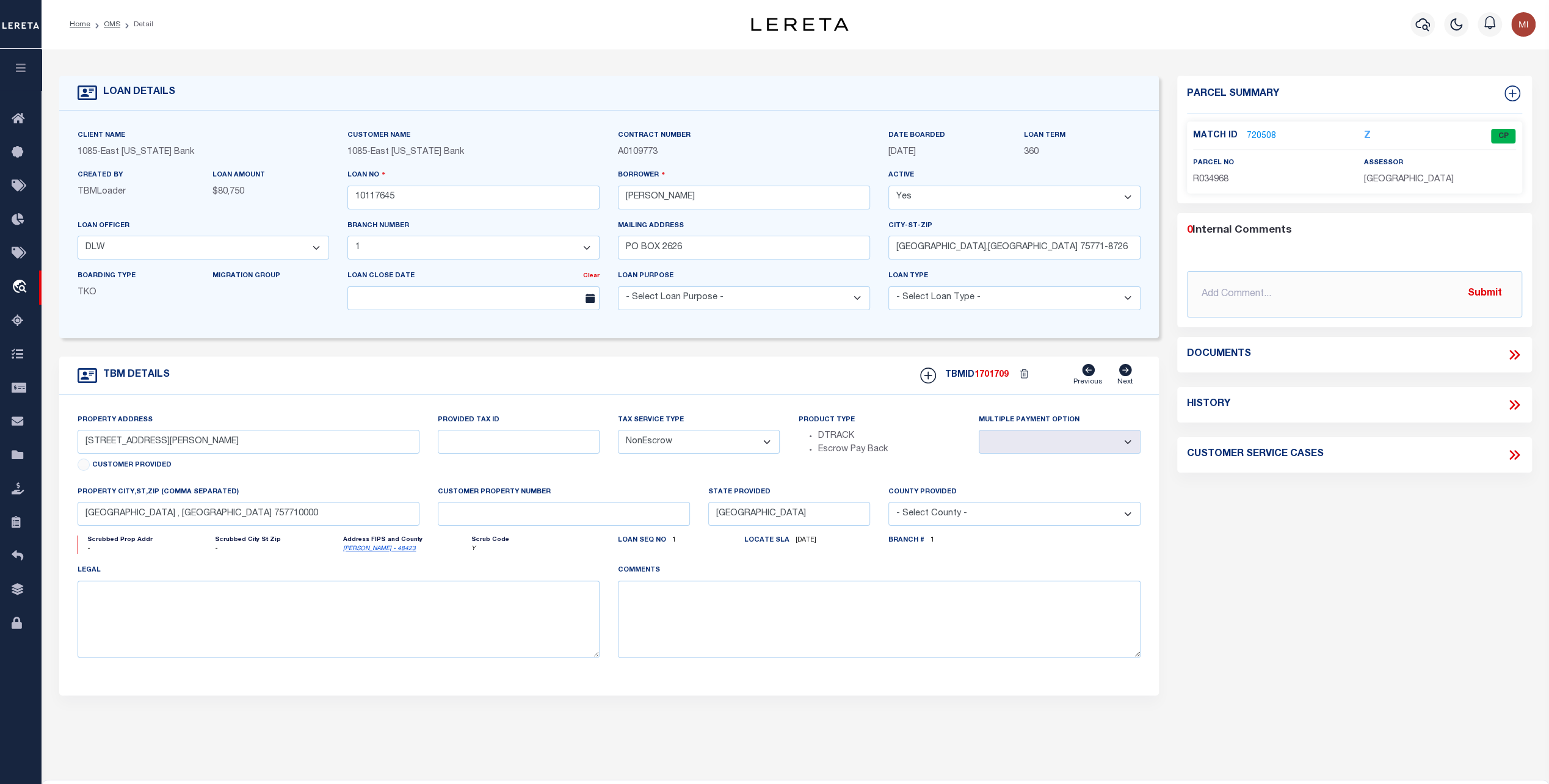
click at [1256, 135] on link "720508" at bounding box center [1261, 136] width 29 height 13
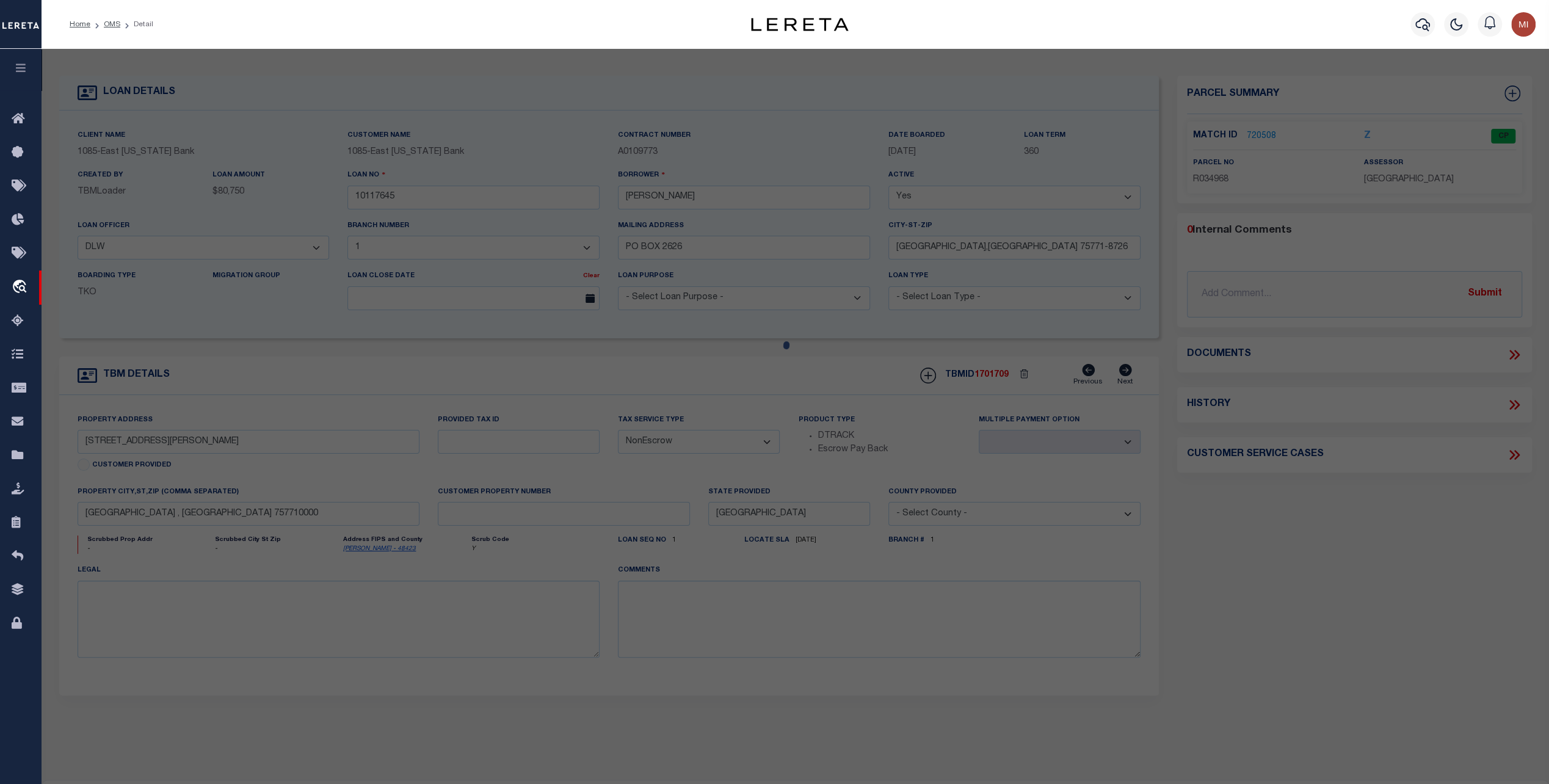
checkbox input "false"
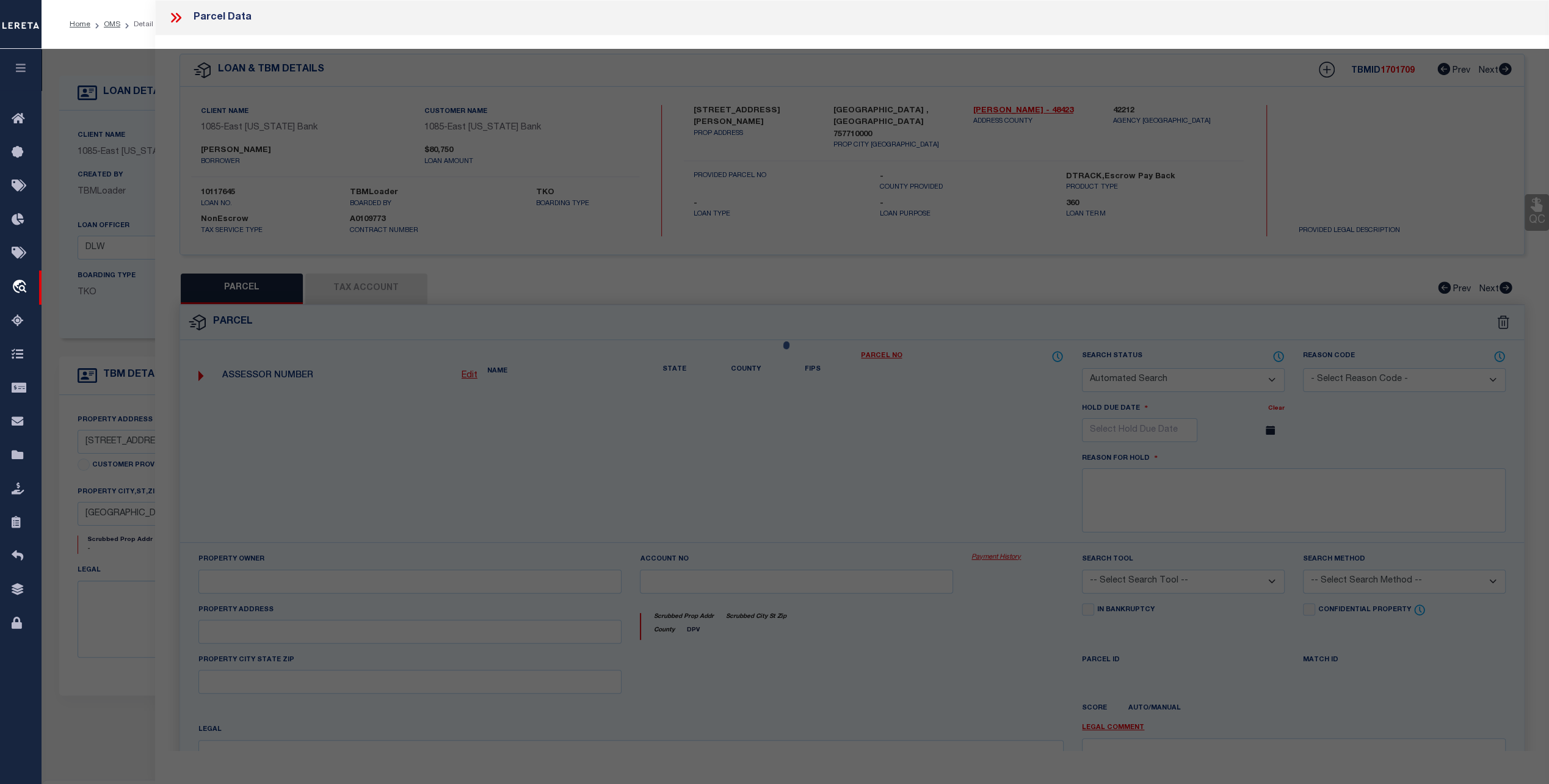
select select "CP"
type input "[PERSON_NAME]"
type input "130080000200007000"
type input "[STREET_ADDRESS][PERSON_NAME]"
type input "LINDALE [GEOGRAPHIC_DATA]"
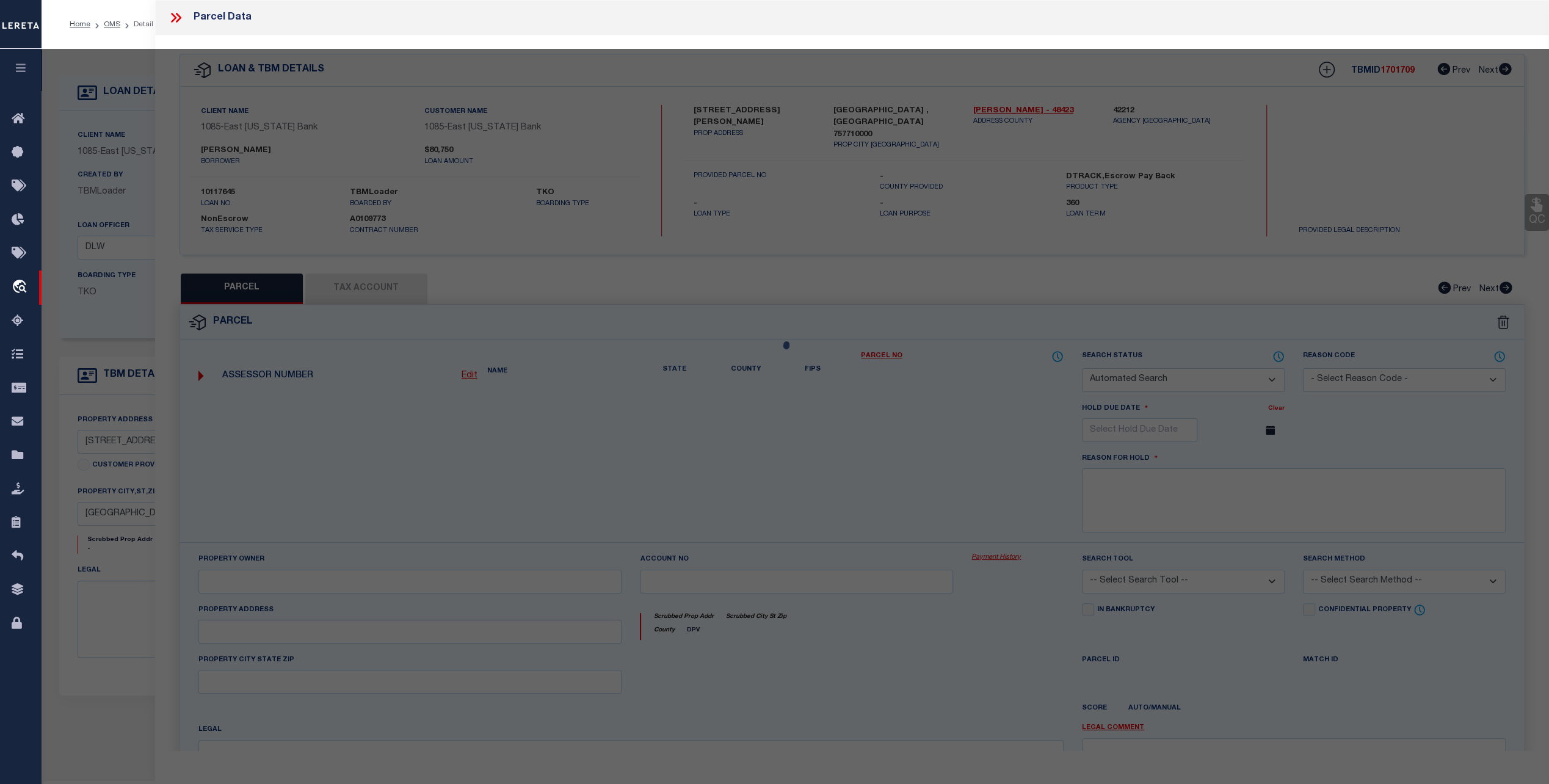
type textarea "[GEOGRAPHIC_DATA] 2 LOT 7"
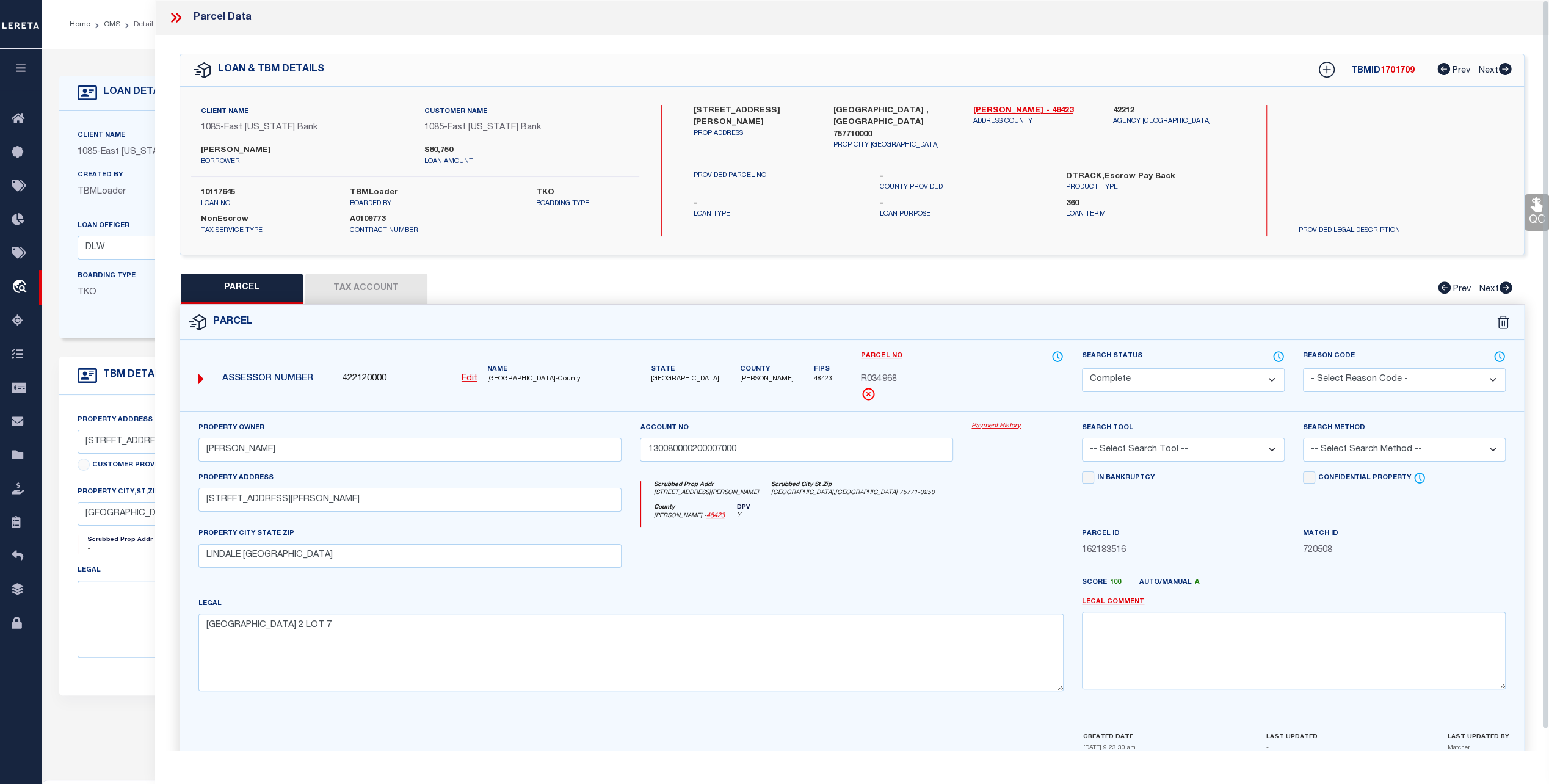
click at [992, 421] on link "Payment History" at bounding box center [1017, 426] width 92 height 11
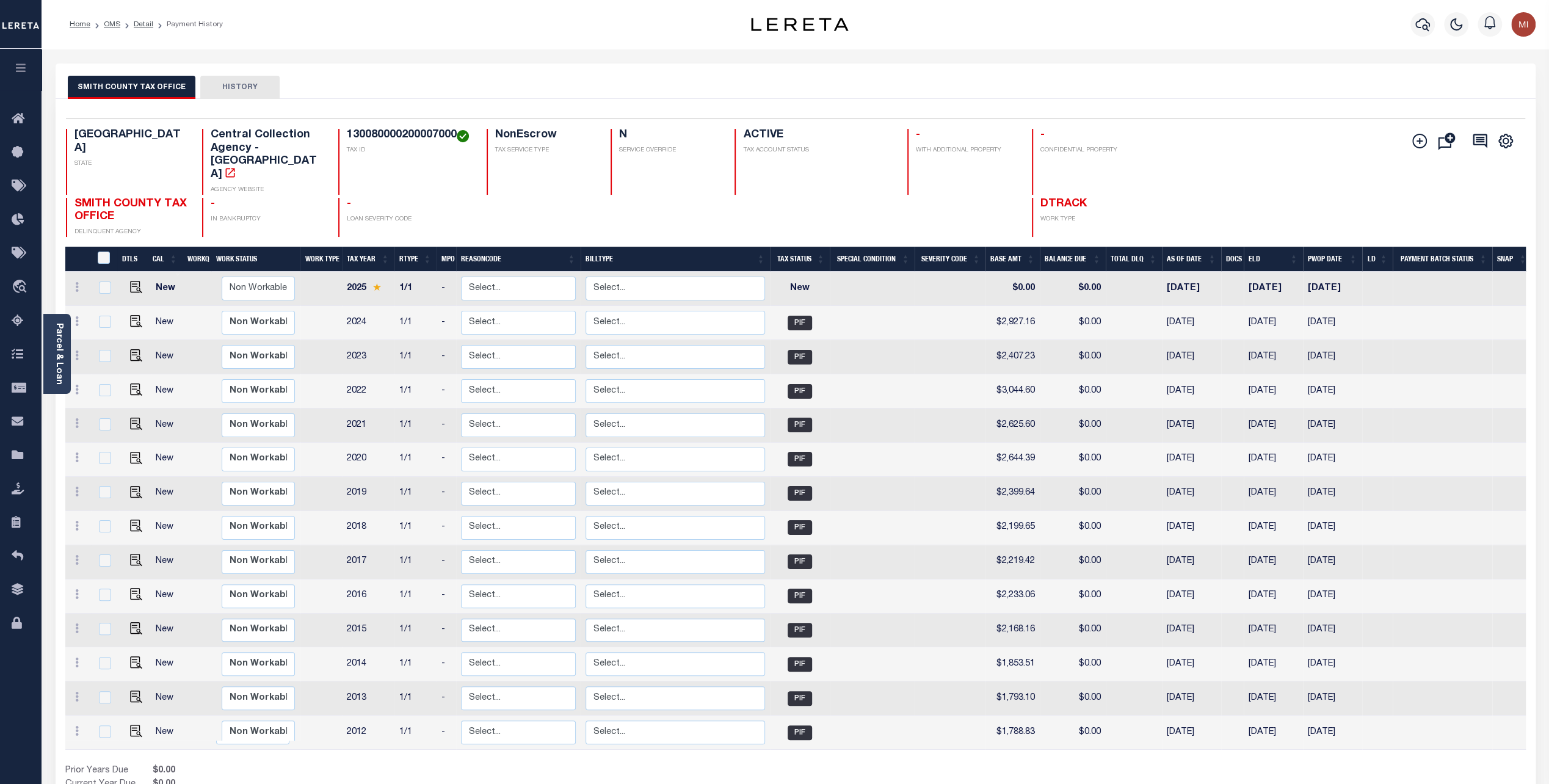
click at [226, 94] on button "HISTORY" at bounding box center [240, 87] width 79 height 24
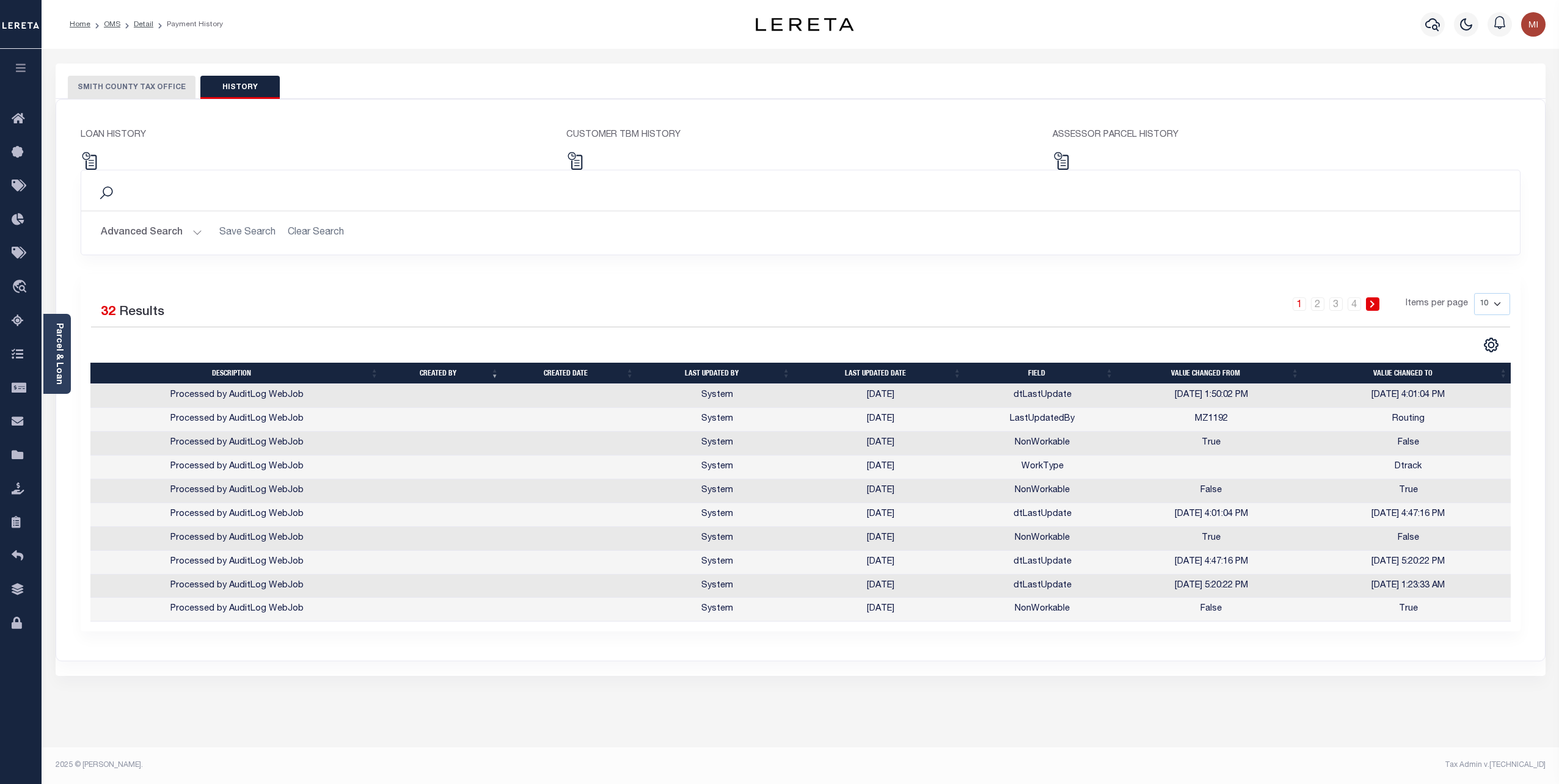
click at [874, 371] on th "Last updated date" at bounding box center [881, 373] width 171 height 21
click at [874, 371] on th "Last updated date" at bounding box center [876, 373] width 170 height 21
